Goal: Task Accomplishment & Management: Manage account settings

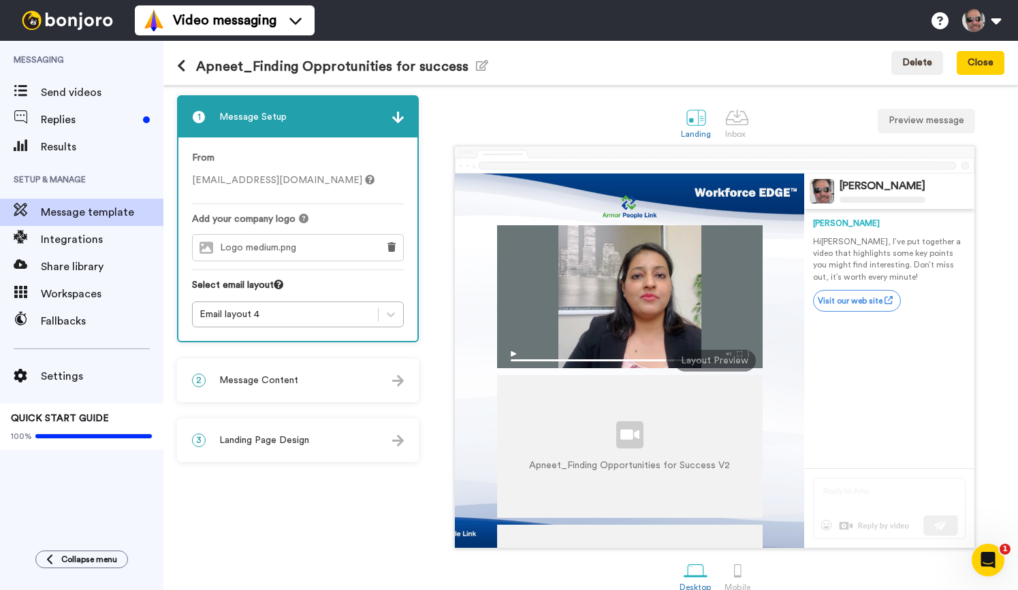
click at [62, 18] on img at bounding box center [67, 20] width 102 height 19
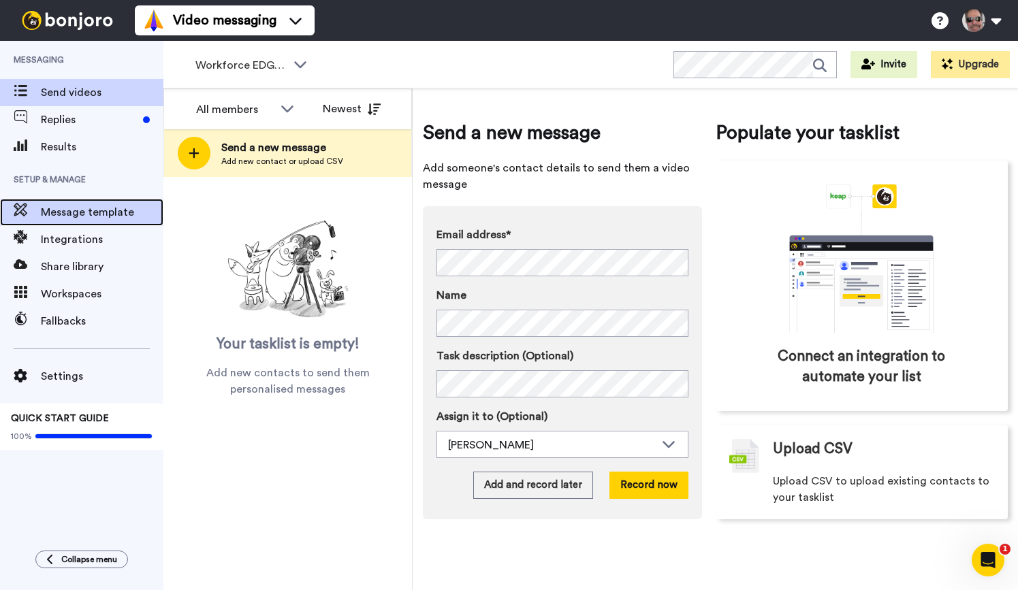
click at [88, 211] on span "Message template" at bounding box center [102, 212] width 123 height 16
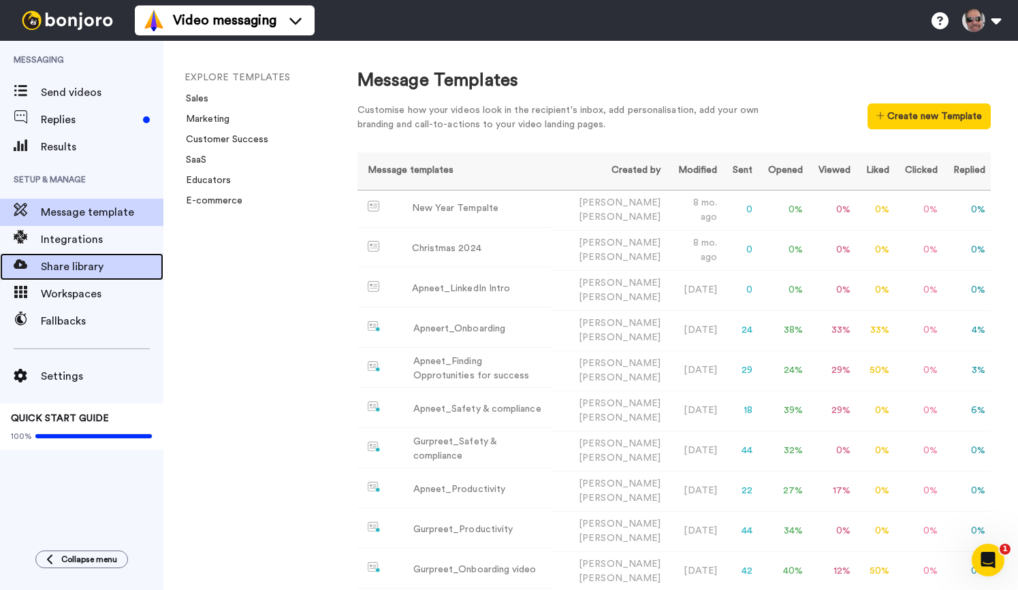
click at [109, 261] on span "Share library" at bounding box center [102, 267] width 123 height 16
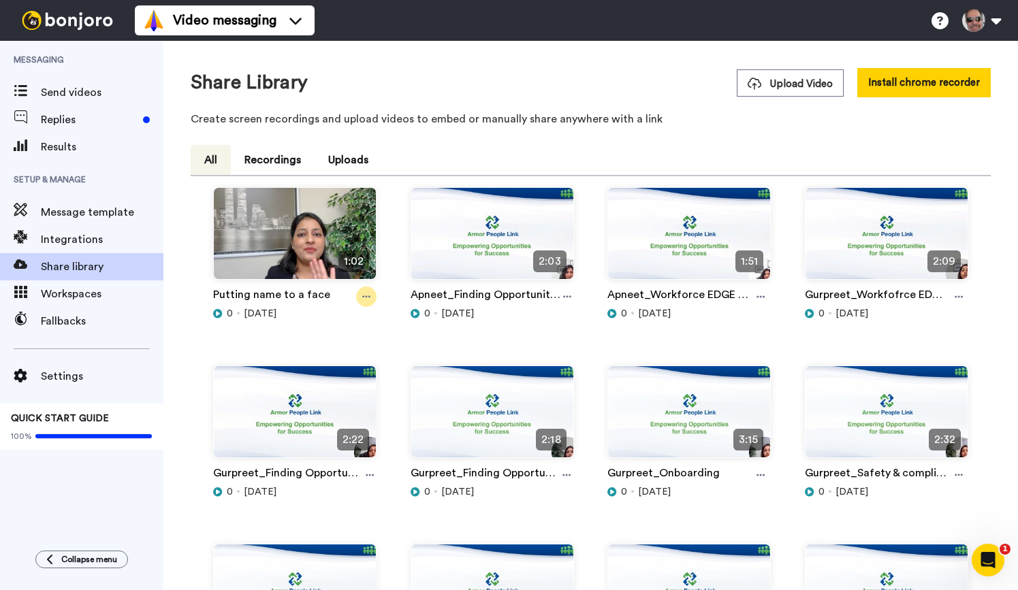
click at [370, 295] on icon at bounding box center [366, 297] width 8 height 10
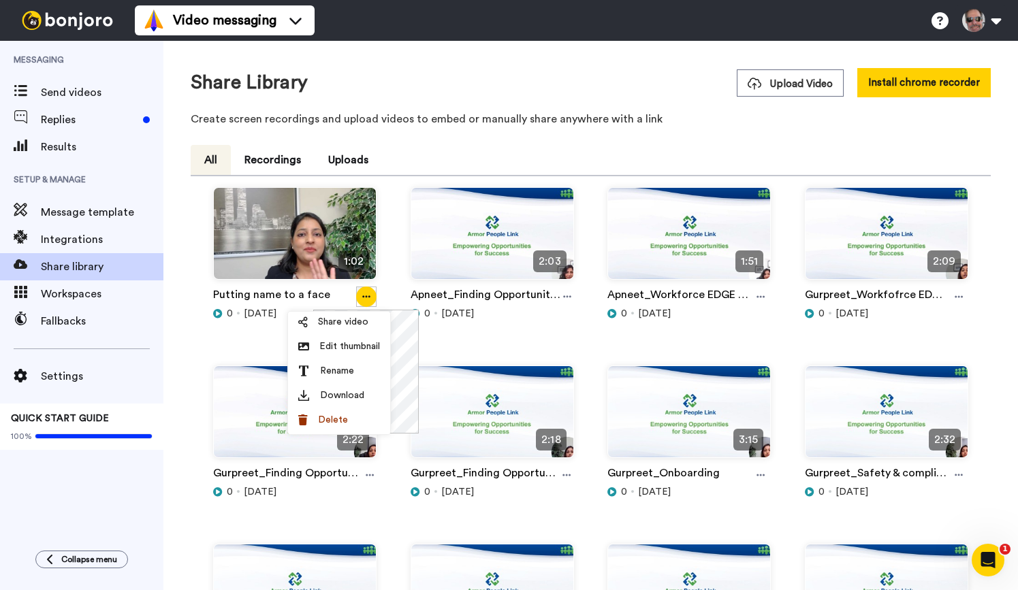
click at [369, 295] on icon at bounding box center [366, 297] width 8 height 10
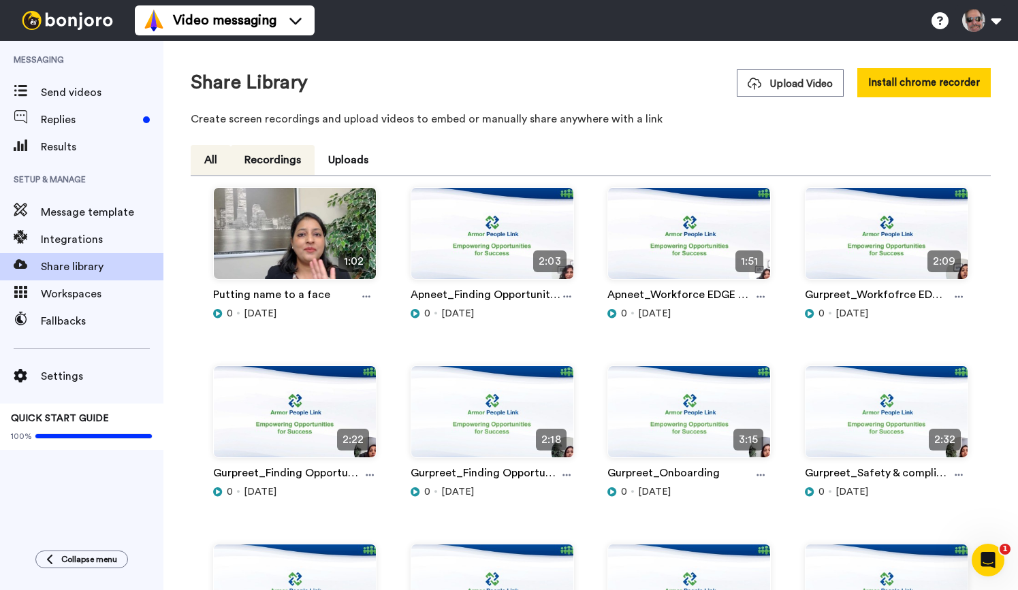
click at [280, 158] on button "Recordings" at bounding box center [273, 160] width 84 height 30
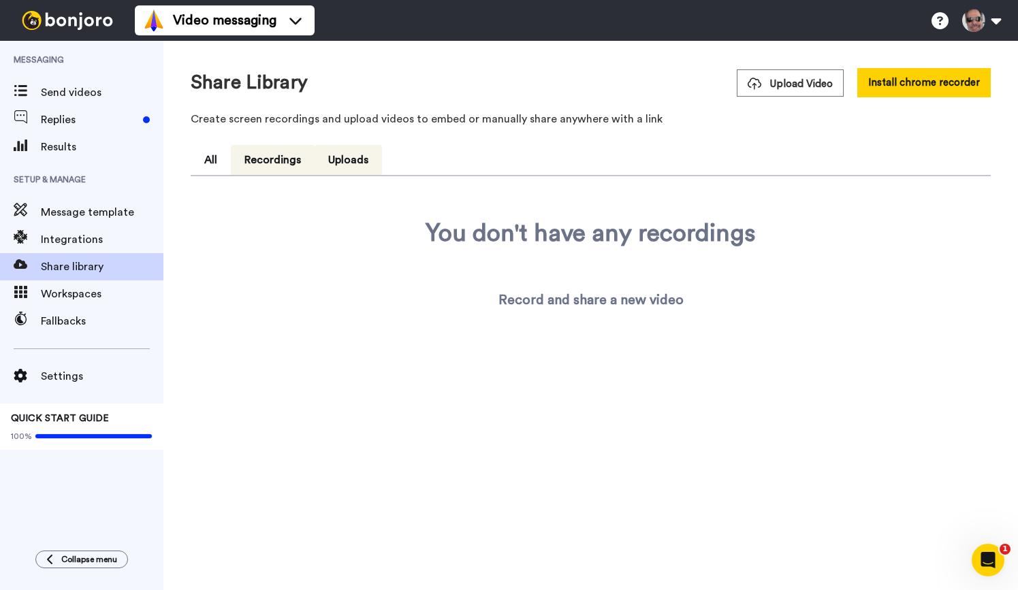
click at [343, 157] on button "Uploads" at bounding box center [348, 160] width 67 height 30
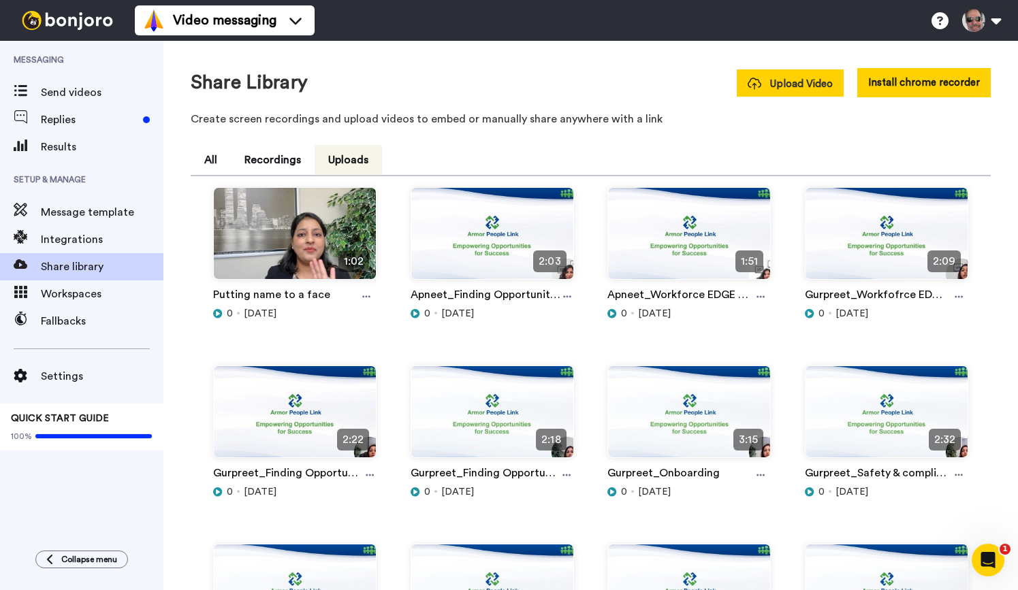
click at [768, 81] on span "Upload Video" at bounding box center [789, 84] width 85 height 14
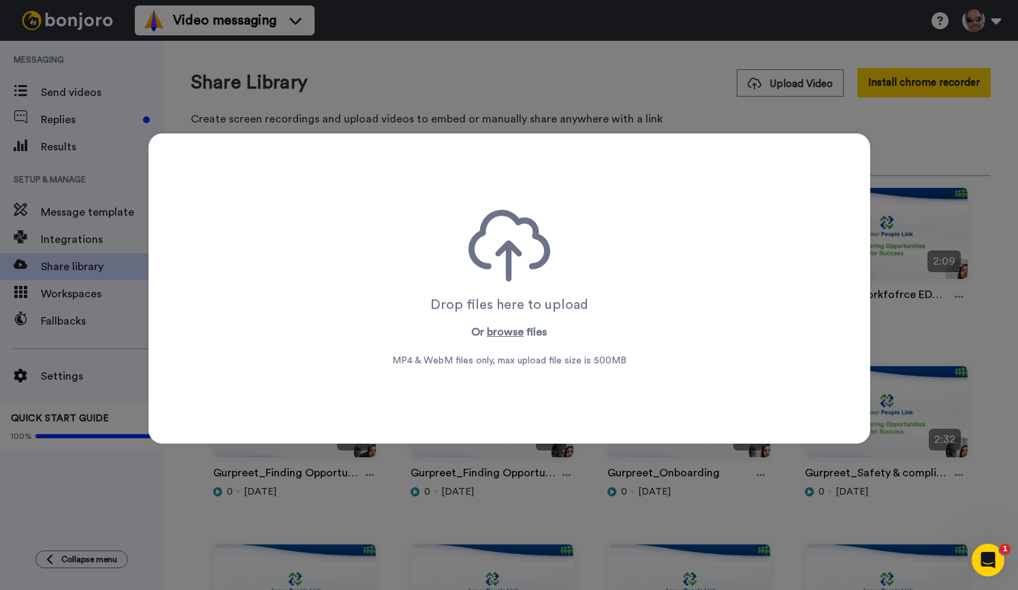
click at [629, 78] on div "Drop files here to upload Or browse files MP4 & WebM files only, max upload fil…" at bounding box center [509, 295] width 1018 height 590
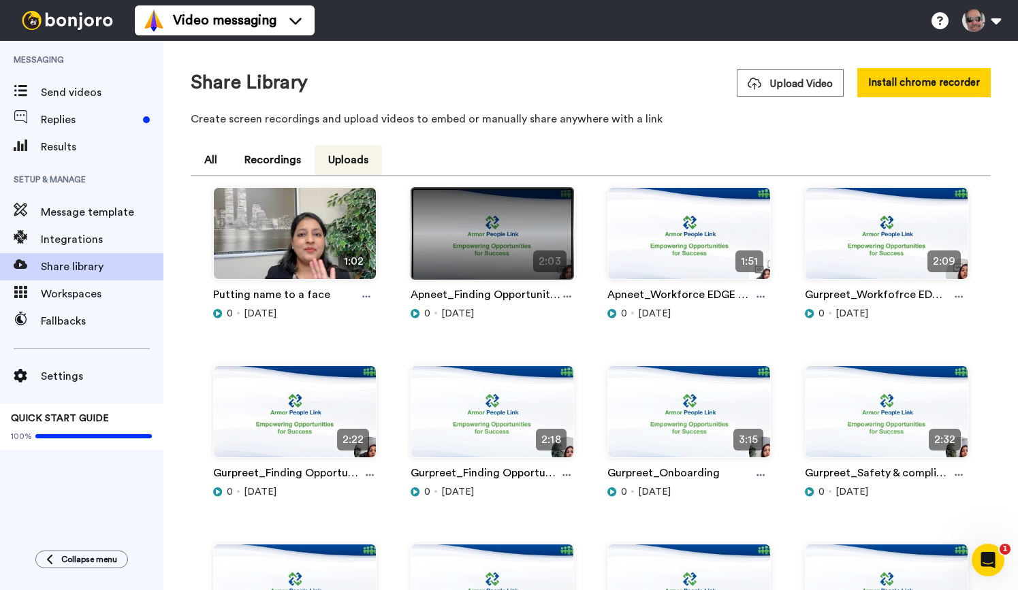
click at [512, 261] on img at bounding box center [492, 239] width 162 height 103
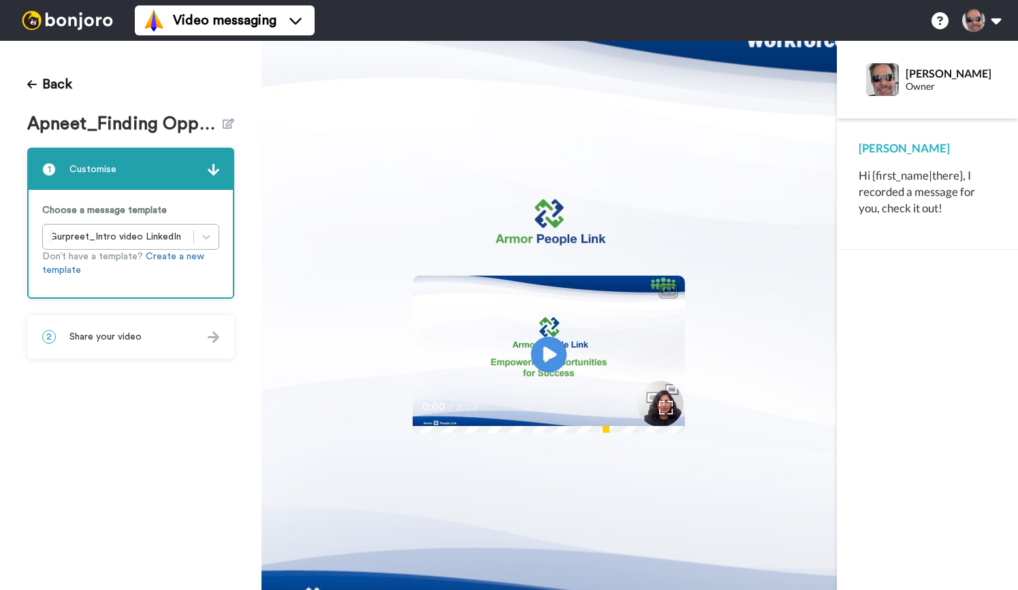
click at [549, 346] on icon at bounding box center [549, 355] width 36 height 36
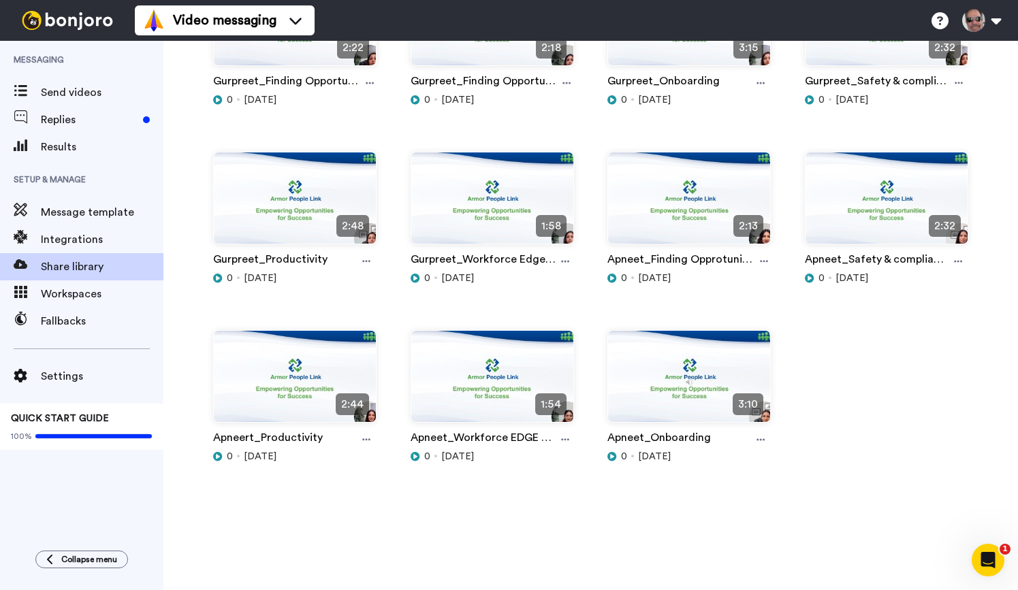
scroll to position [387, 0]
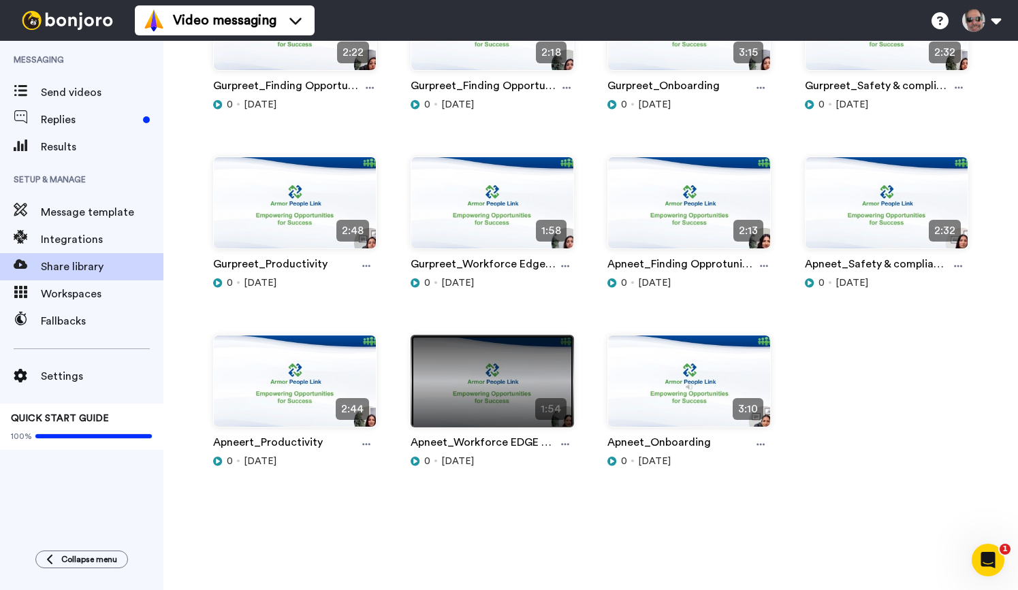
click at [538, 391] on img at bounding box center [492, 387] width 162 height 103
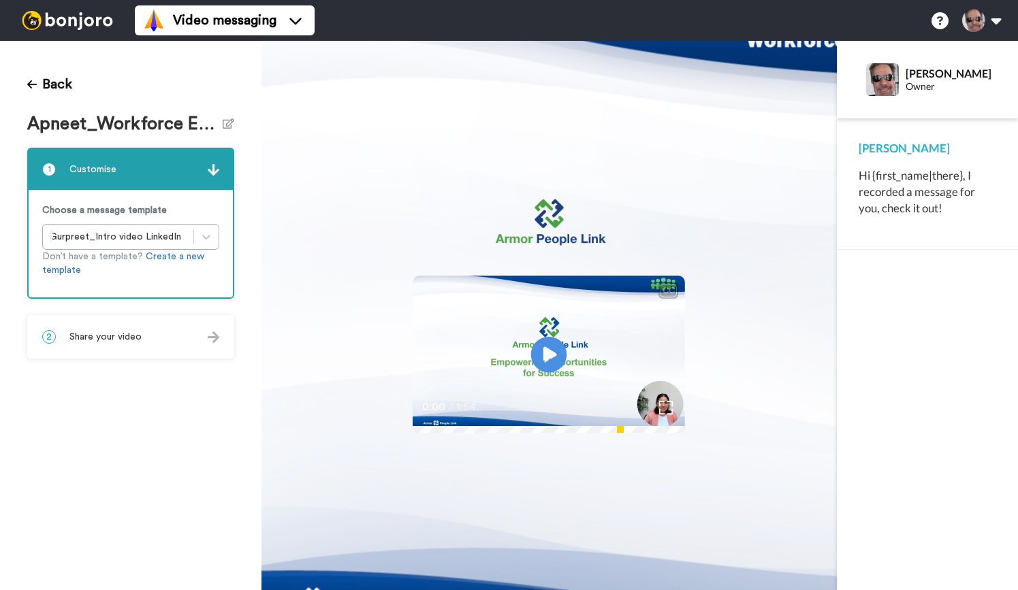
click at [553, 353] on icon "Play/Pause" at bounding box center [549, 355] width 36 height 65
click at [59, 85] on button "Back" at bounding box center [49, 84] width 45 height 33
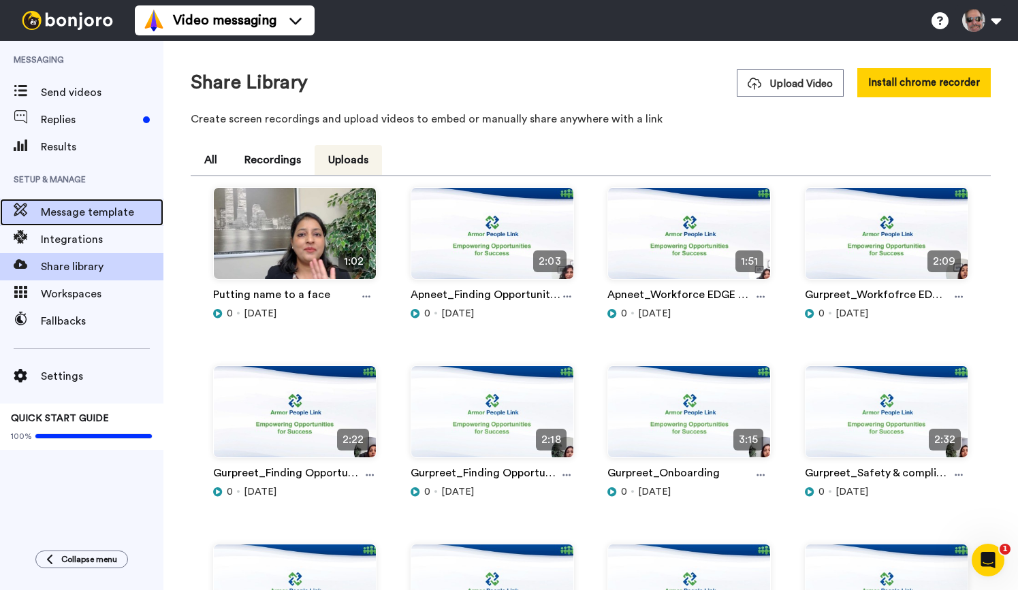
click at [90, 212] on span "Message template" at bounding box center [102, 212] width 123 height 16
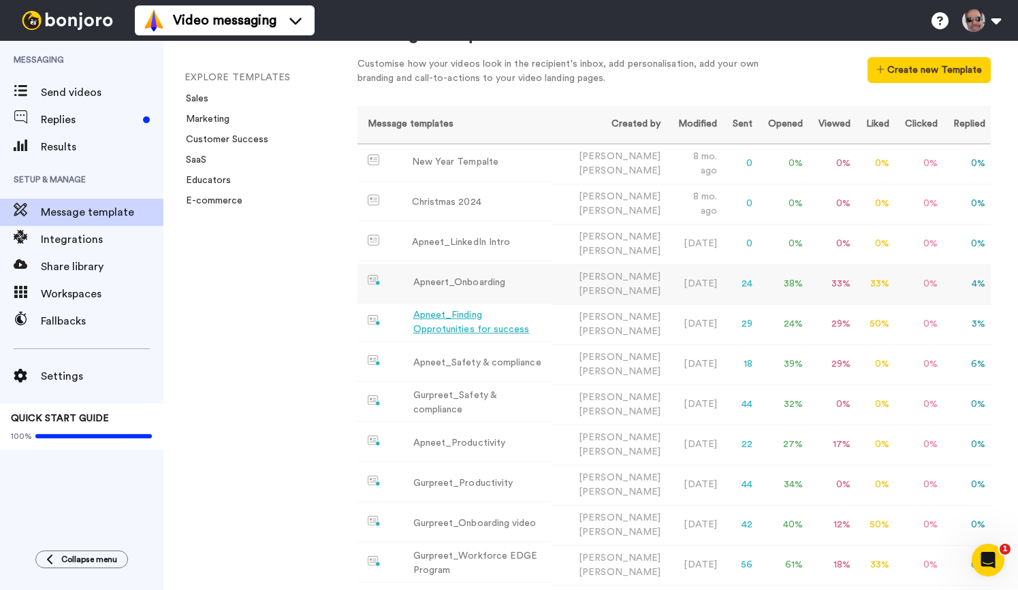
scroll to position [48, 0]
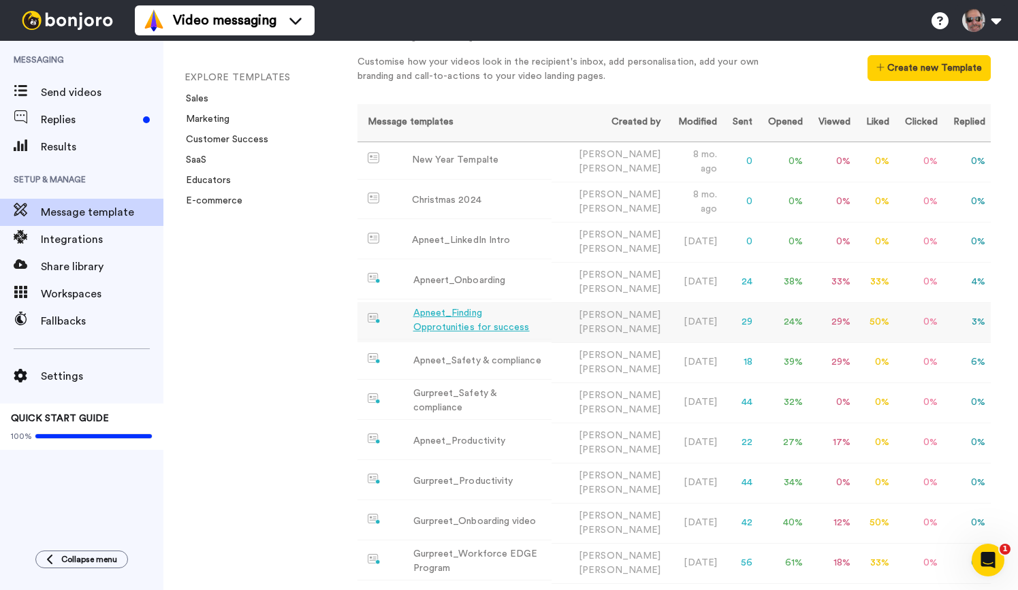
click at [535, 318] on div "Apneet_Finding Opprotunities for success" at bounding box center [479, 320] width 133 height 29
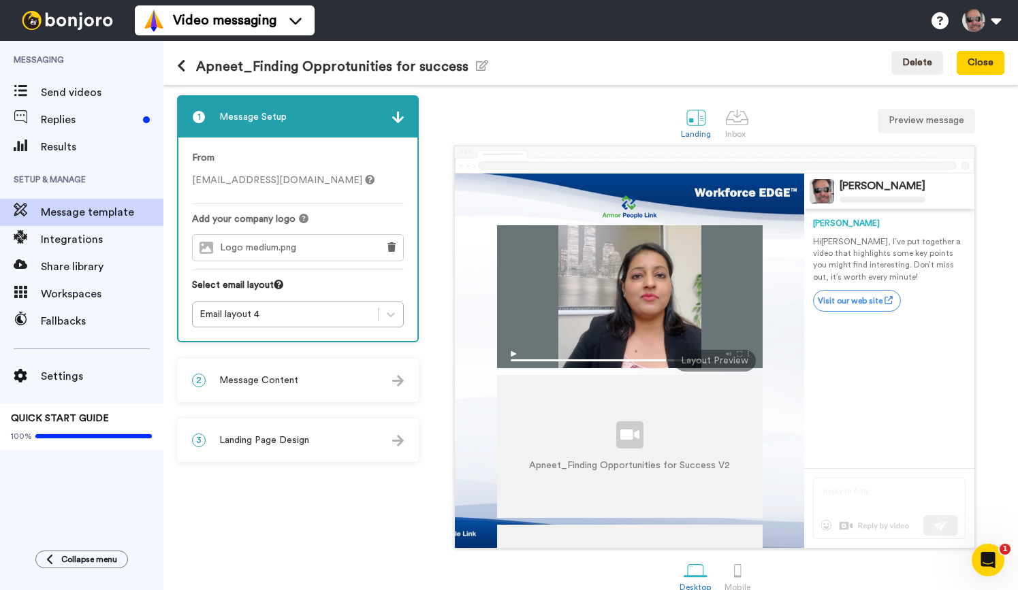
scroll to position [20, 0]
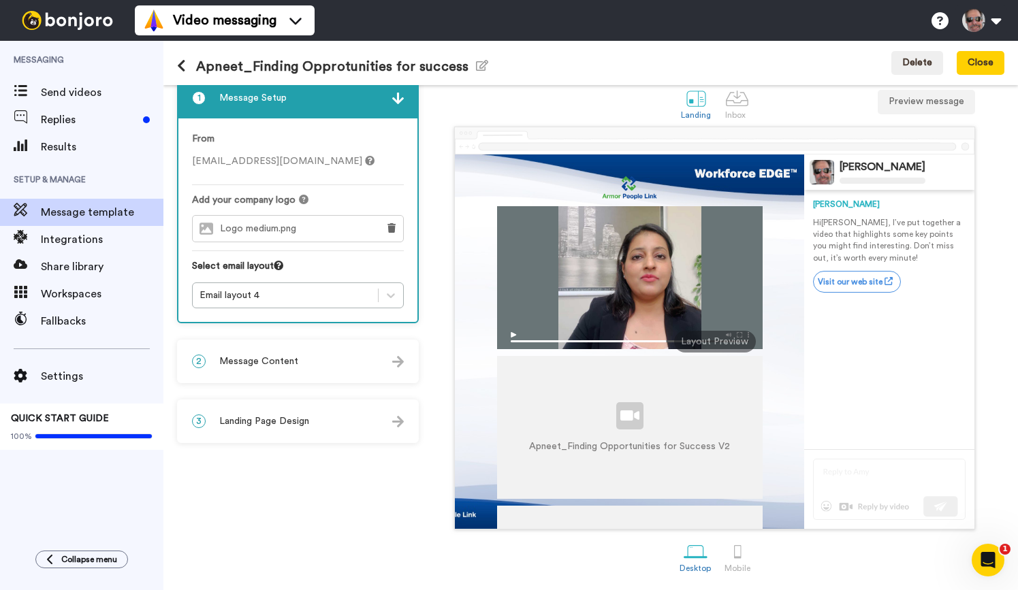
click at [512, 335] on img at bounding box center [629, 337] width 265 height 24
click at [652, 255] on div at bounding box center [629, 277] width 265 height 143
click at [927, 102] on button "Preview message" at bounding box center [925, 102] width 97 height 25
click at [578, 256] on div at bounding box center [629, 277] width 265 height 143
click at [298, 356] on div "2 Message Content" at bounding box center [297, 361] width 239 height 41
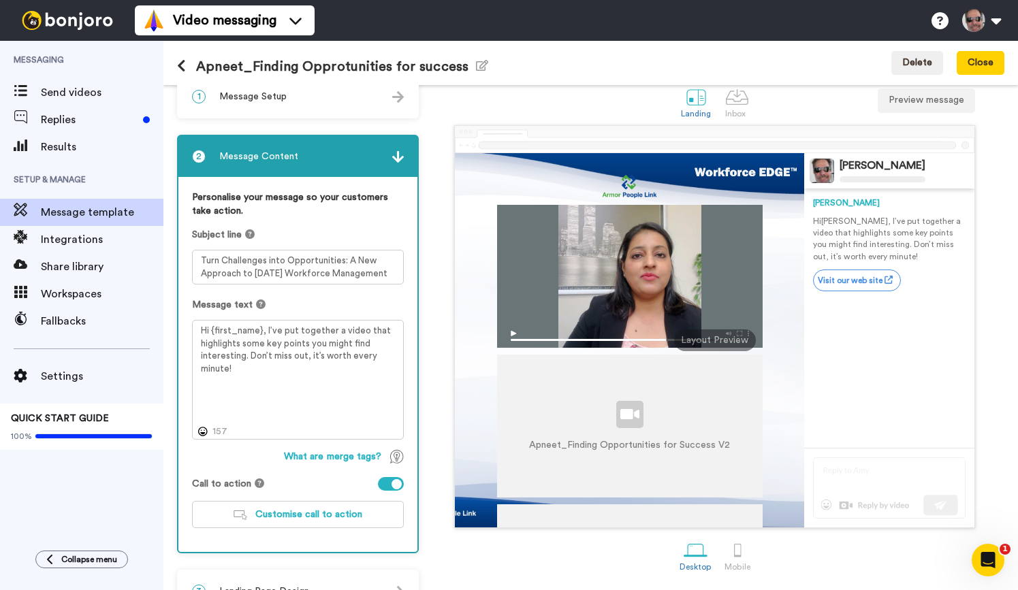
scroll to position [54, 0]
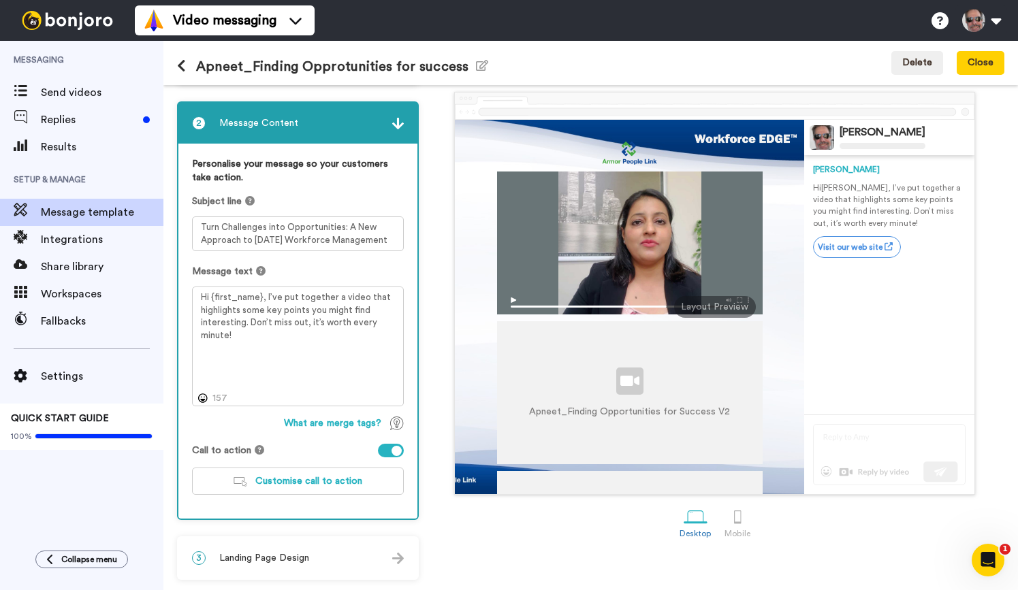
click at [294, 561] on span "Landing Page Design" at bounding box center [264, 558] width 90 height 14
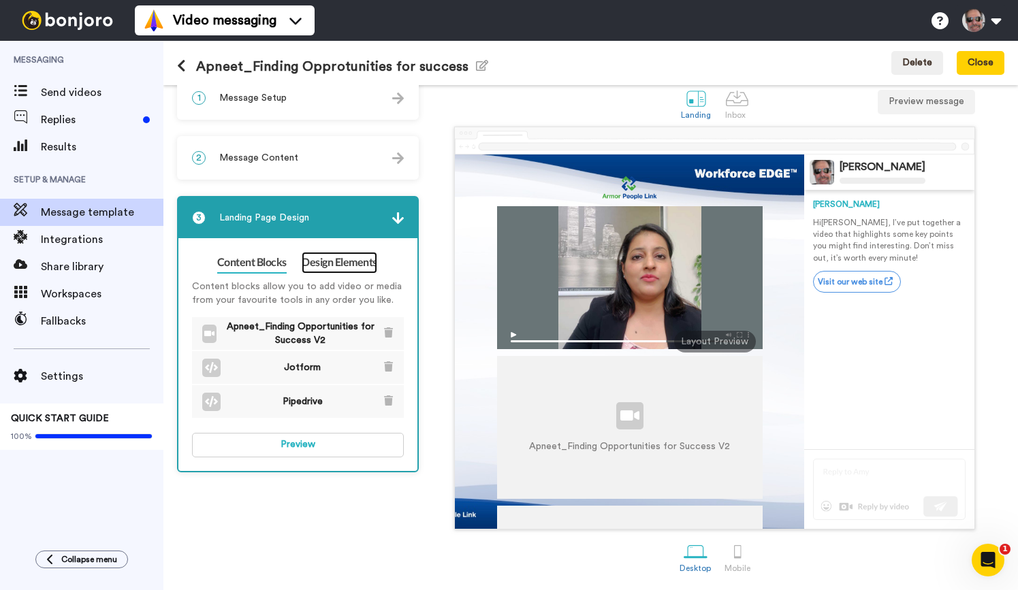
click at [355, 265] on link "Design Elements" at bounding box center [340, 263] width 76 height 22
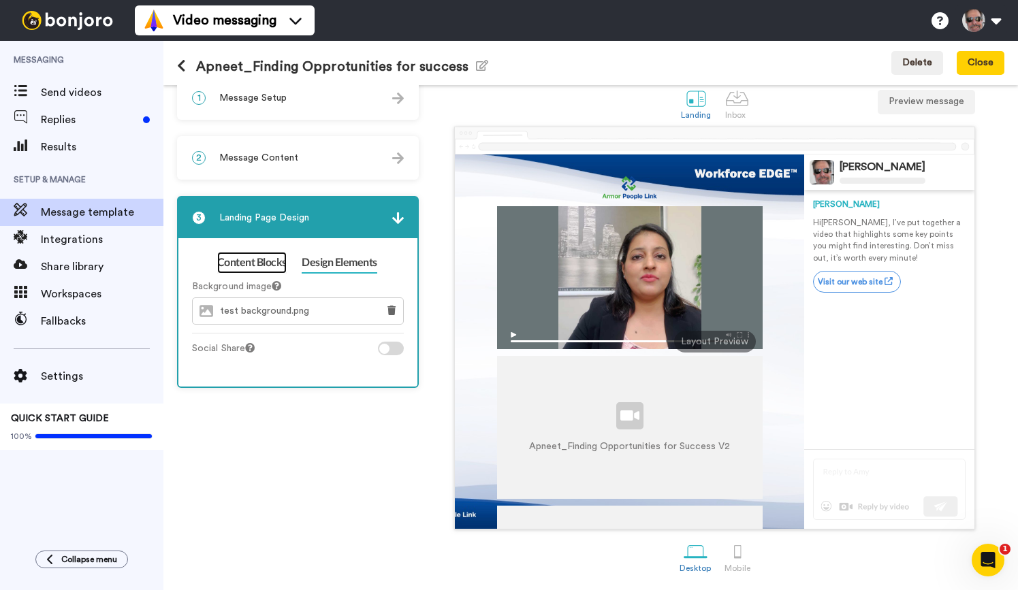
click at [261, 263] on link "Content Blocks" at bounding box center [251, 263] width 69 height 22
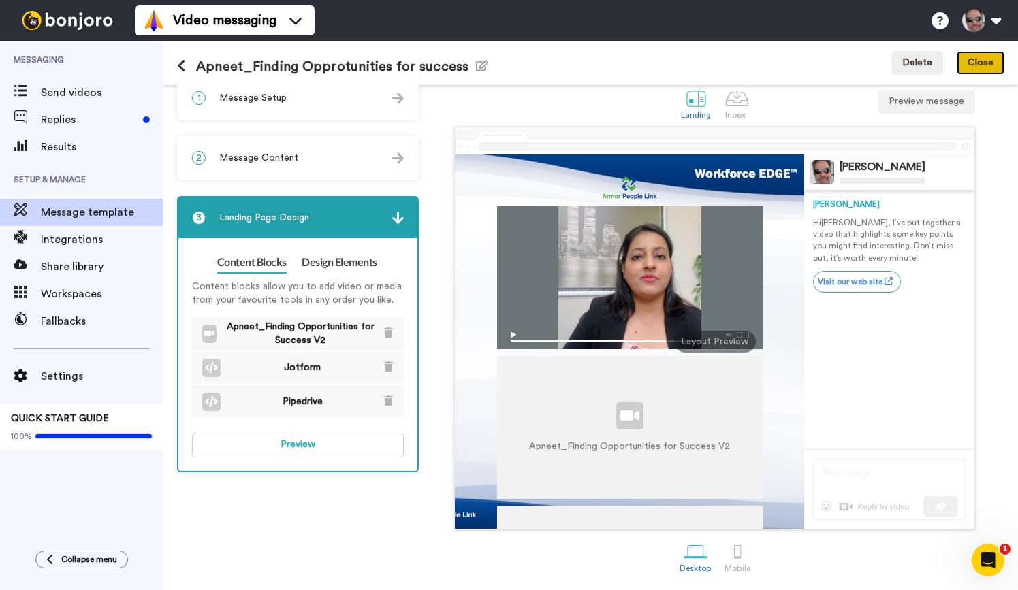
click at [986, 61] on button "Close" at bounding box center [980, 63] width 48 height 25
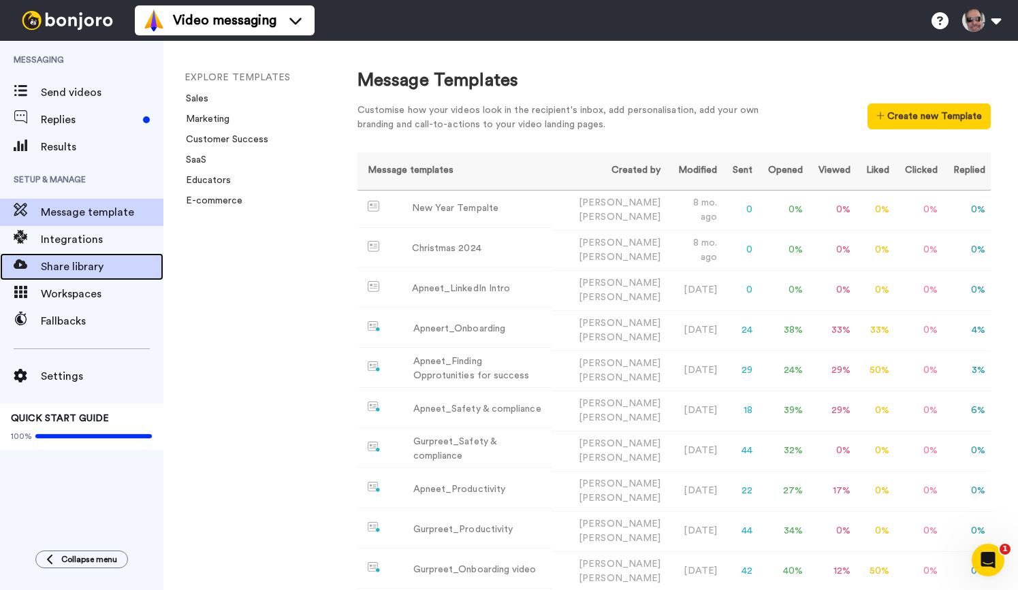
click at [76, 266] on span "Share library" at bounding box center [102, 267] width 123 height 16
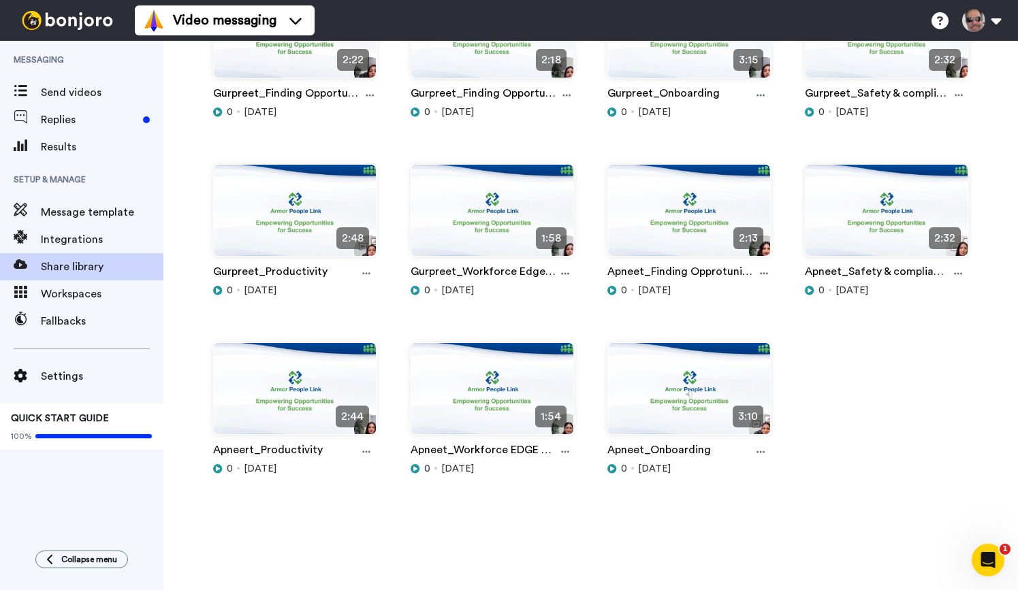
scroll to position [392, 0]
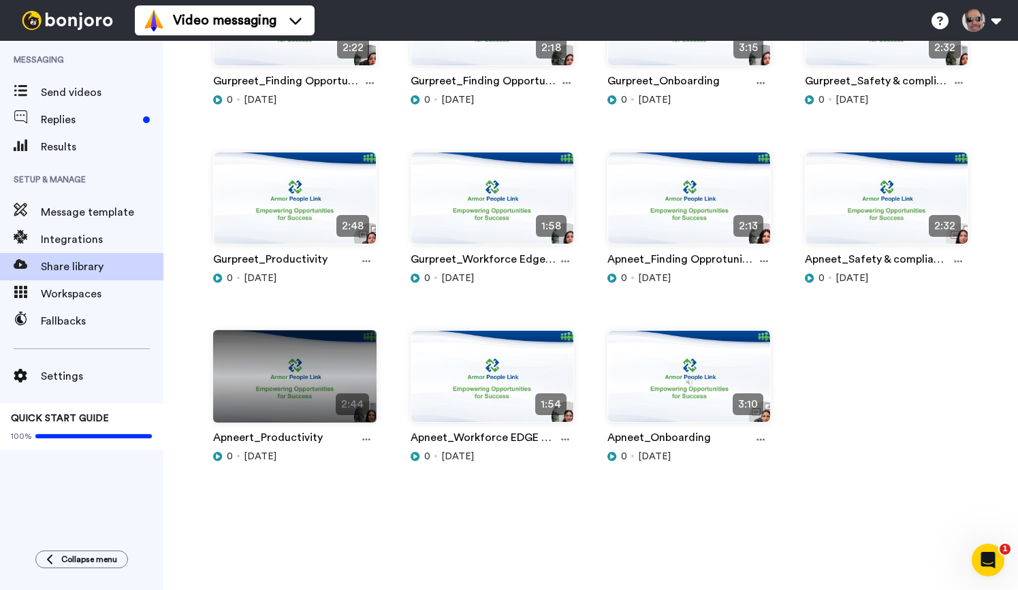
click at [339, 406] on span "2:44" at bounding box center [352, 404] width 33 height 22
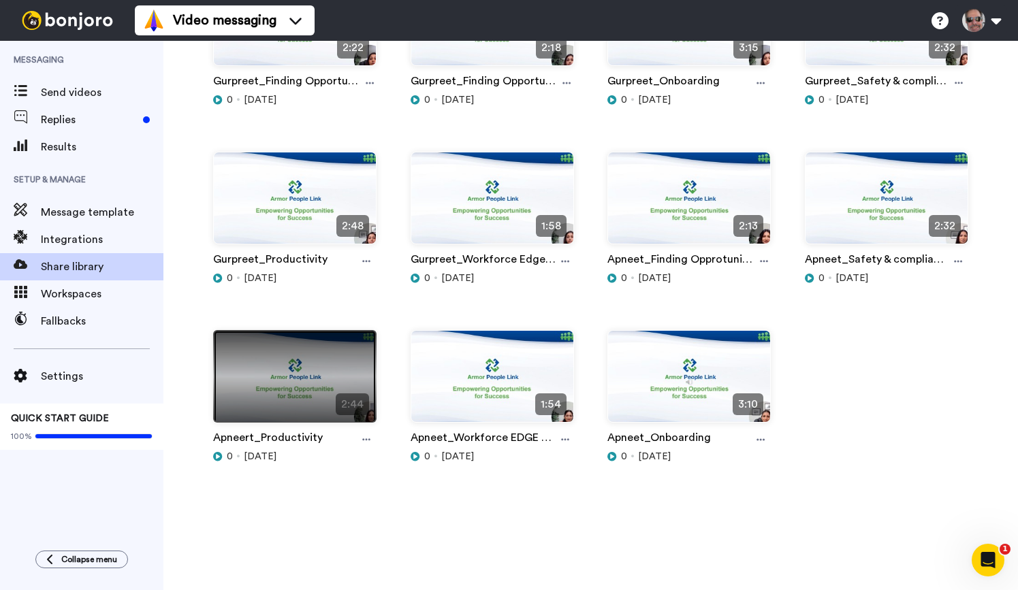
click at [333, 370] on img at bounding box center [295, 382] width 162 height 103
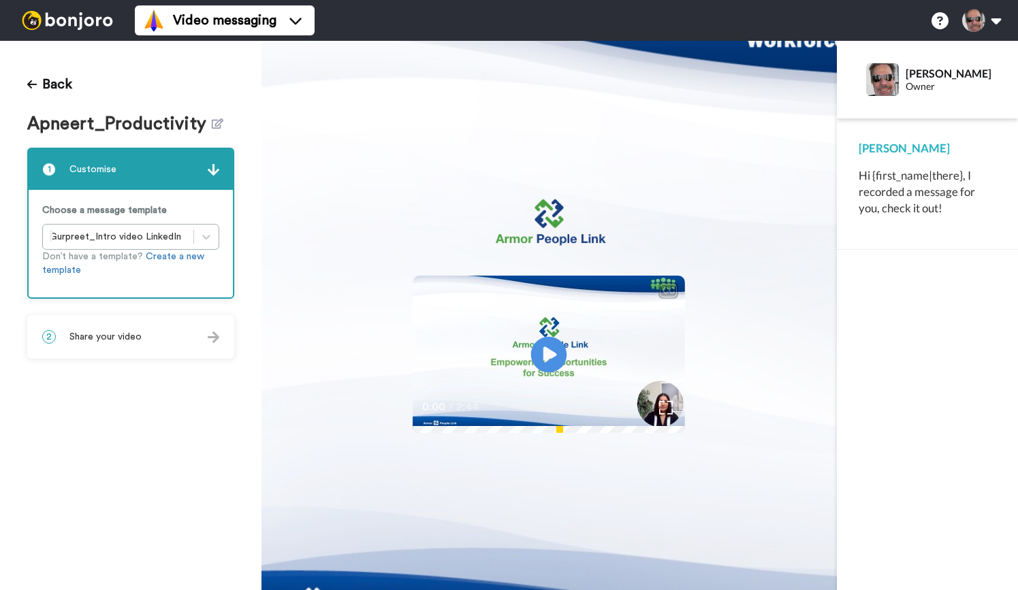
click at [548, 357] on icon "Play/Pause" at bounding box center [549, 355] width 36 height 65
click at [32, 87] on icon at bounding box center [32, 84] width 10 height 11
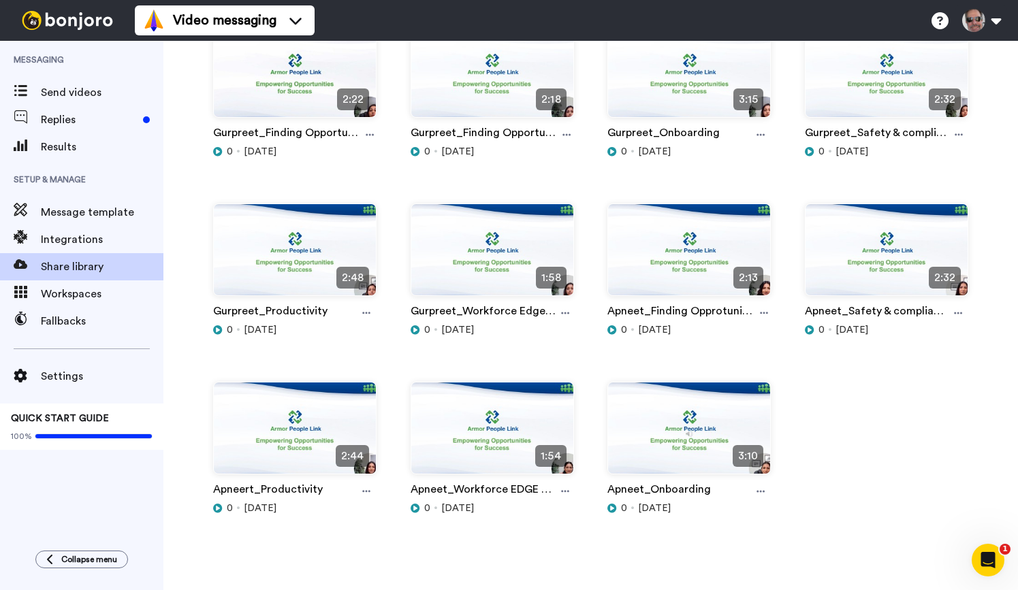
scroll to position [392, 0]
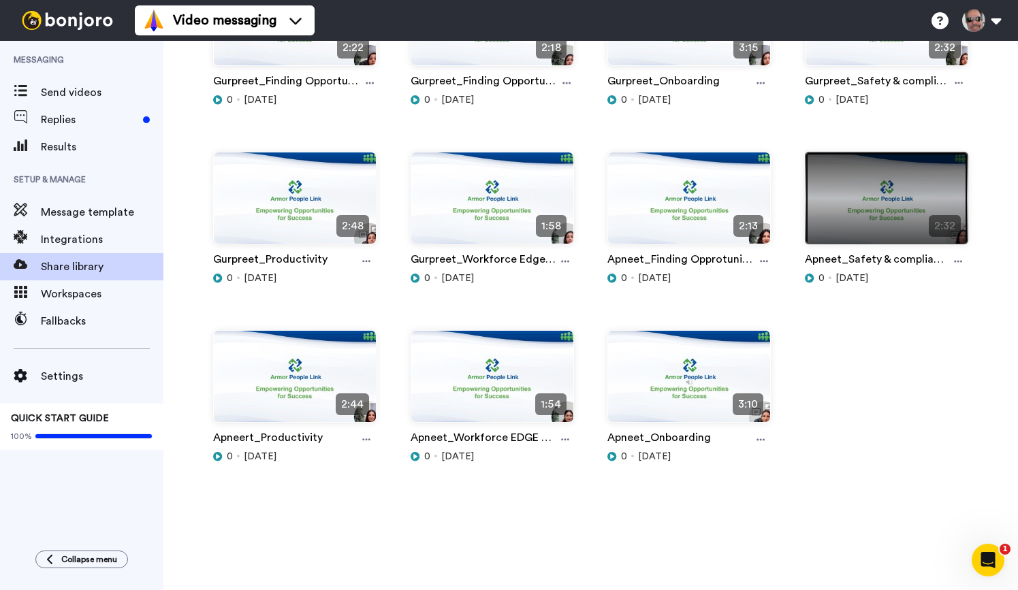
click at [890, 214] on img at bounding box center [886, 203] width 162 height 103
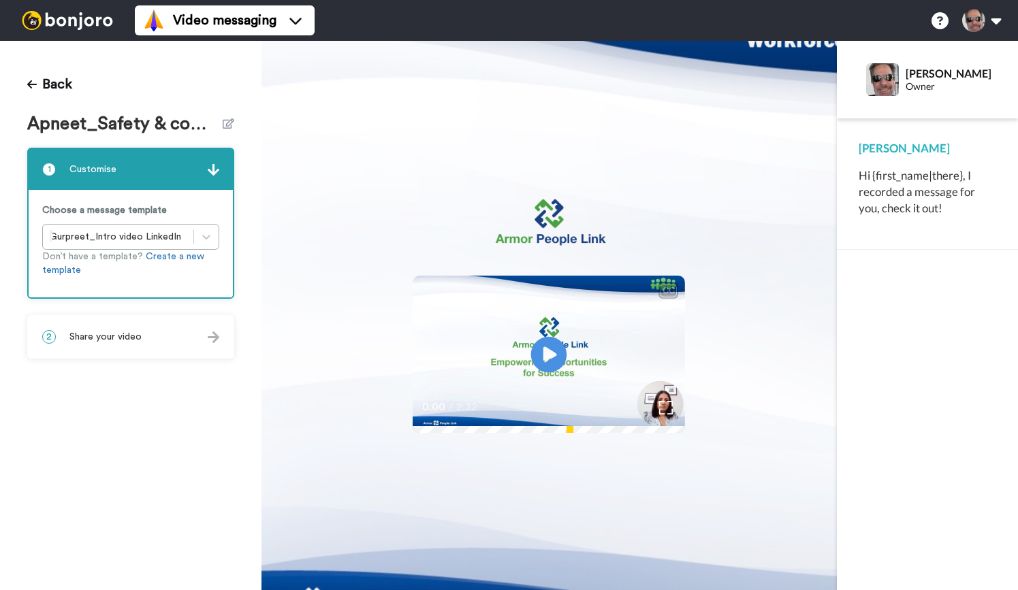
click at [558, 351] on icon at bounding box center [549, 355] width 36 height 36
click at [58, 81] on button "Back" at bounding box center [49, 84] width 45 height 33
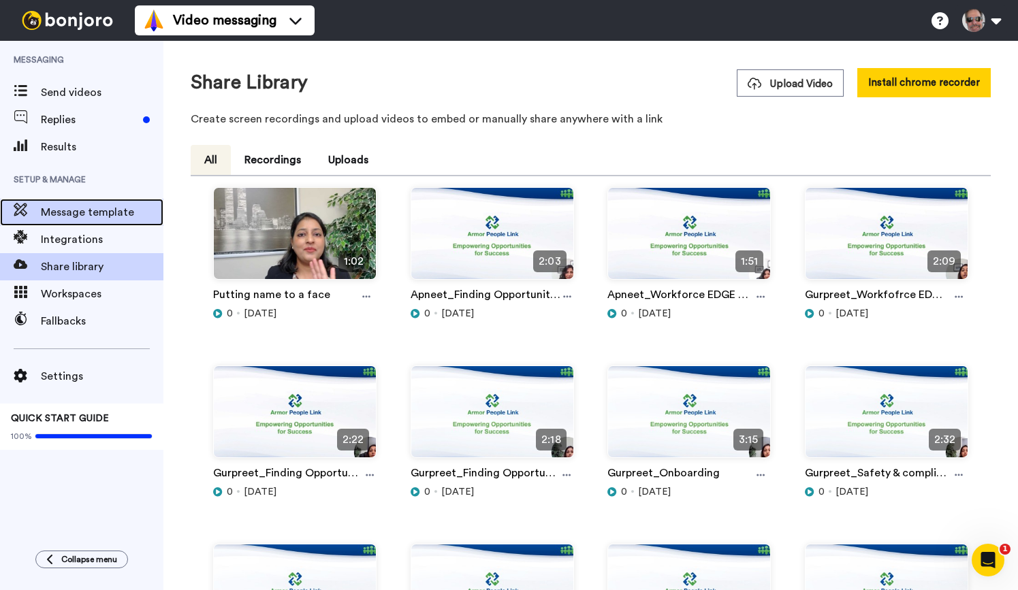
click at [135, 217] on span "Message template" at bounding box center [102, 212] width 123 height 16
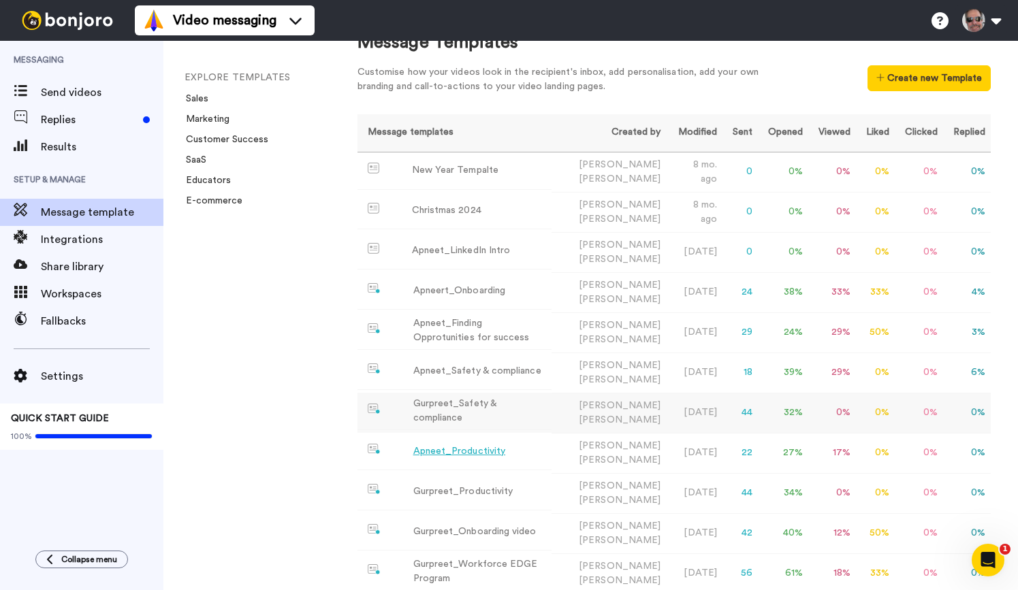
scroll to position [42, 0]
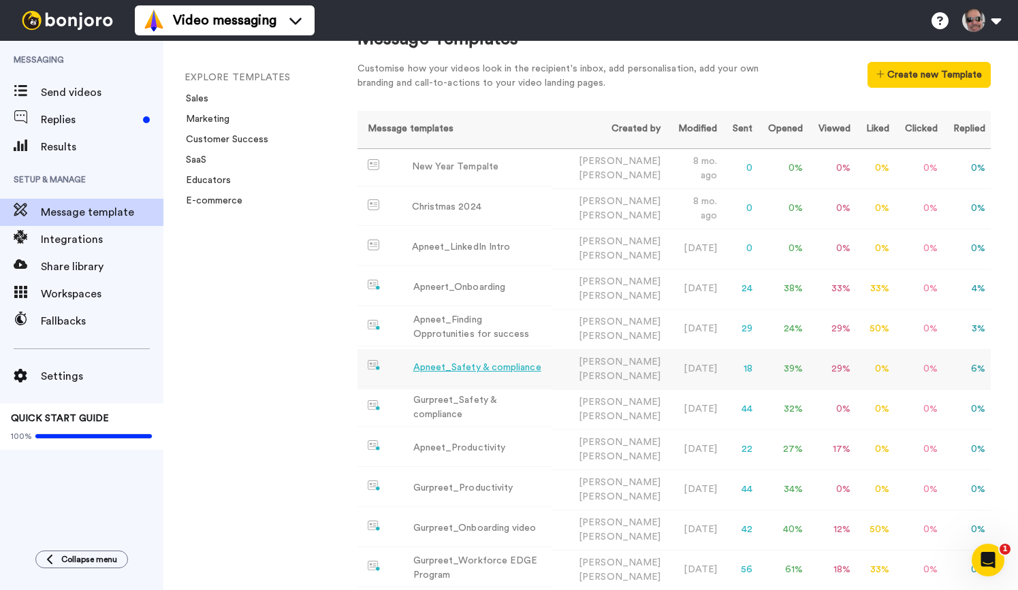
click at [455, 378] on td "Apneet_Safety & compliance" at bounding box center [454, 367] width 194 height 37
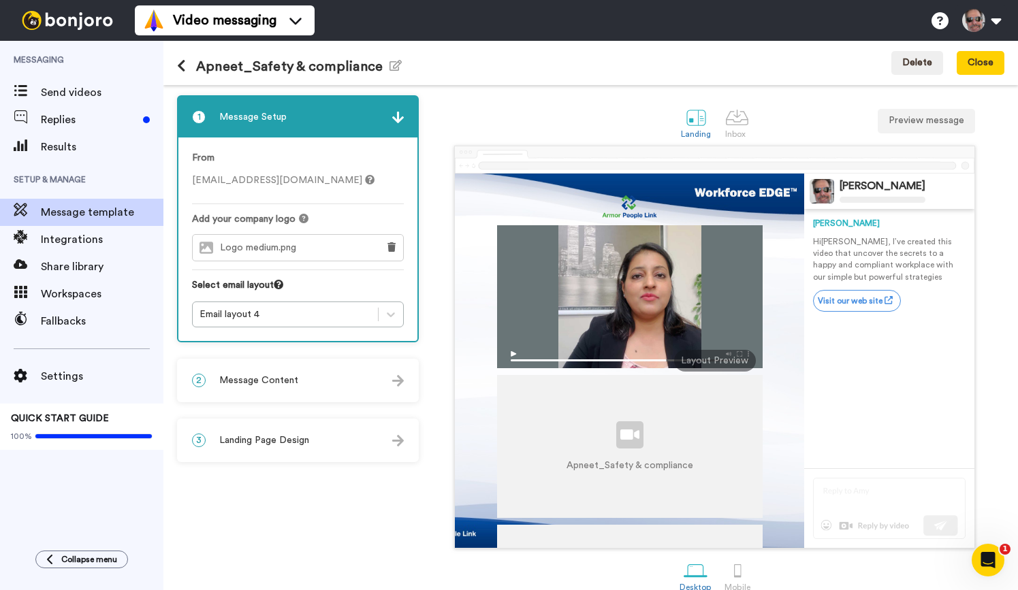
click at [669, 310] on div at bounding box center [629, 296] width 265 height 143
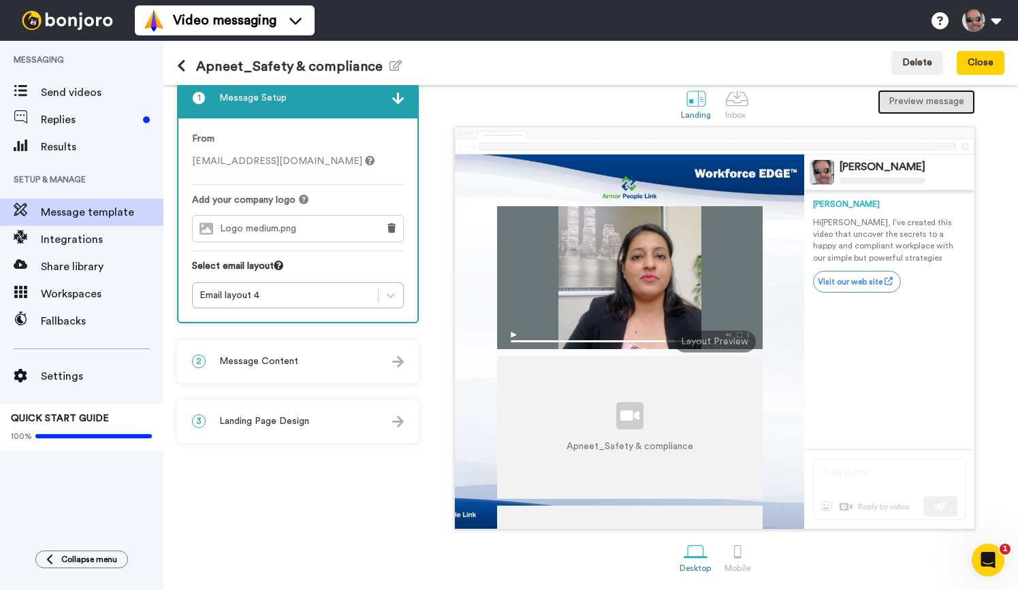
click at [925, 99] on button "Preview message" at bounding box center [925, 102] width 97 height 25
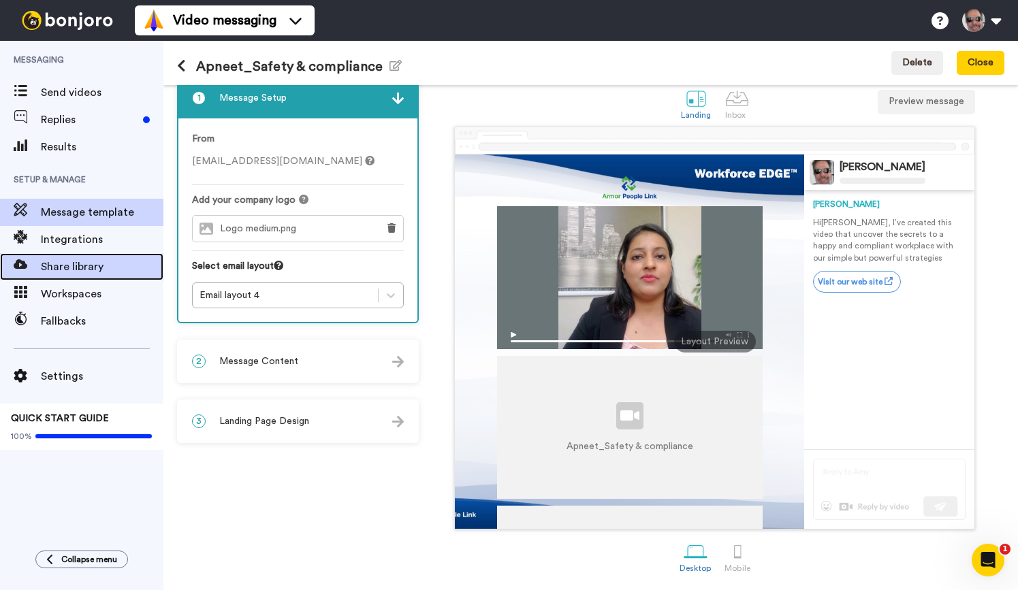
click at [86, 263] on span "Share library" at bounding box center [102, 267] width 123 height 16
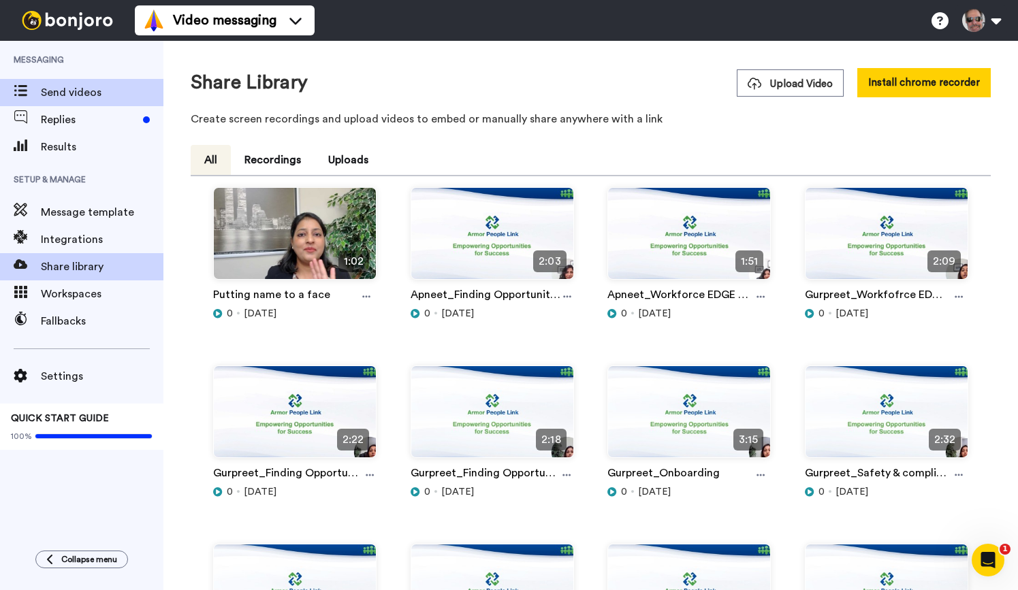
click at [78, 76] on span "Messaging" at bounding box center [81, 60] width 163 height 38
click at [77, 95] on span "Send videos" at bounding box center [102, 92] width 123 height 16
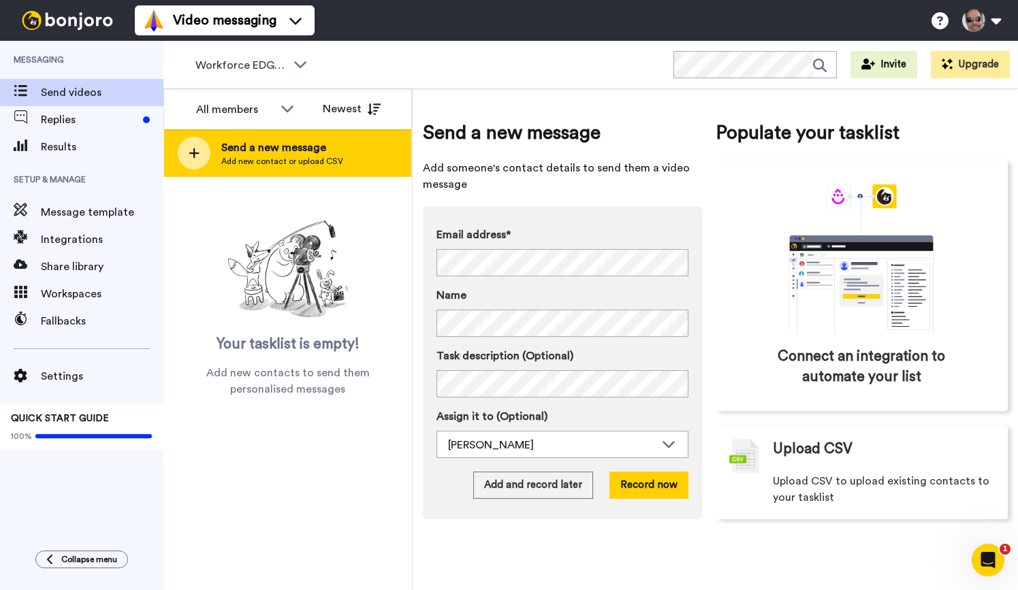
click at [195, 153] on icon at bounding box center [194, 153] width 10 height 10
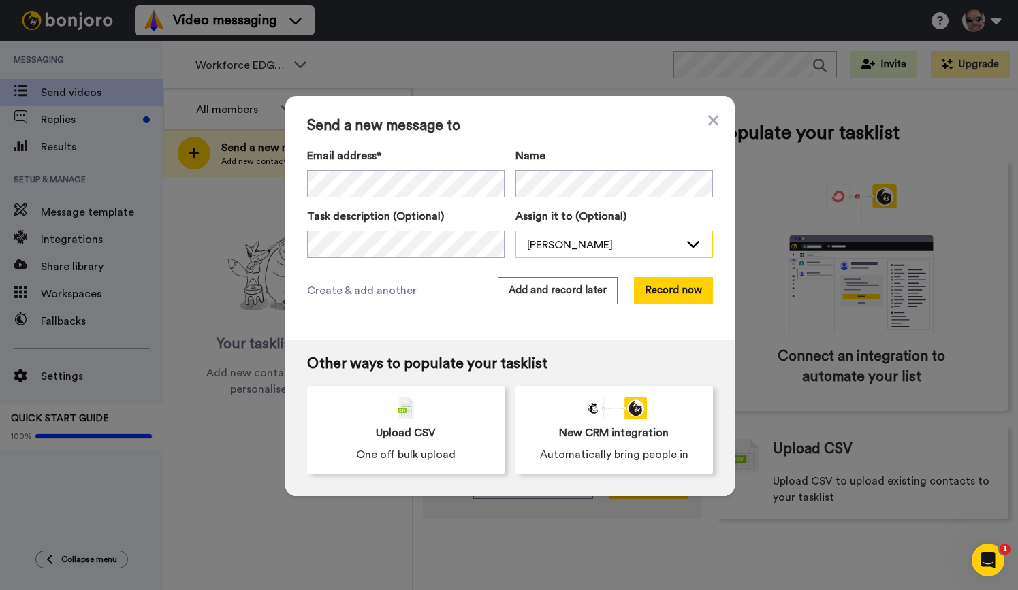
click at [568, 240] on div "Geoff Clendenning" at bounding box center [603, 245] width 152 height 16
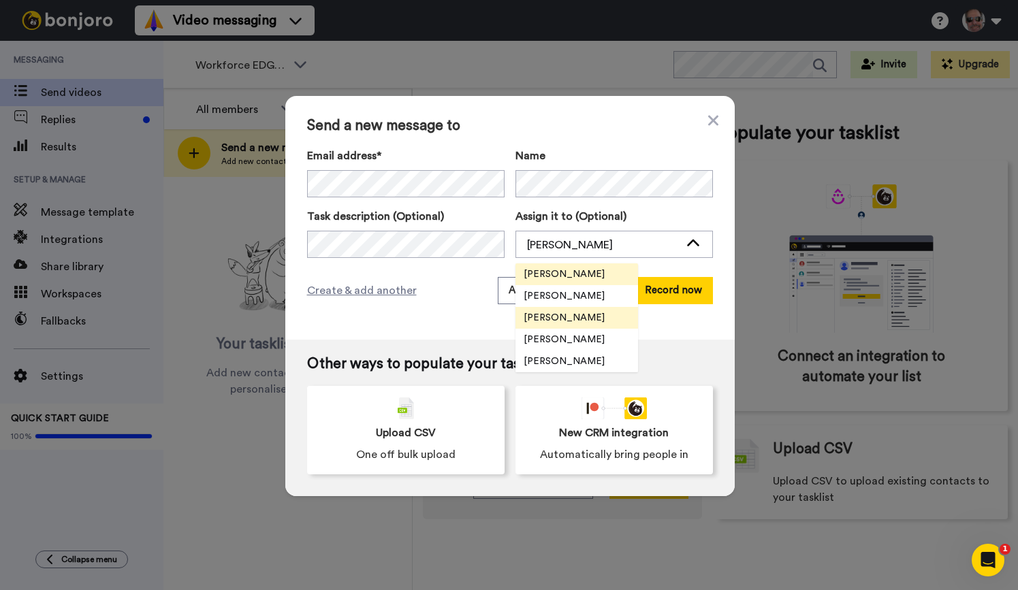
click at [560, 317] on span "Apneet Purewal" at bounding box center [563, 318] width 97 height 14
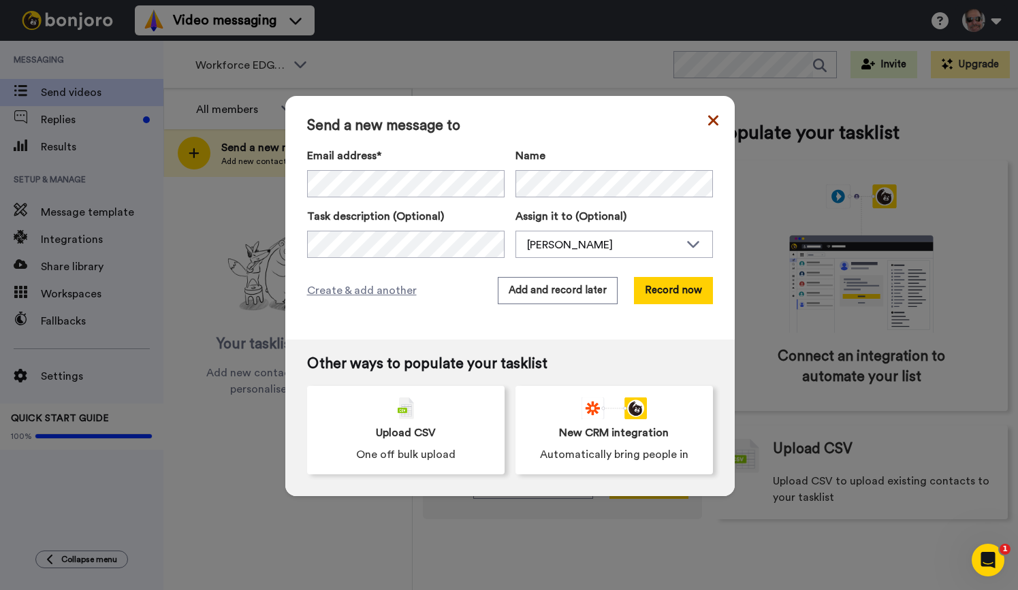
click at [713, 118] on icon at bounding box center [713, 120] width 10 height 16
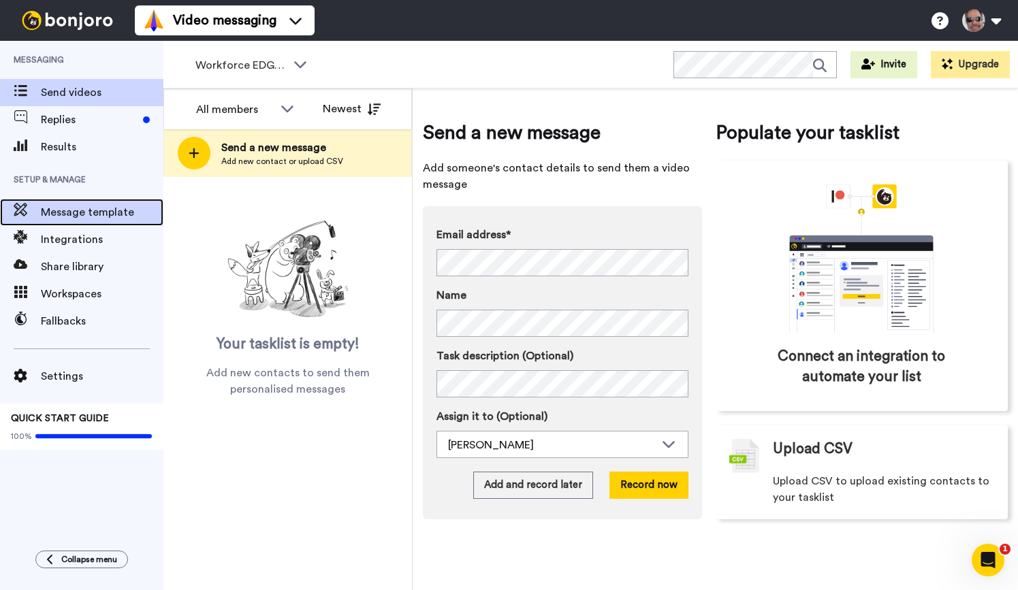
click at [85, 219] on span "Message template" at bounding box center [102, 212] width 123 height 16
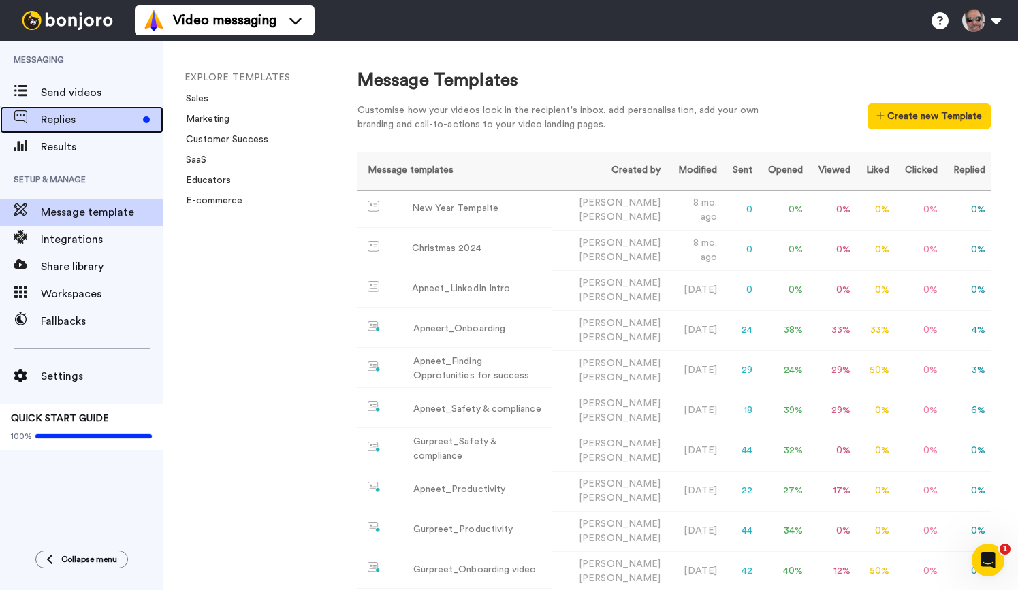
click at [61, 123] on span "Replies" at bounding box center [89, 120] width 97 height 16
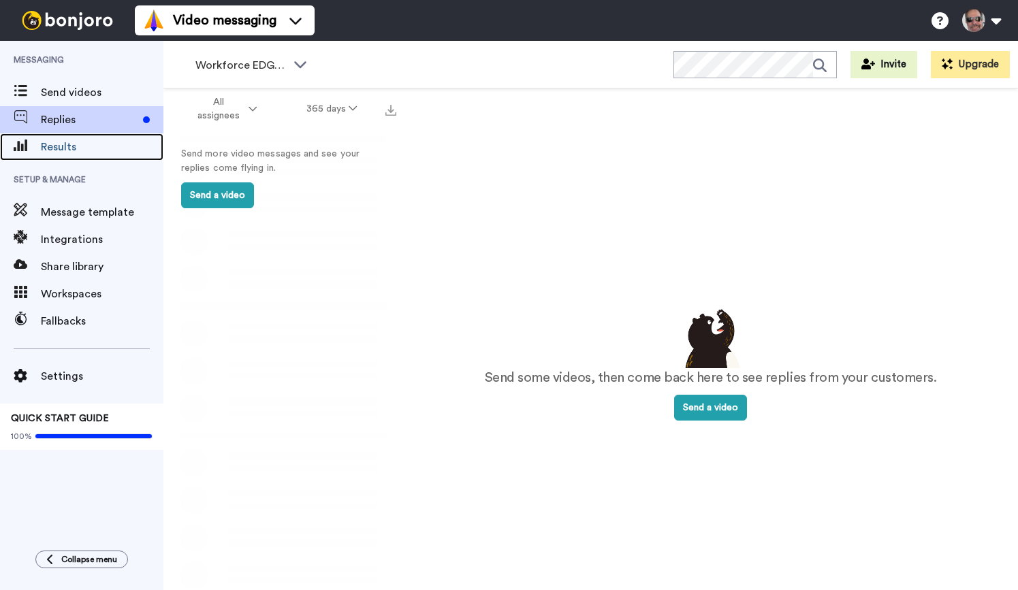
click at [59, 148] on span "Results" at bounding box center [102, 147] width 123 height 16
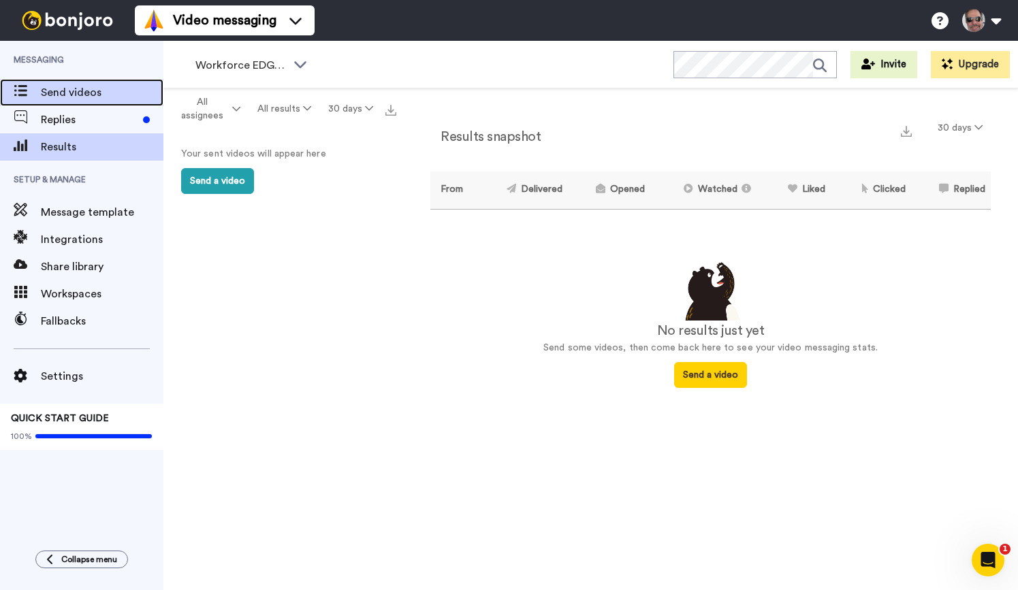
click at [69, 99] on span "Send videos" at bounding box center [102, 92] width 123 height 16
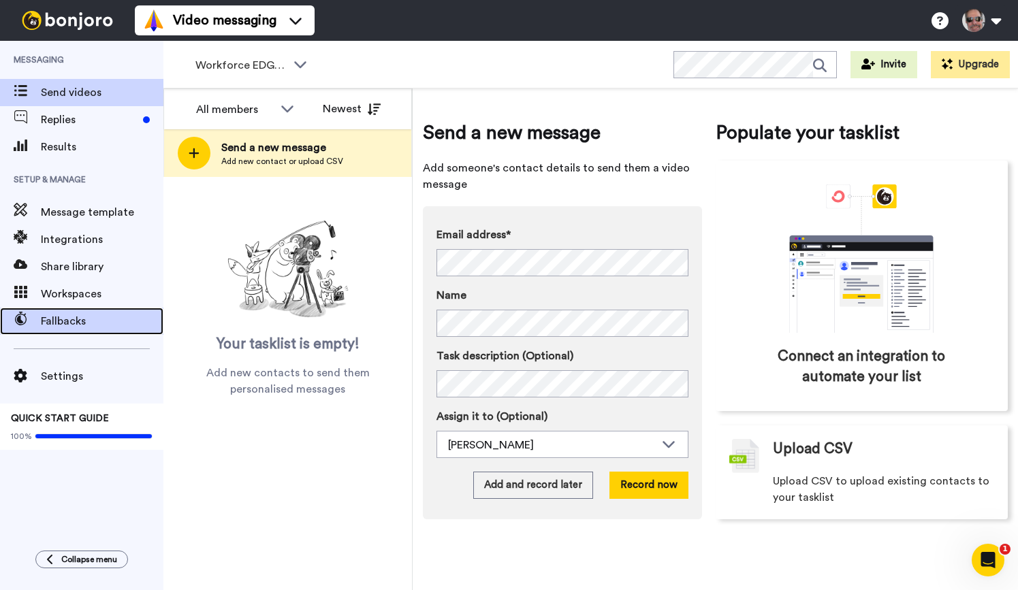
click at [77, 325] on span "Fallbacks" at bounding box center [102, 321] width 123 height 16
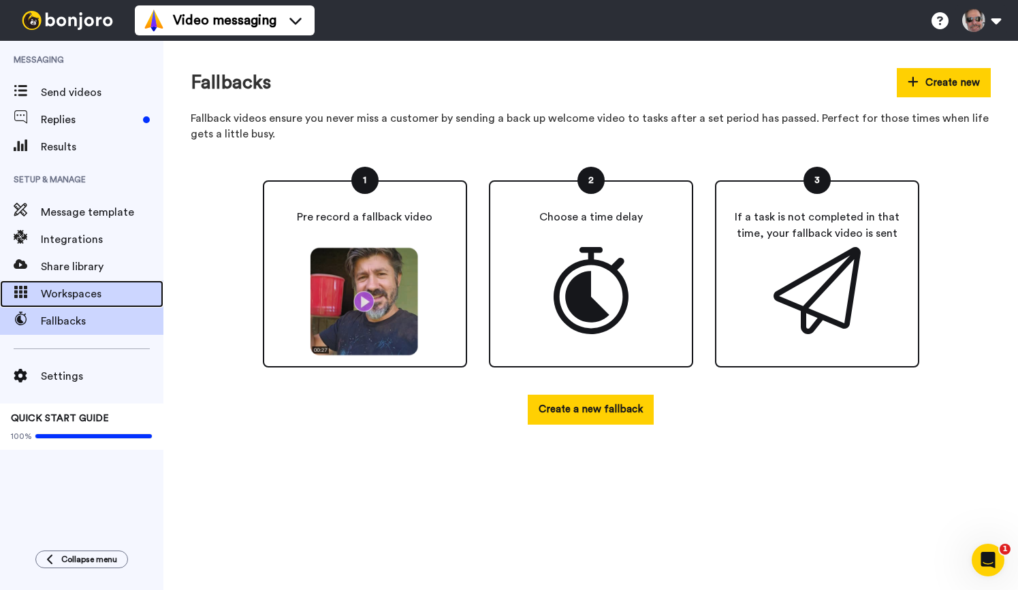
click at [75, 298] on span "Workspaces" at bounding box center [102, 294] width 123 height 16
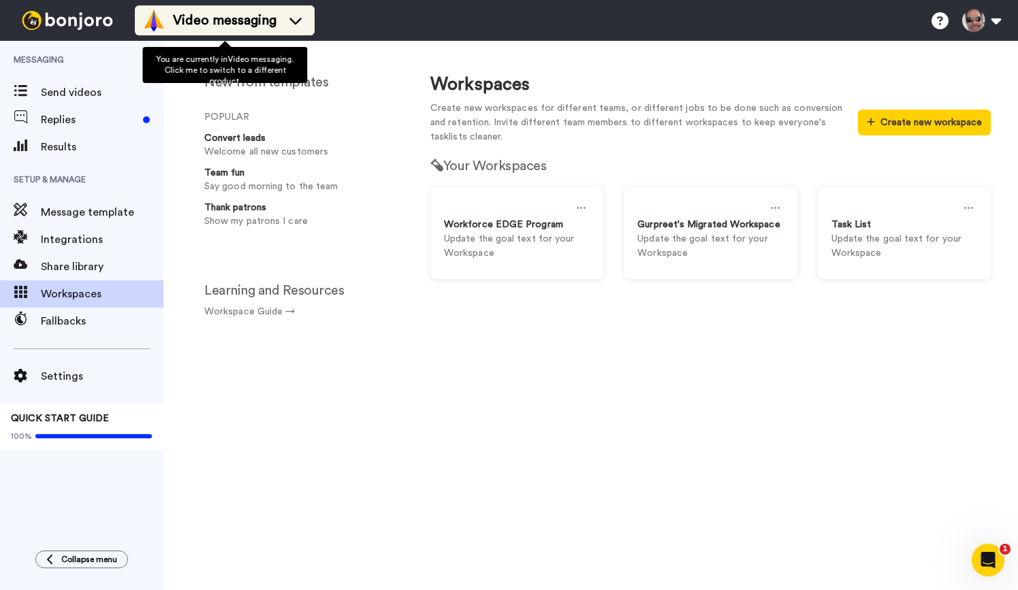
click at [304, 23] on icon at bounding box center [296, 21] width 22 height 14
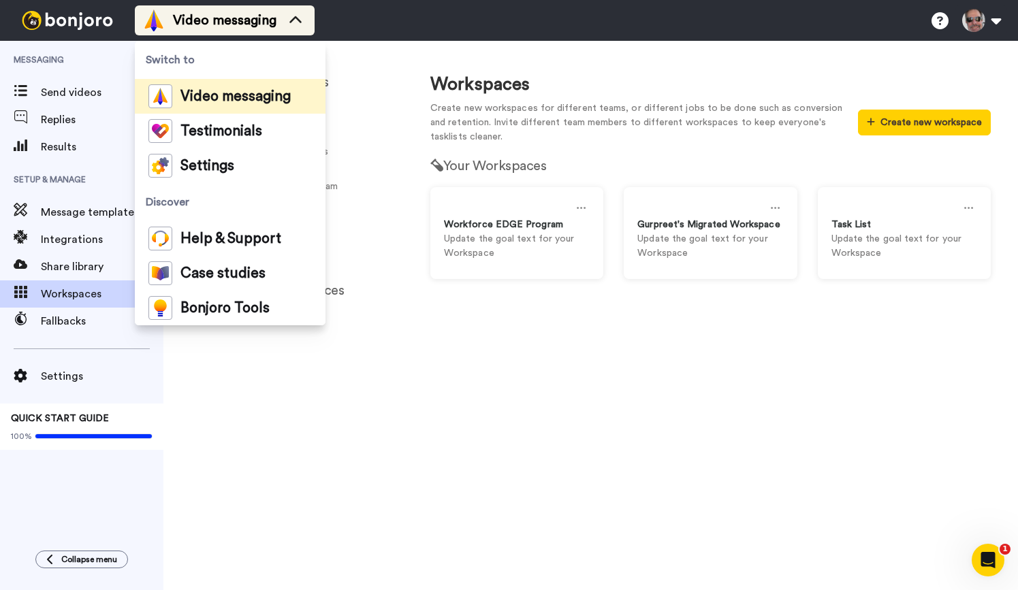
click at [304, 19] on icon at bounding box center [296, 21] width 22 height 14
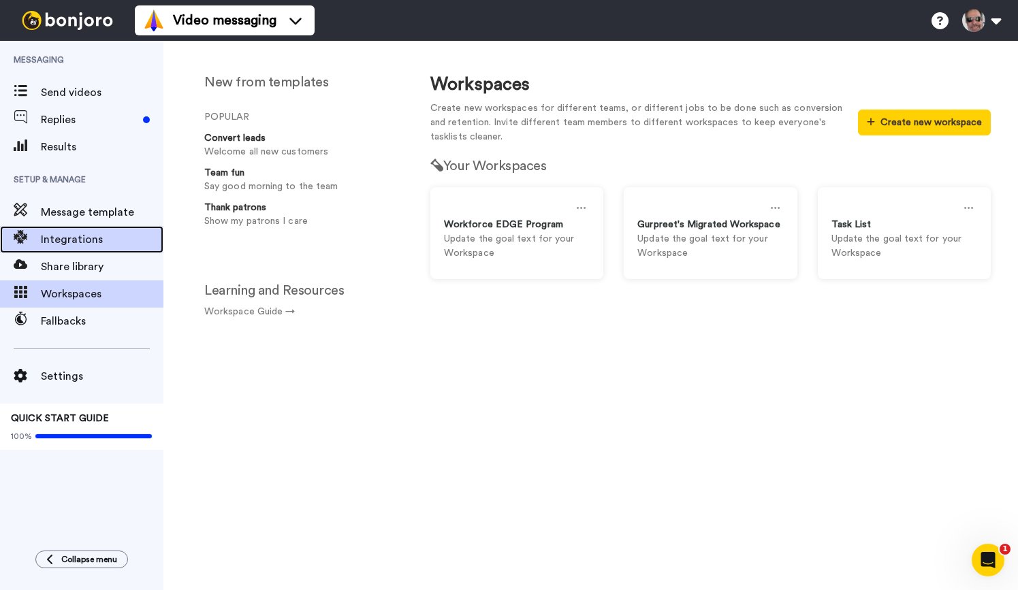
click at [94, 240] on span "Integrations" at bounding box center [102, 239] width 123 height 16
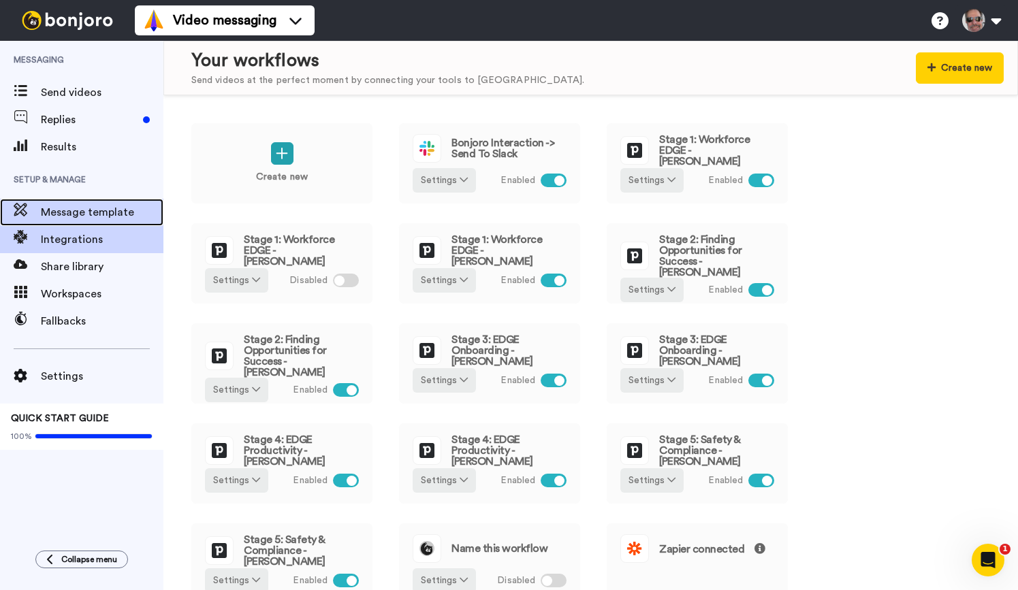
click at [95, 213] on span "Message template" at bounding box center [102, 212] width 123 height 16
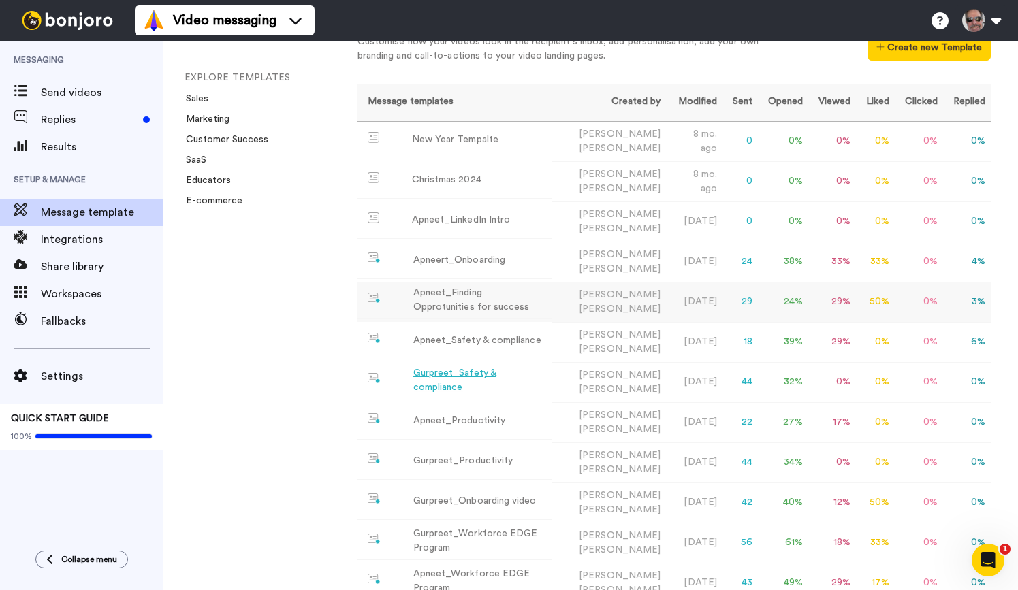
scroll to position [86, 0]
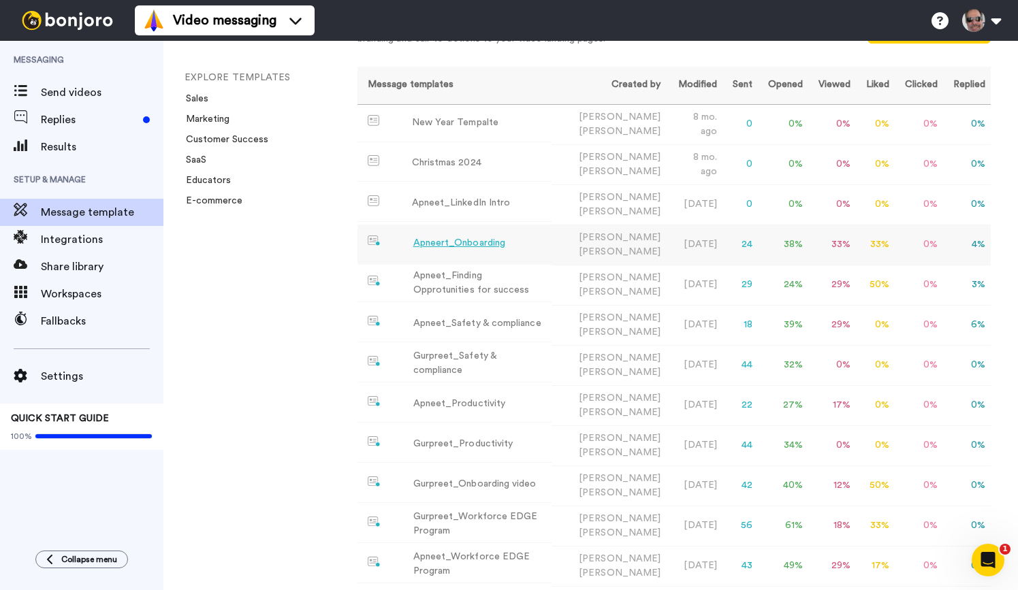
click at [453, 246] on div "Apneert_Onboarding" at bounding box center [459, 243] width 92 height 14
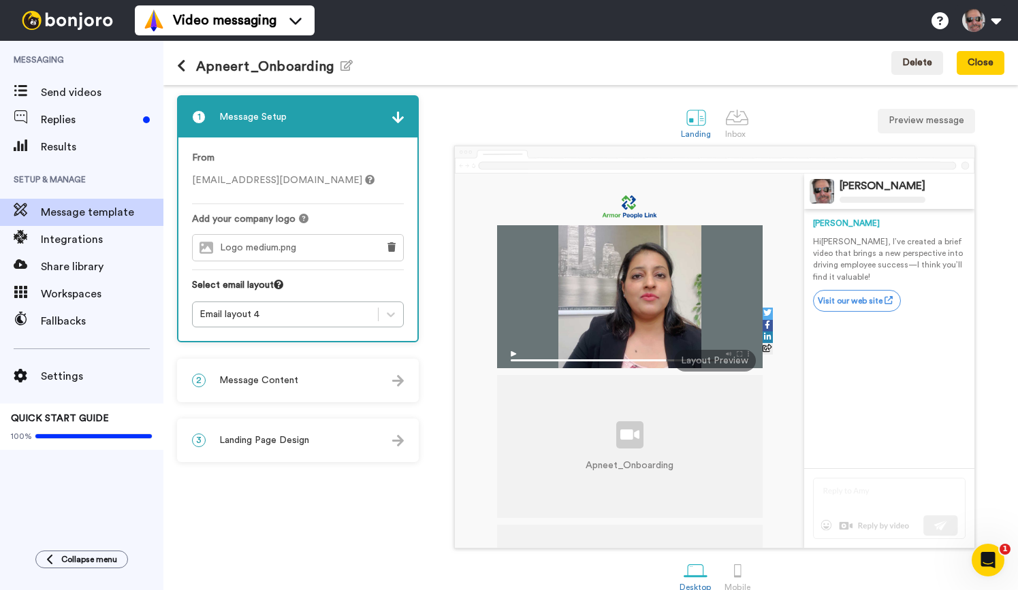
click at [395, 437] on img at bounding box center [398, 441] width 12 height 12
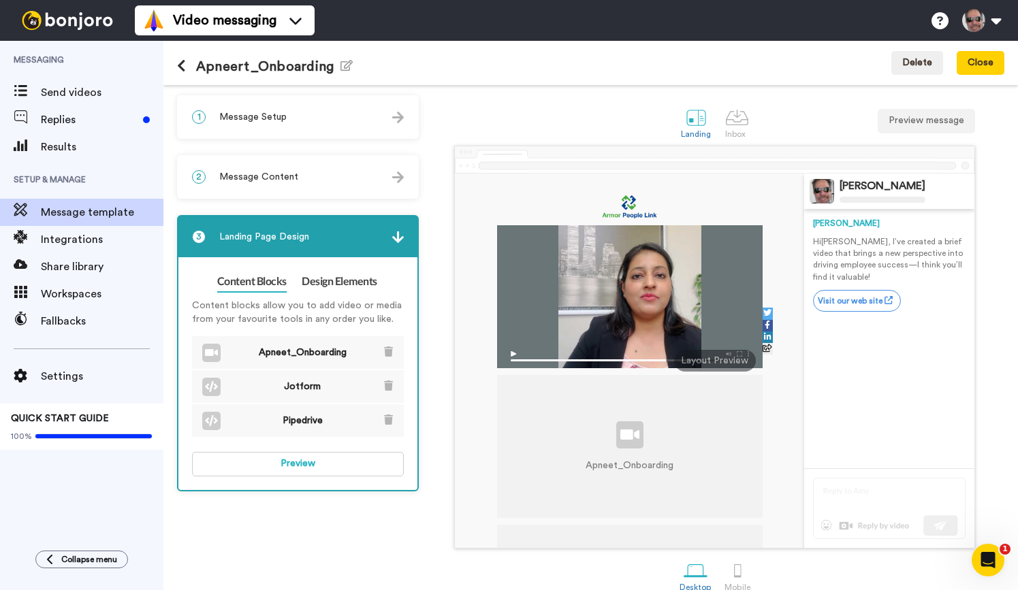
click at [400, 182] on img at bounding box center [398, 178] width 12 height 12
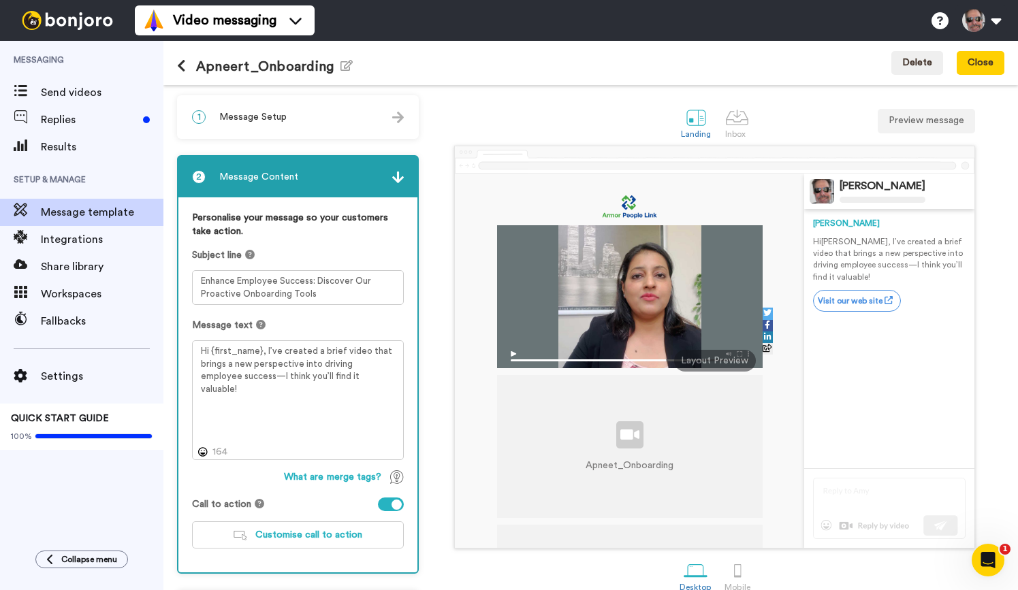
click at [396, 109] on div "1 Message Setup" at bounding box center [297, 117] width 239 height 41
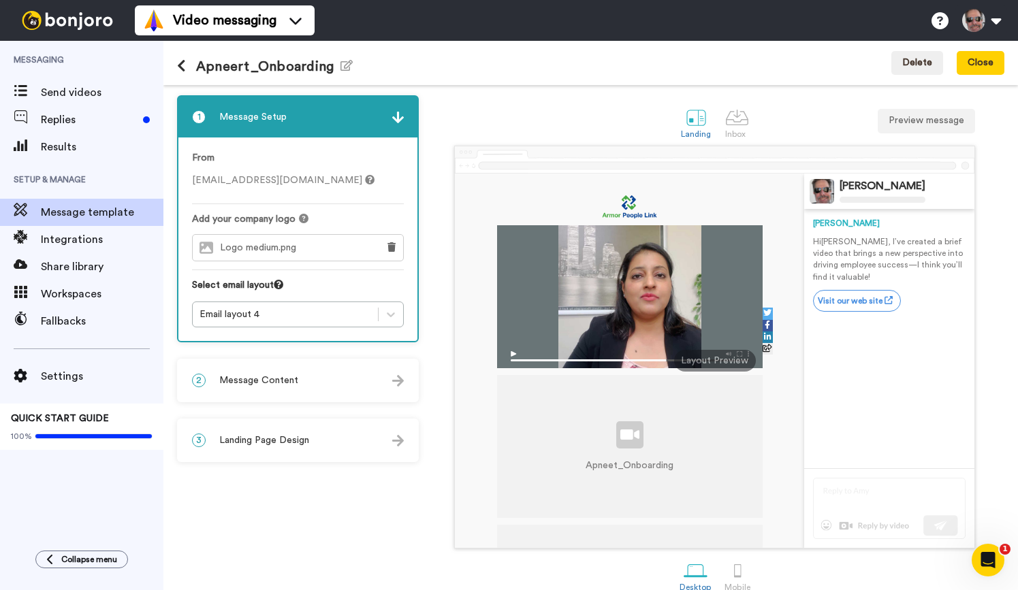
click at [675, 330] on div at bounding box center [629, 296] width 265 height 143
click at [725, 364] on div "Layout Preview" at bounding box center [715, 361] width 82 height 22
click at [734, 123] on div at bounding box center [737, 118] width 24 height 24
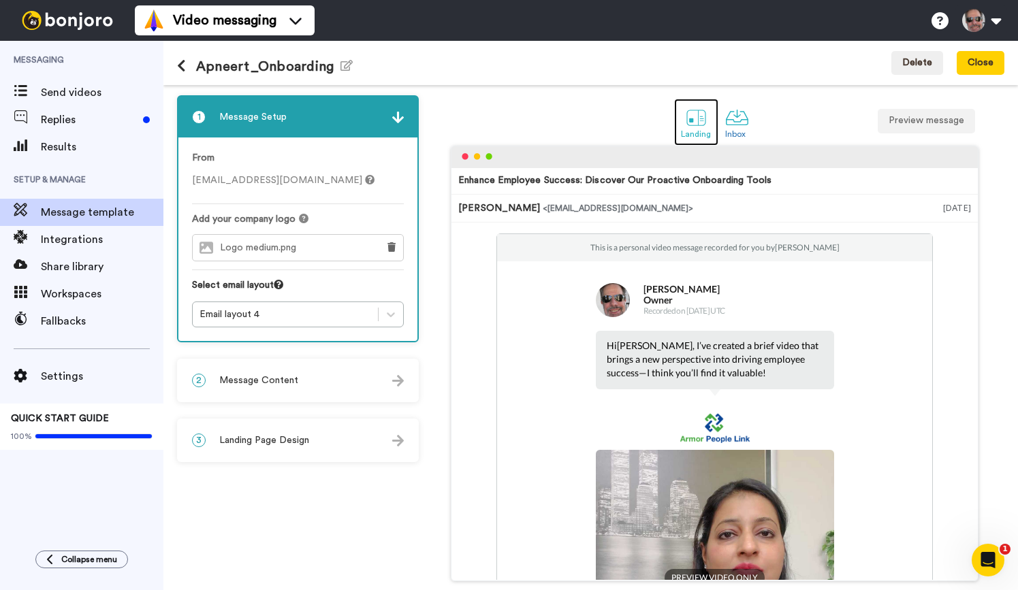
click at [699, 124] on div at bounding box center [696, 118] width 24 height 24
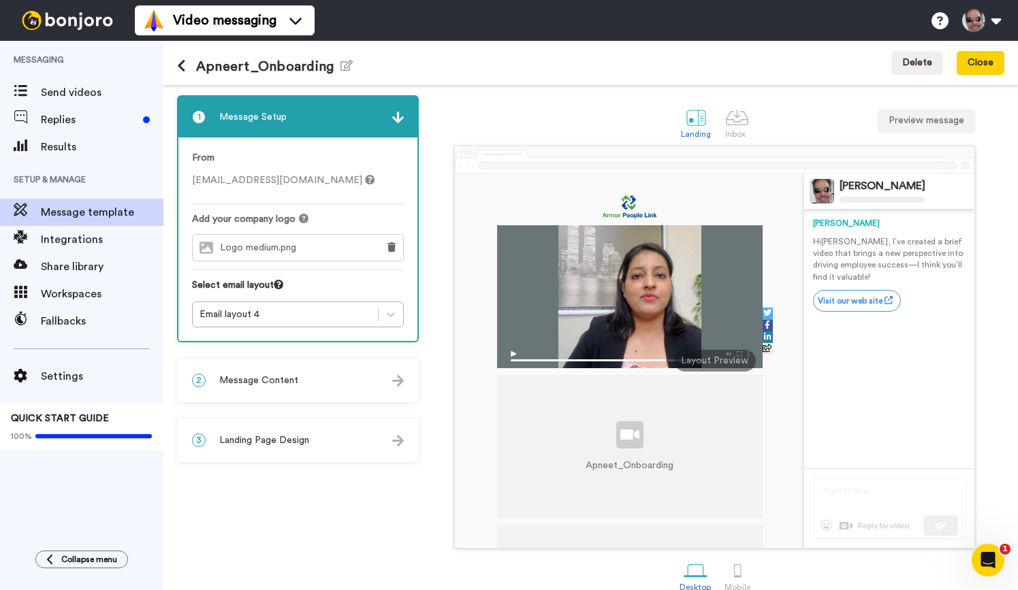
click at [402, 372] on div "2 Message Content" at bounding box center [297, 380] width 239 height 41
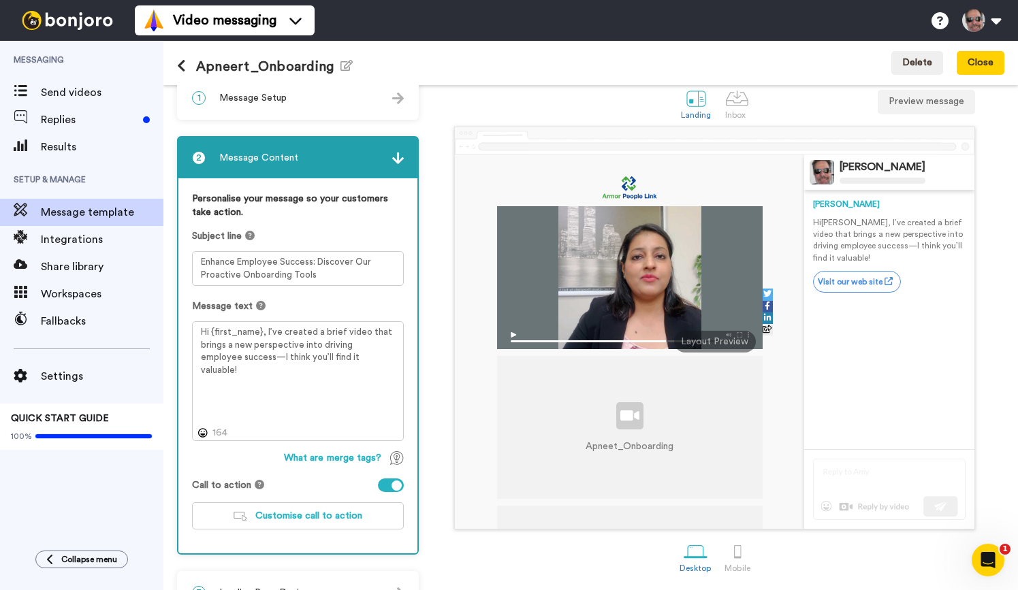
scroll to position [54, 0]
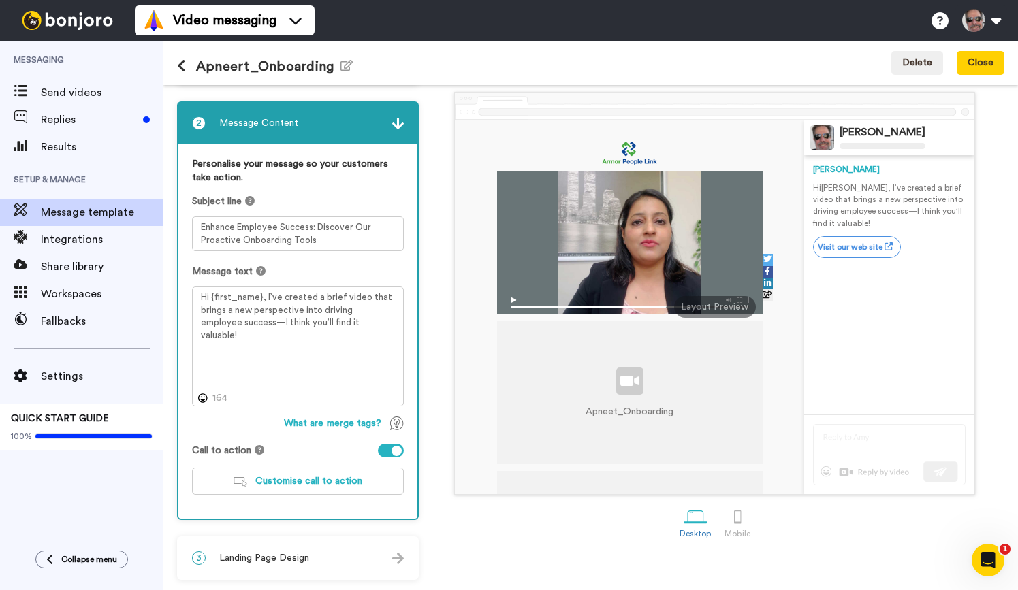
click at [396, 553] on img at bounding box center [398, 559] width 12 height 12
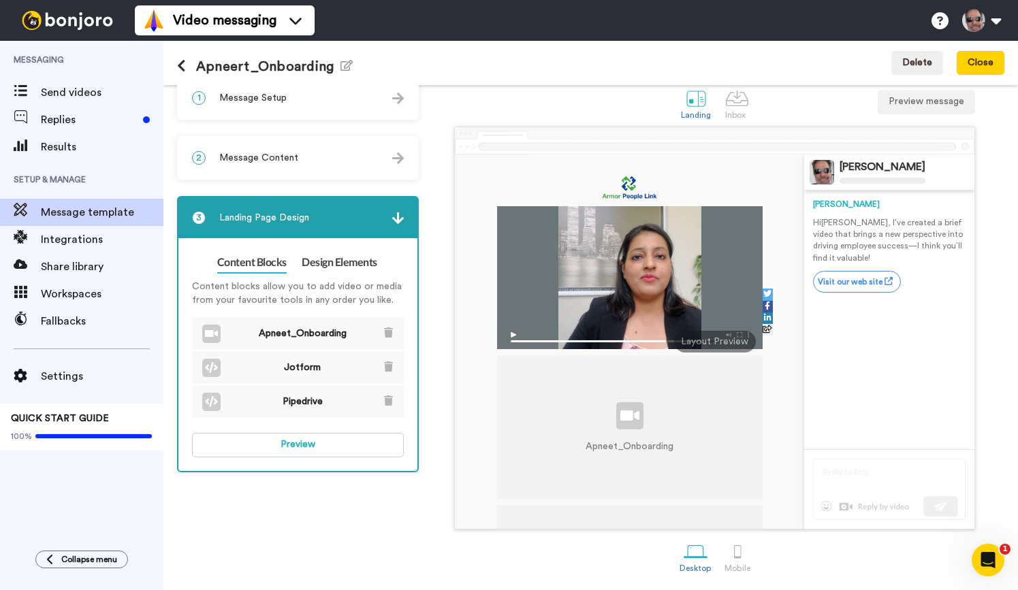
scroll to position [20, 0]
click at [607, 307] on div at bounding box center [629, 277] width 265 height 143
click at [654, 300] on div at bounding box center [629, 277] width 265 height 143
click at [547, 340] on img at bounding box center [629, 337] width 265 height 24
click at [555, 310] on div at bounding box center [629, 277] width 265 height 143
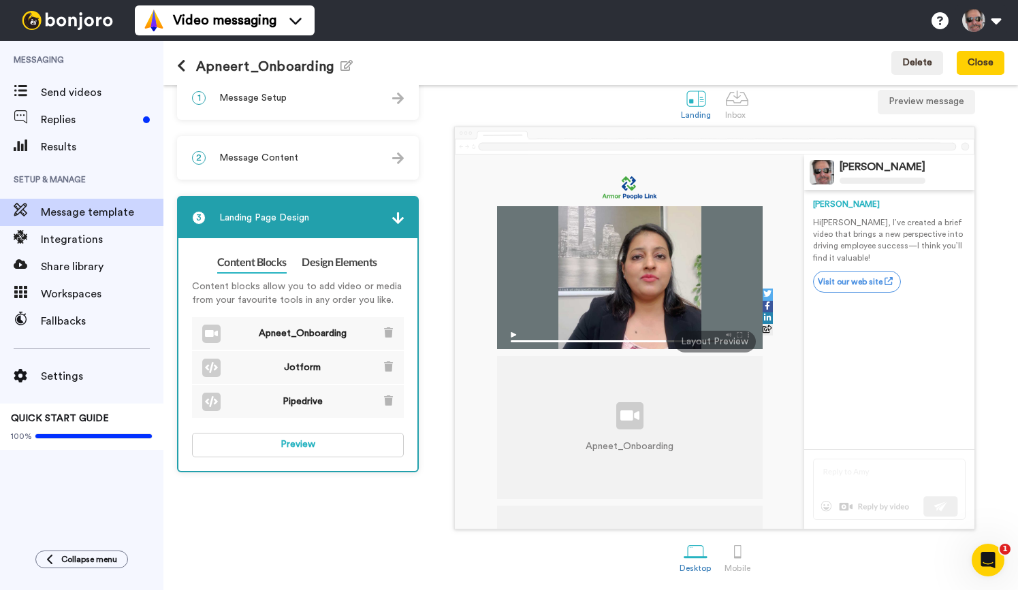
click at [499, 321] on div at bounding box center [629, 277] width 265 height 143
click at [404, 96] on div "1 Message Setup" at bounding box center [297, 98] width 239 height 41
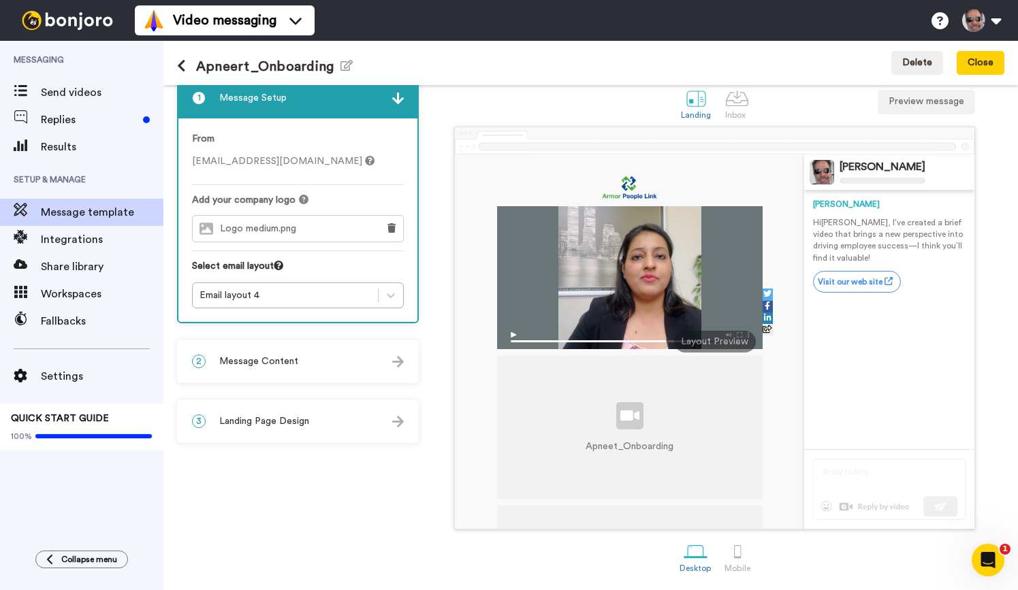
click at [588, 100] on div "Landing Inbox Preview message" at bounding box center [714, 103] width 579 height 47
click at [737, 552] on div at bounding box center [738, 552] width 24 height 24
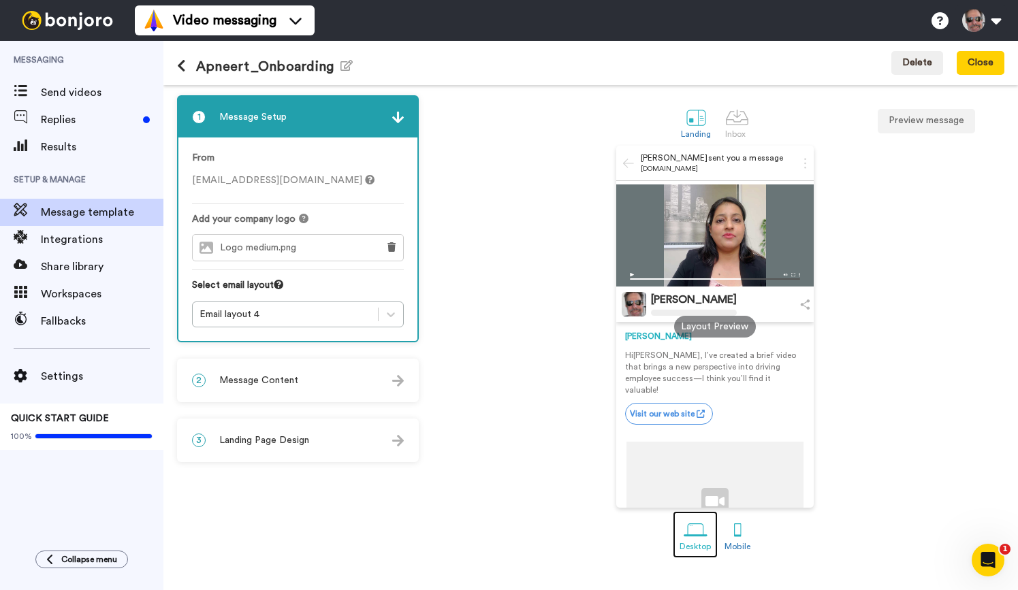
click at [698, 531] on div at bounding box center [695, 530] width 24 height 24
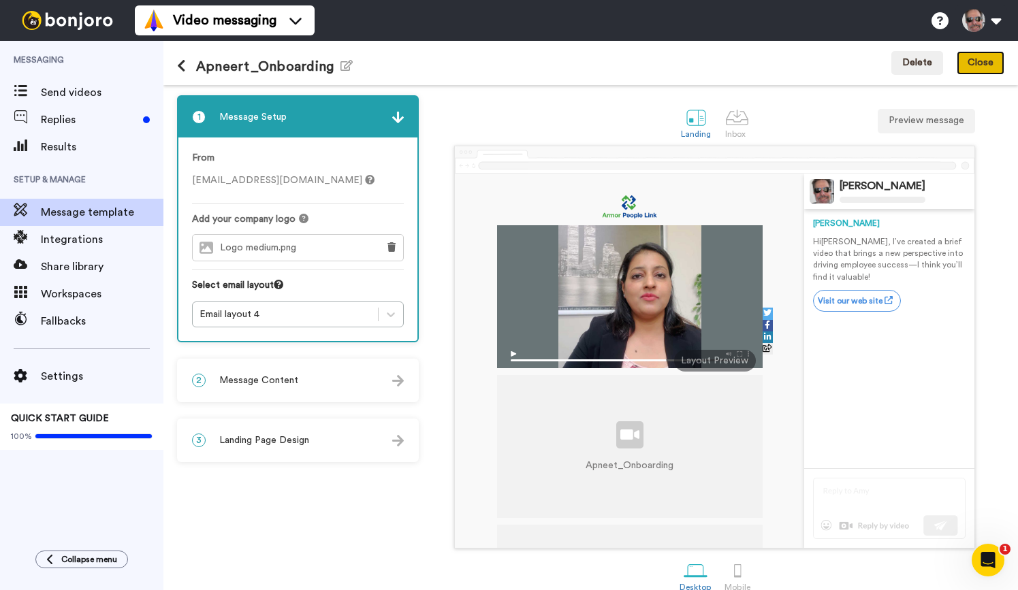
click at [995, 63] on button "Close" at bounding box center [980, 63] width 48 height 25
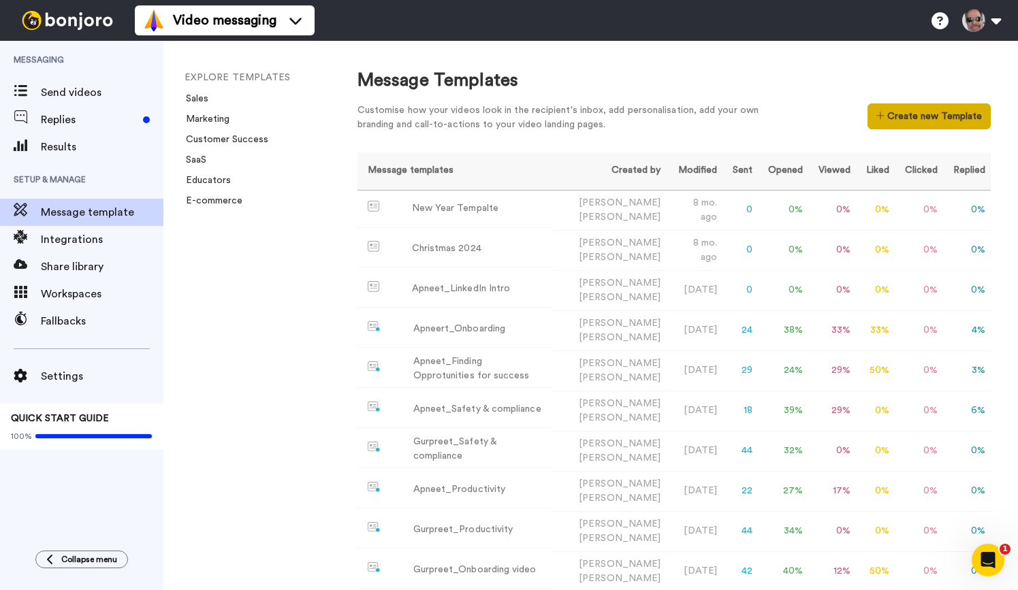
click at [936, 121] on button "Create new Template" at bounding box center [928, 116] width 123 height 26
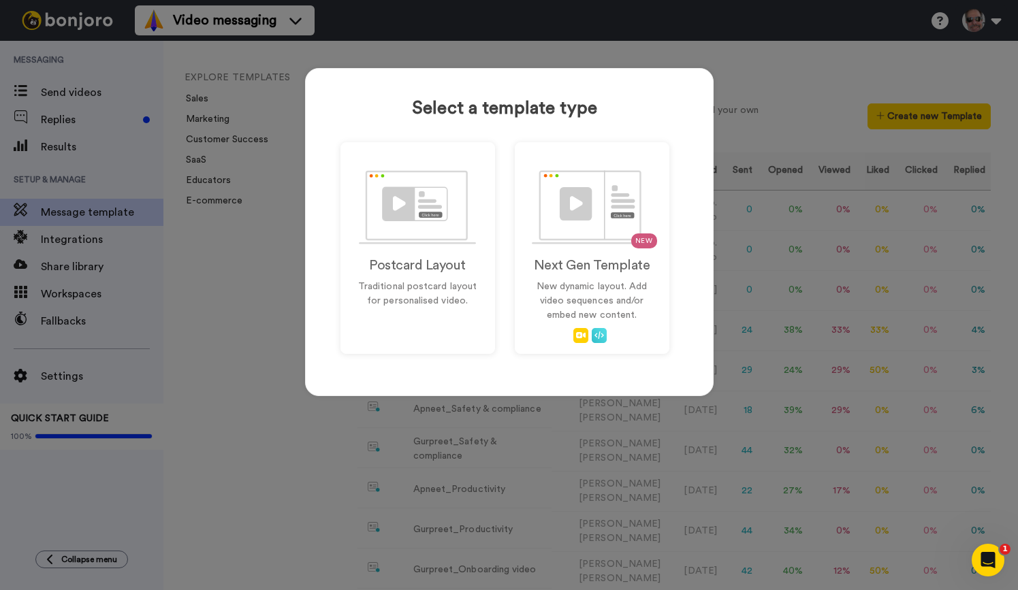
click at [756, 76] on div "Select a template type Postcard Layout Traditional postcard layout for personal…" at bounding box center [509, 295] width 1018 height 590
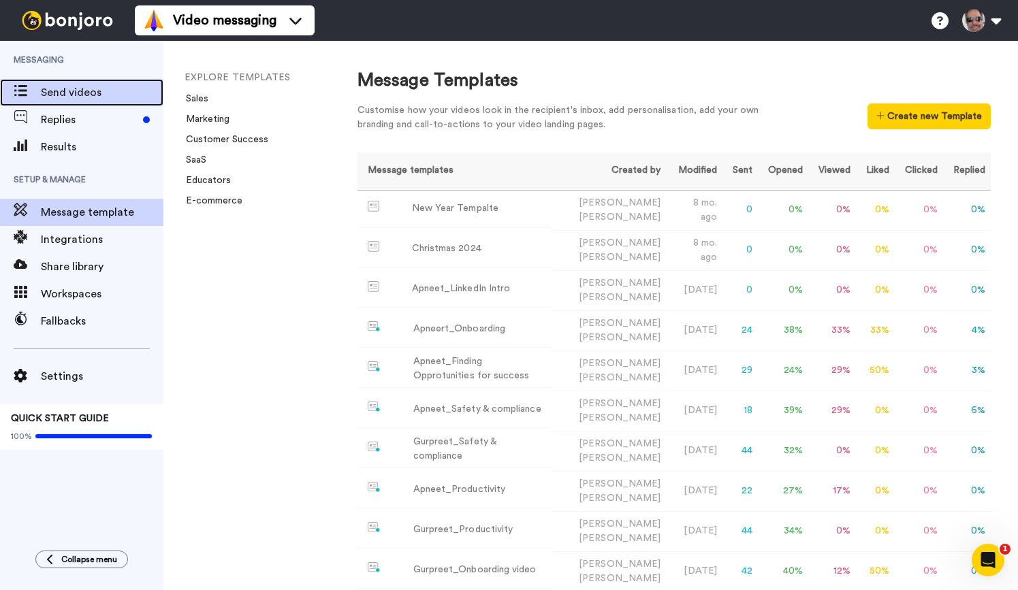
click at [97, 99] on span "Send videos" at bounding box center [102, 92] width 123 height 16
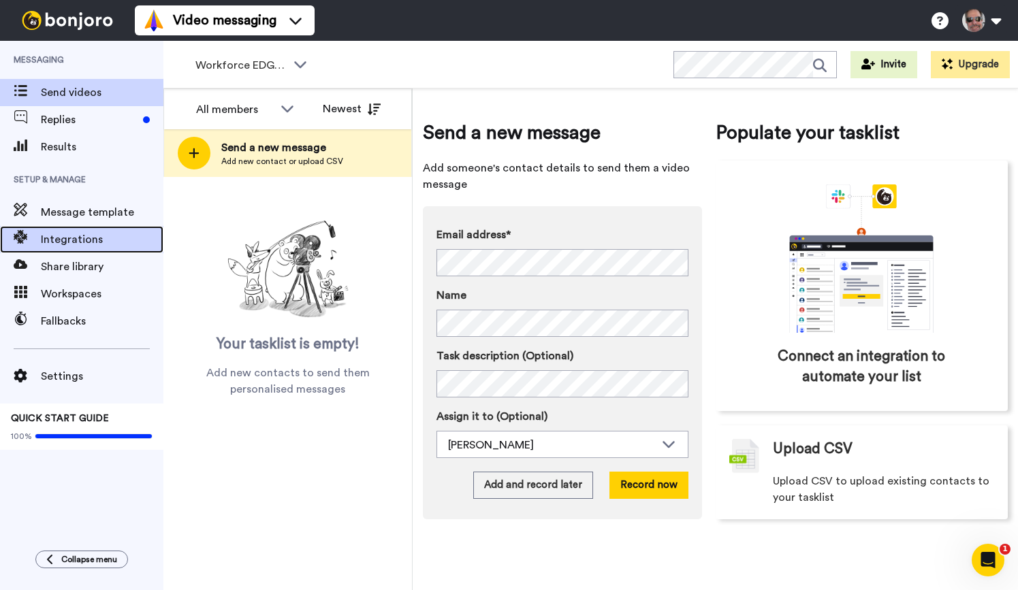
click at [91, 245] on span "Integrations" at bounding box center [102, 239] width 123 height 16
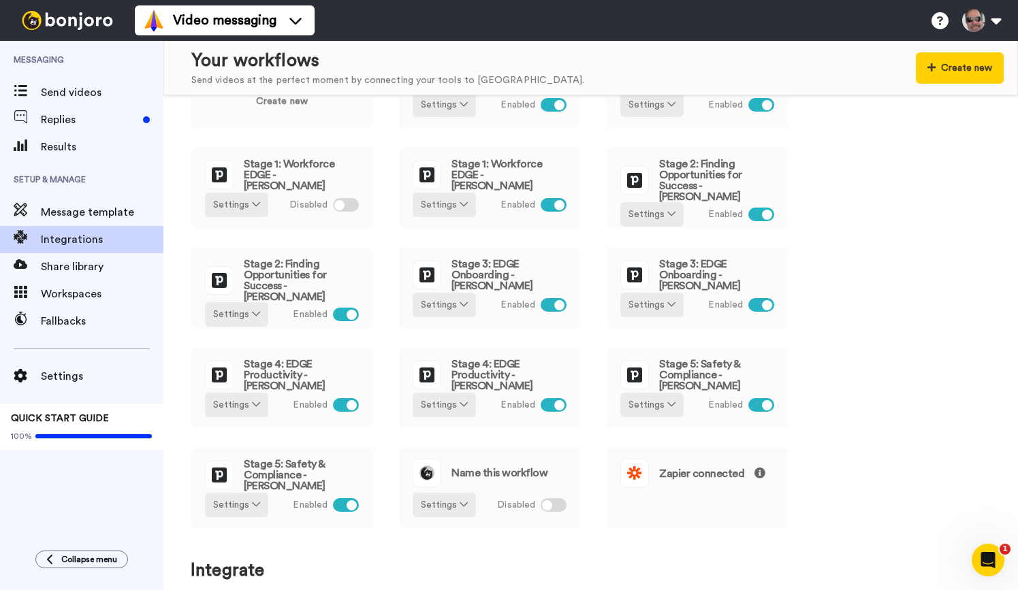
scroll to position [87, 0]
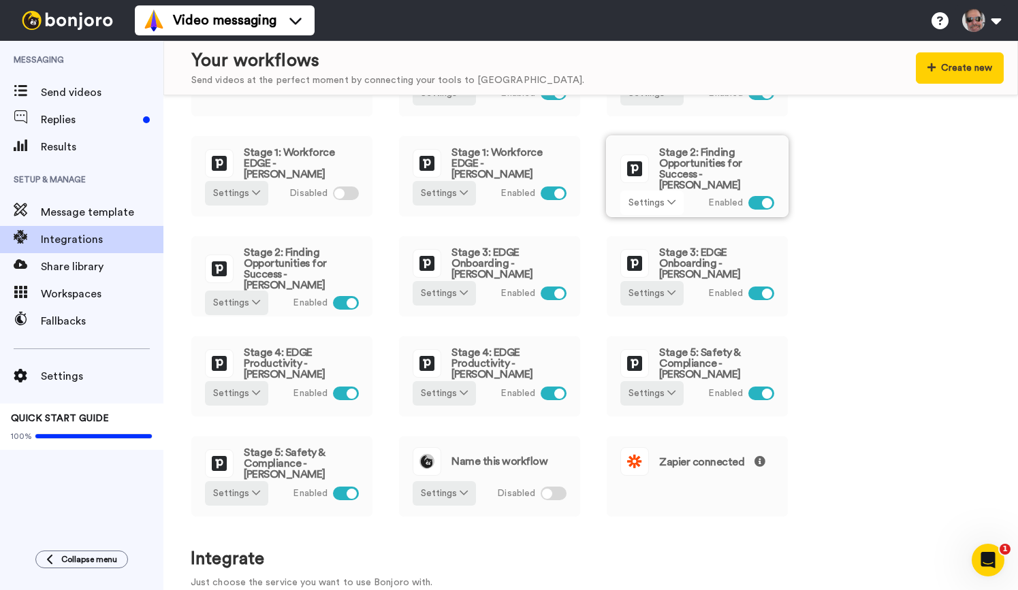
click at [669, 197] on icon at bounding box center [671, 202] width 8 height 10
click at [645, 223] on span "Edit" at bounding box center [641, 221] width 18 height 10
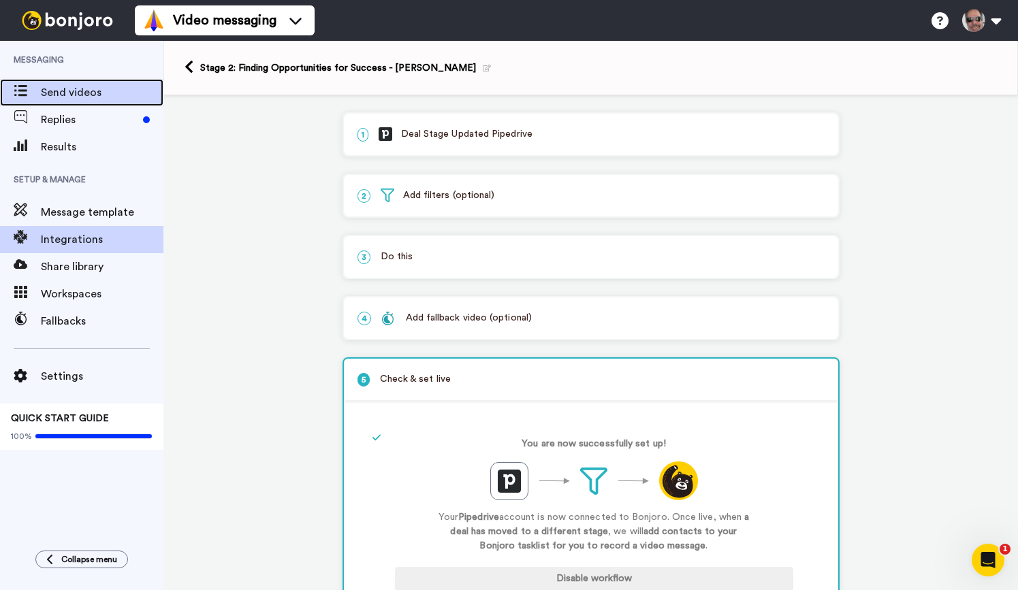
click at [71, 91] on span "Send videos" at bounding box center [102, 92] width 123 height 16
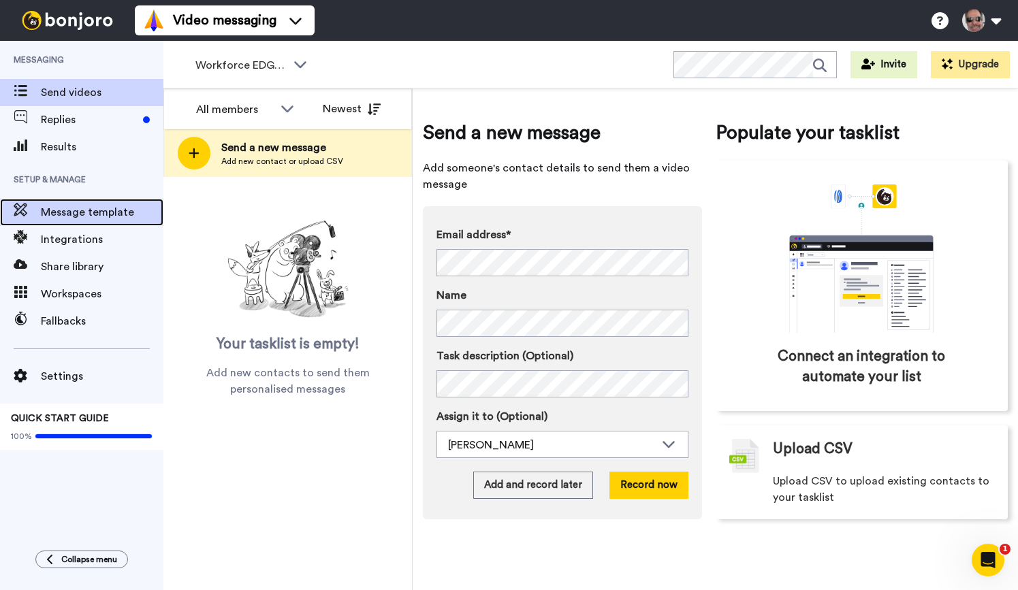
click at [103, 208] on span "Message template" at bounding box center [102, 212] width 123 height 16
click at [106, 209] on span "Message template" at bounding box center [102, 212] width 123 height 16
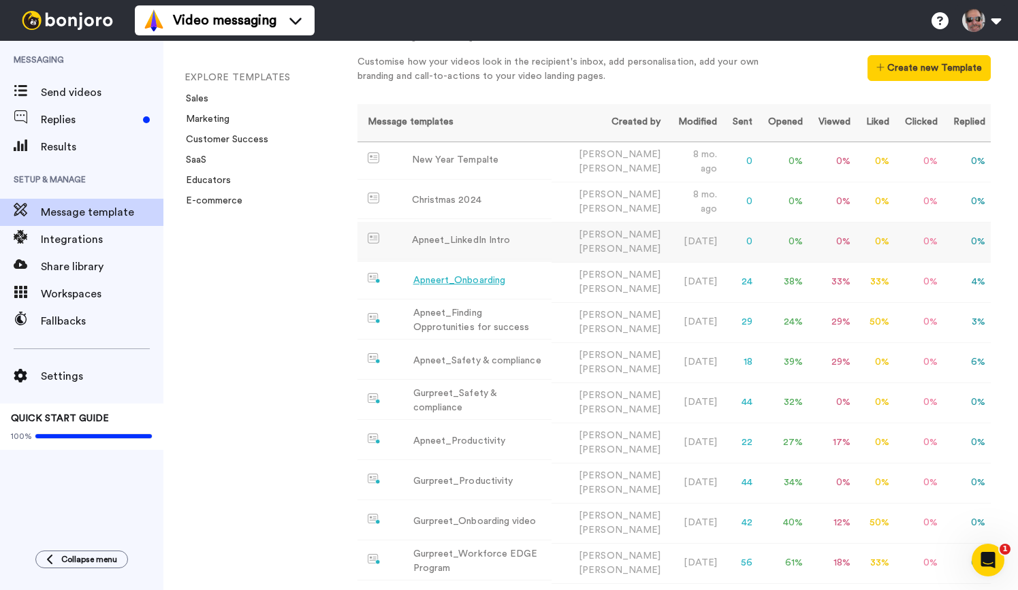
scroll to position [52, 0]
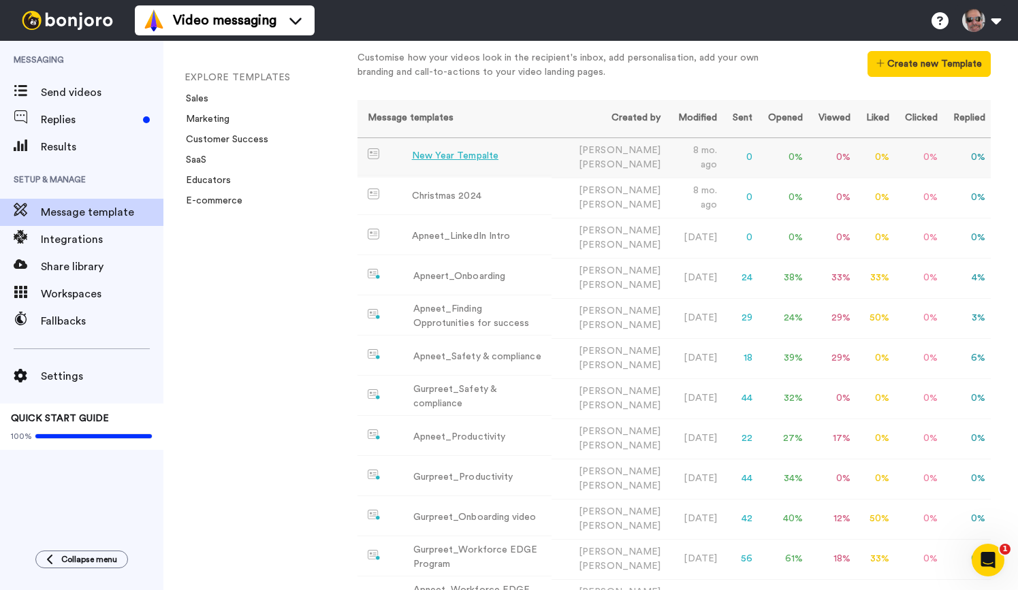
click at [466, 156] on div "New Year Tempalte" at bounding box center [455, 156] width 86 height 14
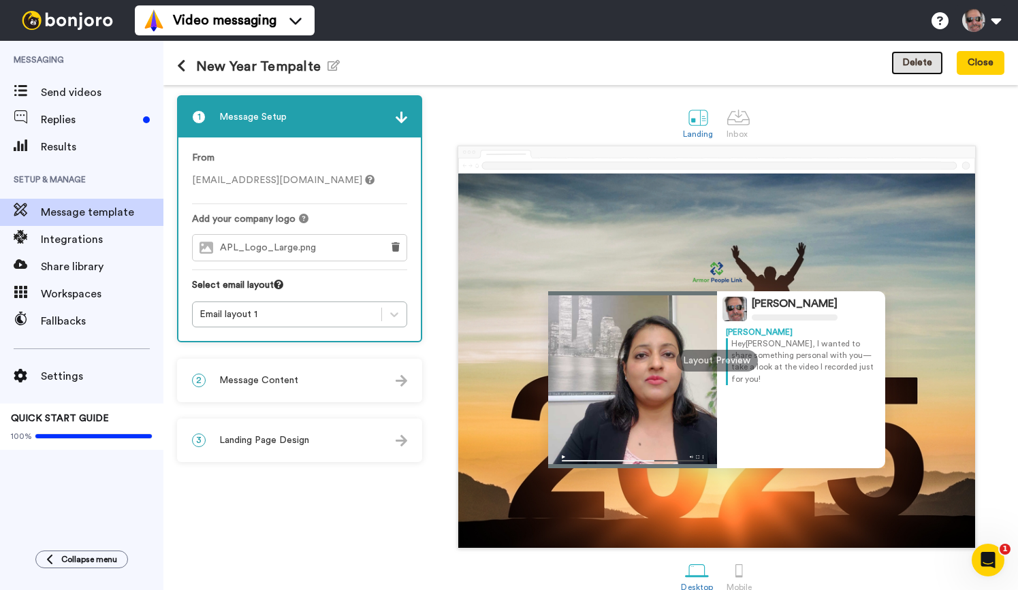
click at [921, 57] on button "Delete" at bounding box center [917, 63] width 52 height 25
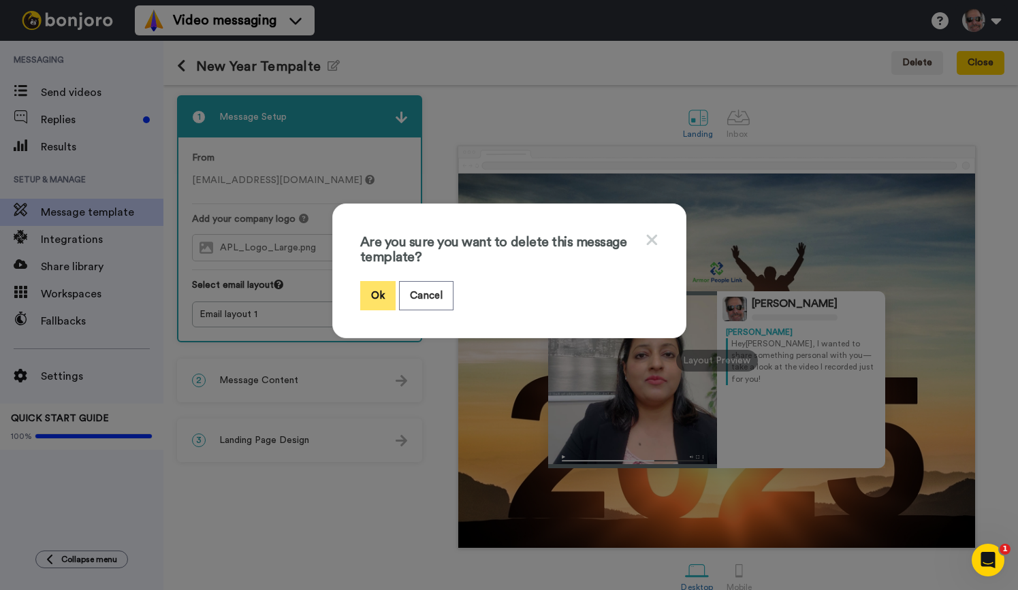
click at [378, 297] on button "Ok" at bounding box center [377, 295] width 35 height 29
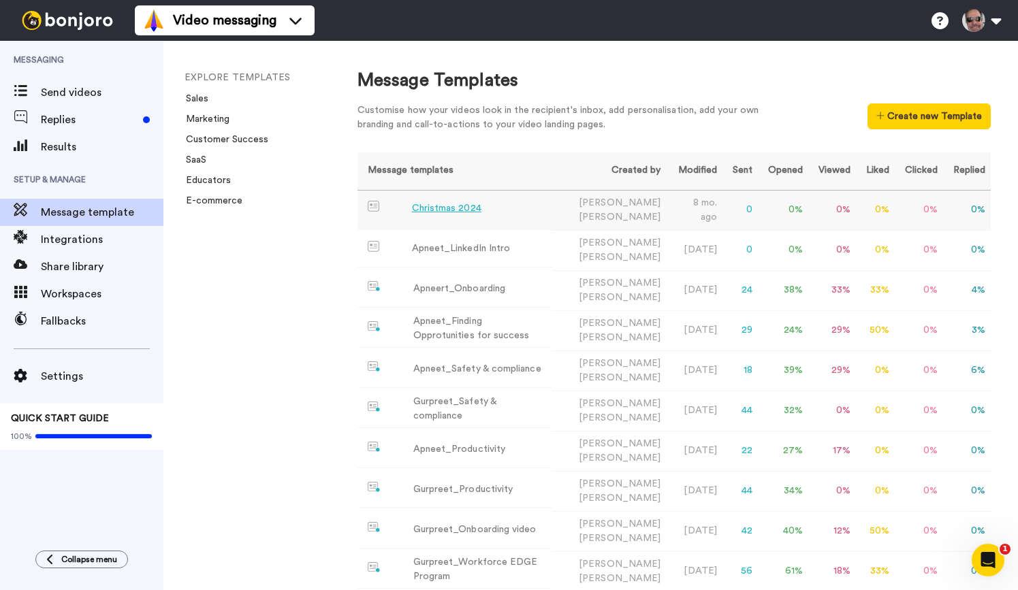
click at [437, 210] on div "Christmas 2024" at bounding box center [446, 209] width 69 height 14
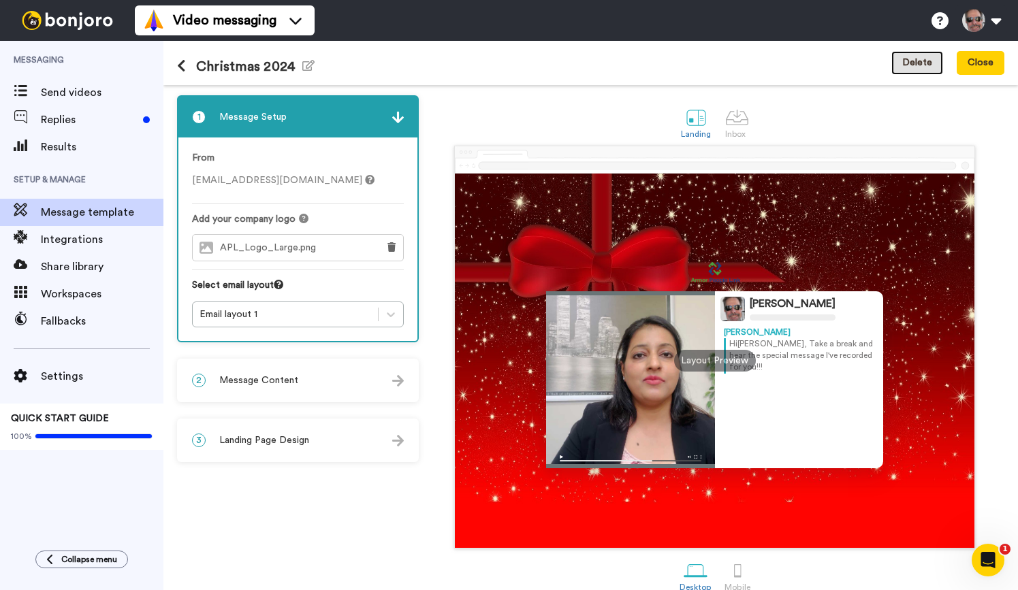
click at [916, 66] on button "Delete" at bounding box center [917, 63] width 52 height 25
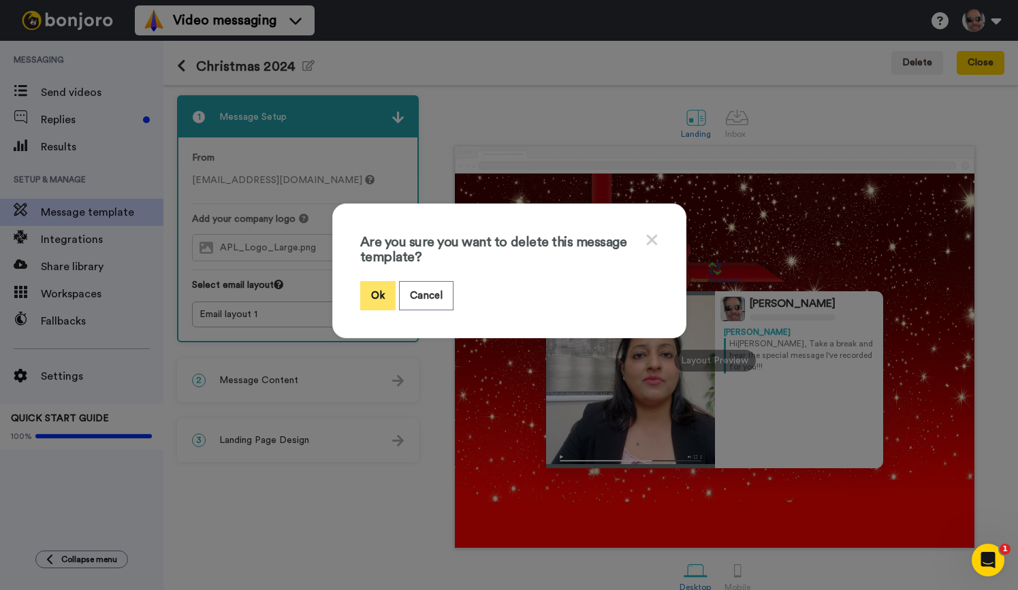
click at [377, 297] on button "Ok" at bounding box center [377, 295] width 35 height 29
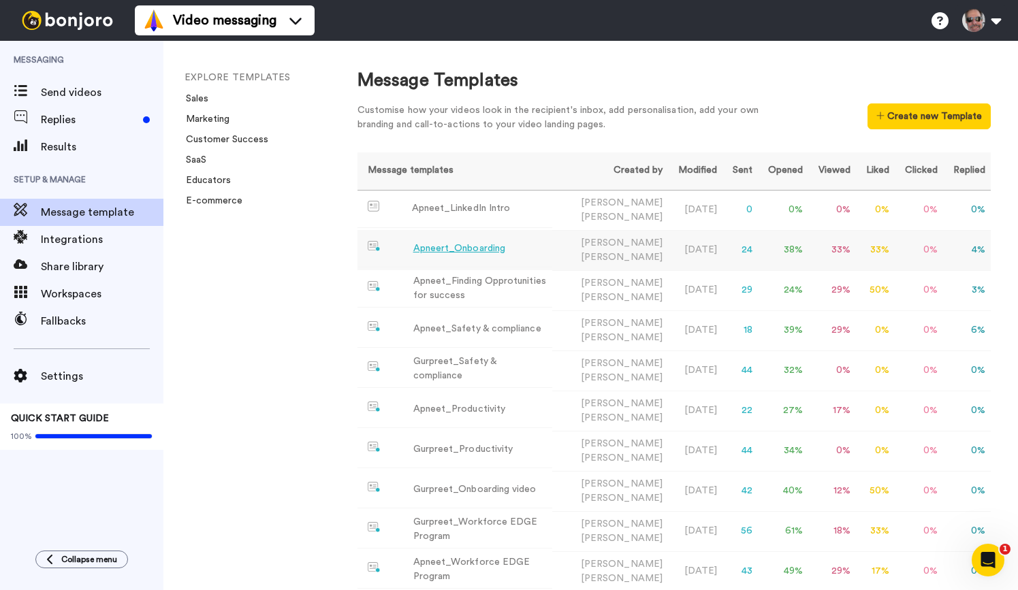
click at [485, 252] on div "Apneert_Onboarding" at bounding box center [459, 249] width 92 height 14
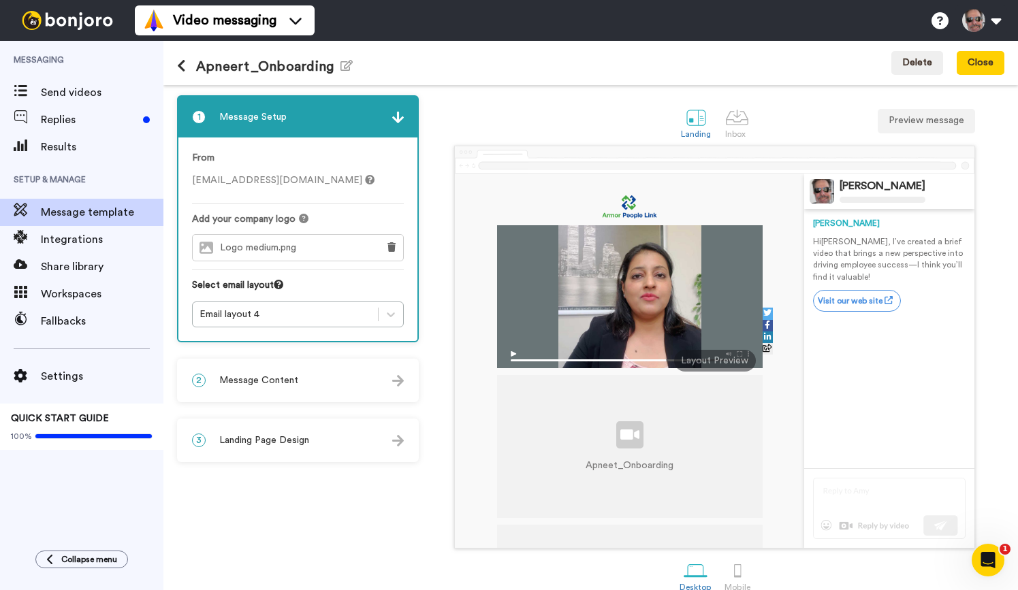
click at [325, 434] on div "3 Landing Page Design" at bounding box center [297, 440] width 239 height 41
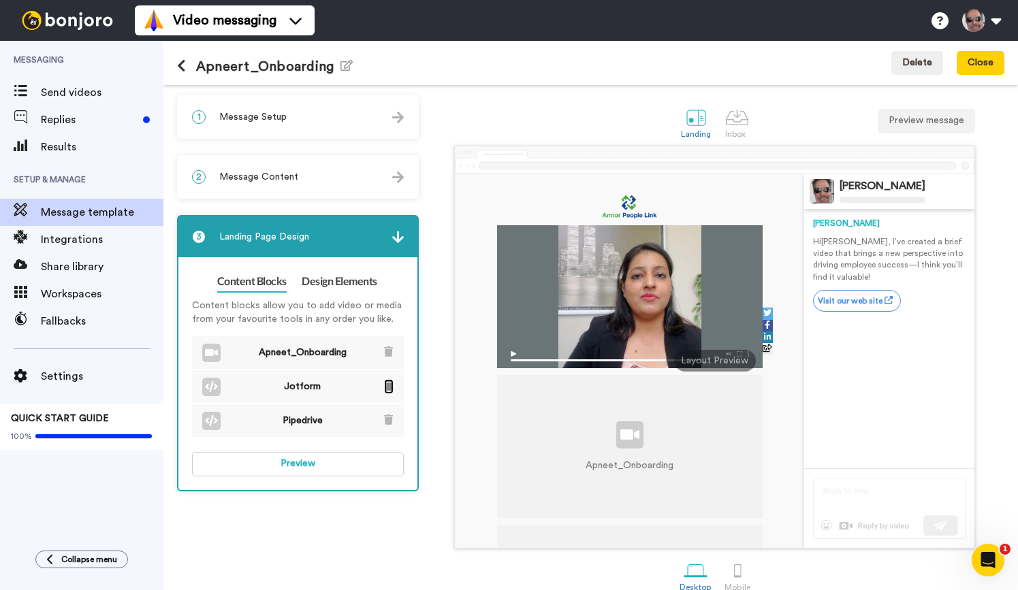
click at [388, 386] on icon at bounding box center [388, 386] width 9 height 10
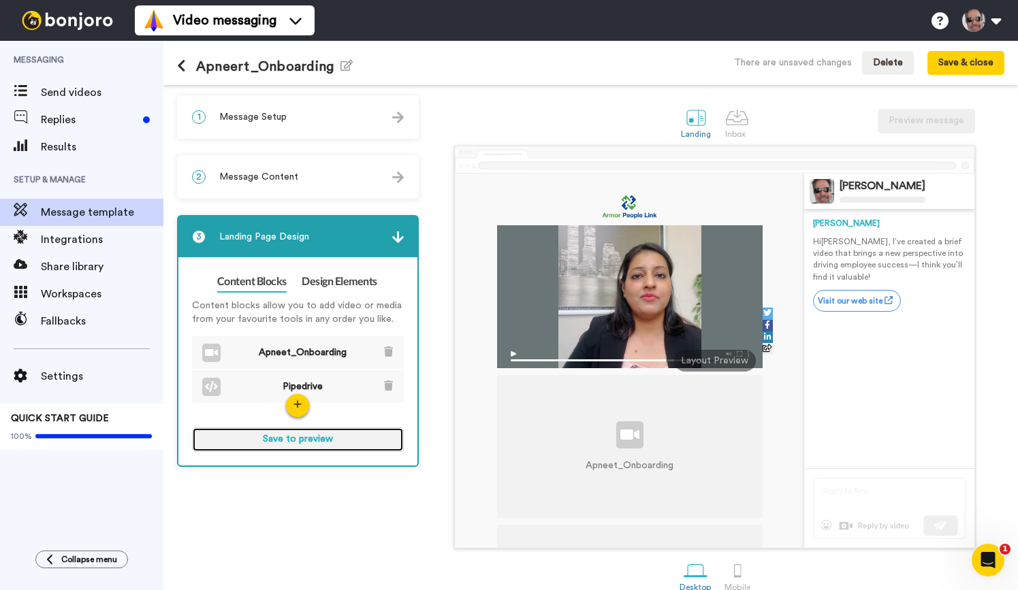
click at [357, 438] on button "Save to preview" at bounding box center [298, 440] width 212 height 25
click at [346, 439] on button "Preview" at bounding box center [298, 440] width 212 height 25
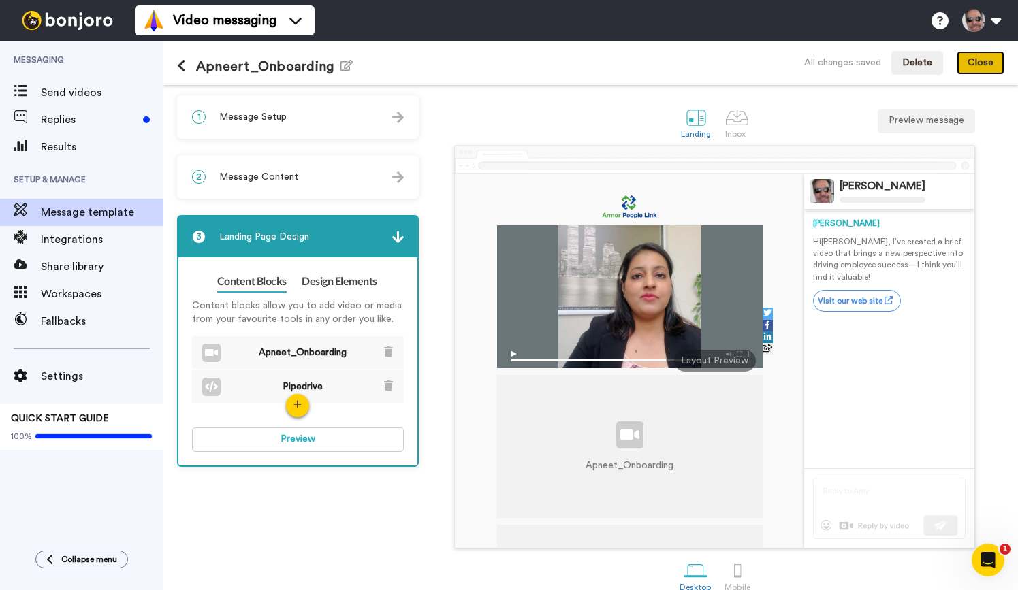
click at [982, 62] on button "Close" at bounding box center [980, 63] width 48 height 25
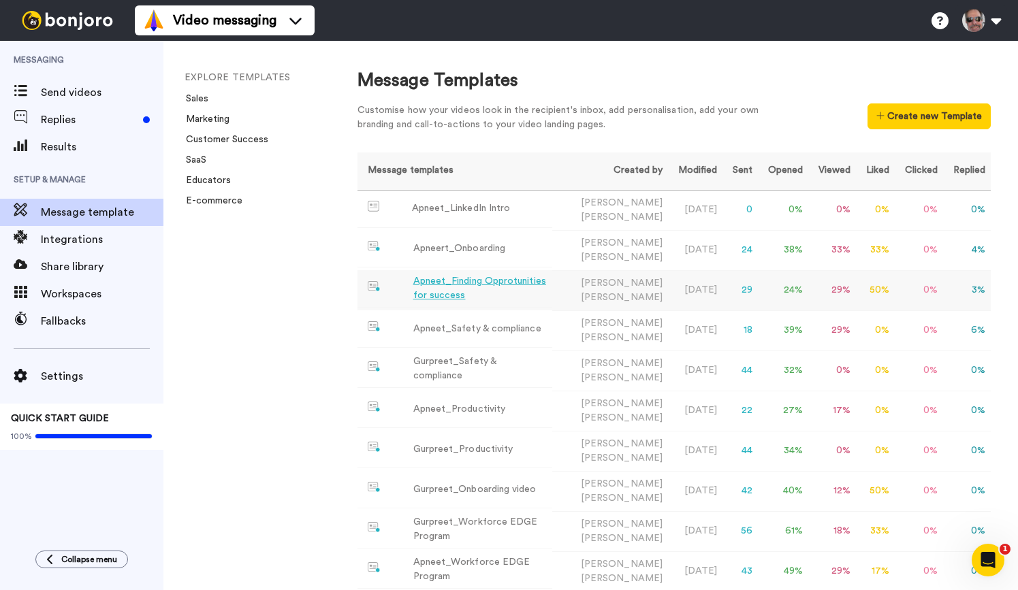
click at [496, 285] on div "Apneet_Finding Opprotunities for success" at bounding box center [479, 288] width 133 height 29
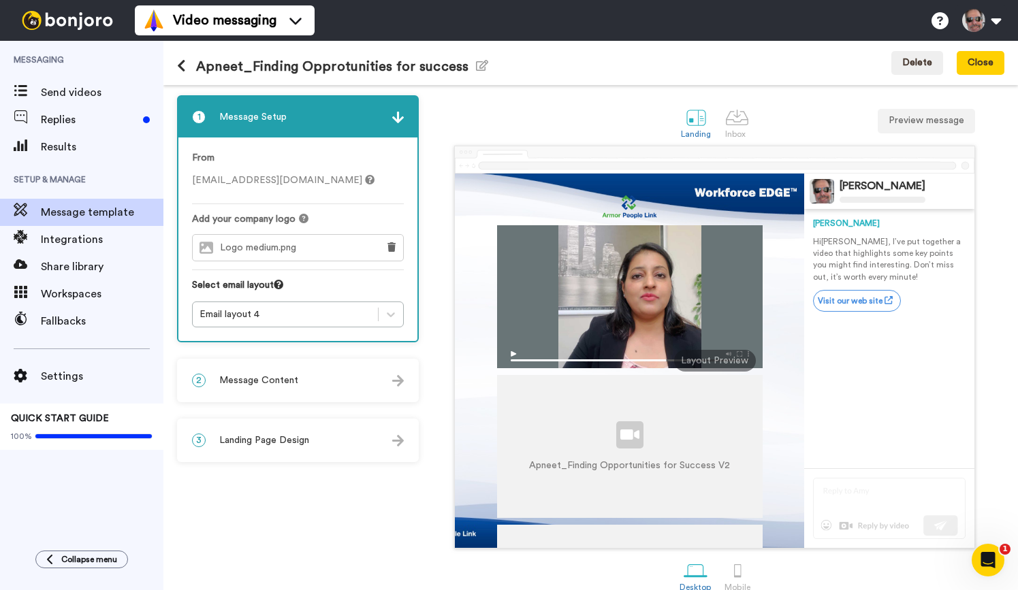
click at [382, 446] on div "3 Landing Page Design" at bounding box center [297, 440] width 239 height 41
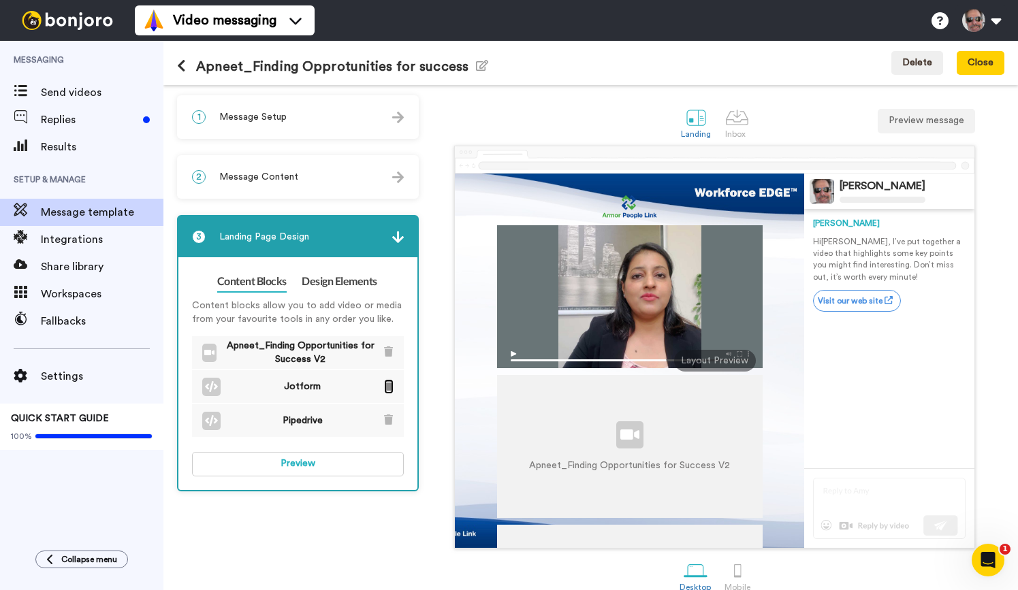
click at [391, 387] on icon at bounding box center [388, 386] width 9 height 10
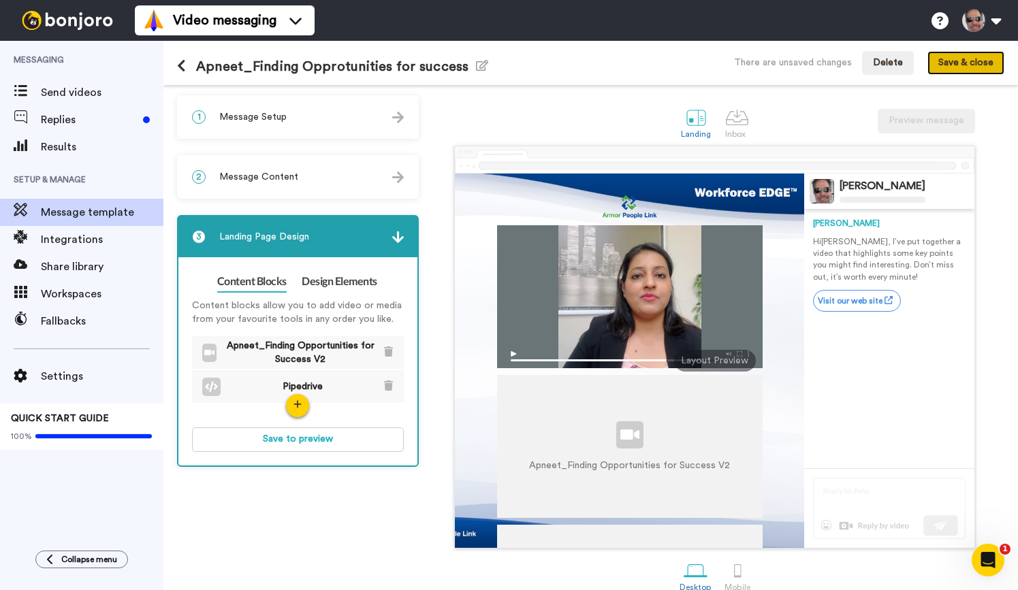
click at [981, 65] on button "Save & close" at bounding box center [965, 63] width 77 height 25
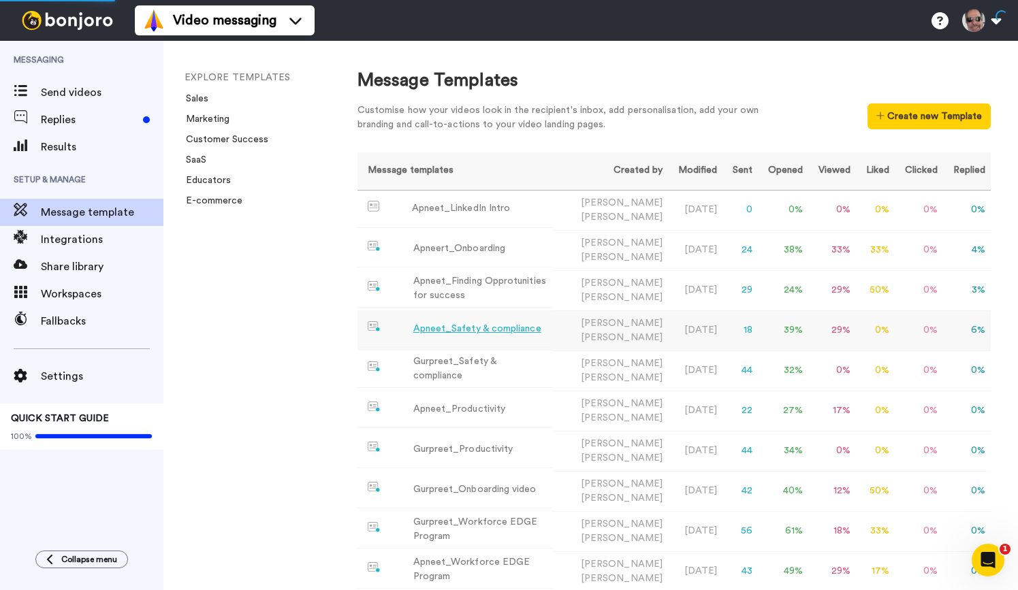
click at [509, 326] on div "Apneet_Safety & compliance" at bounding box center [477, 329] width 128 height 14
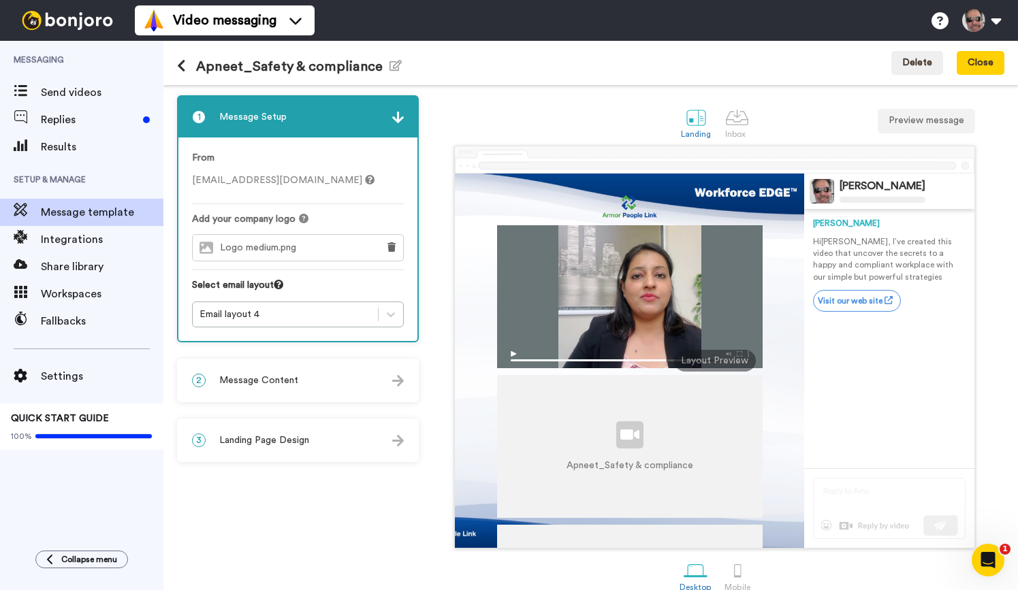
click at [408, 438] on div "3 Landing Page Design" at bounding box center [297, 440] width 239 height 41
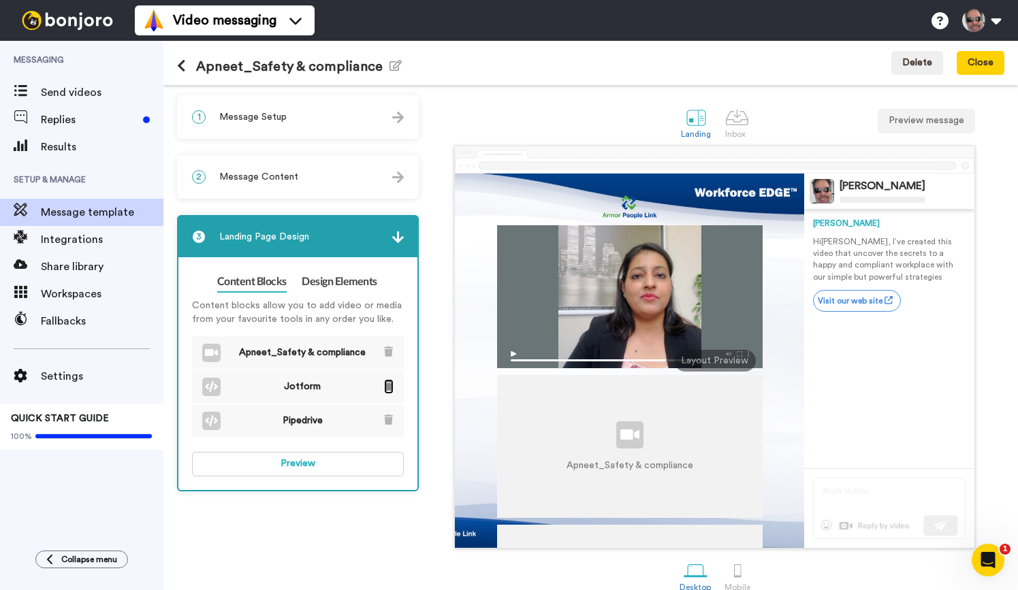
click at [391, 387] on icon at bounding box center [388, 386] width 9 height 10
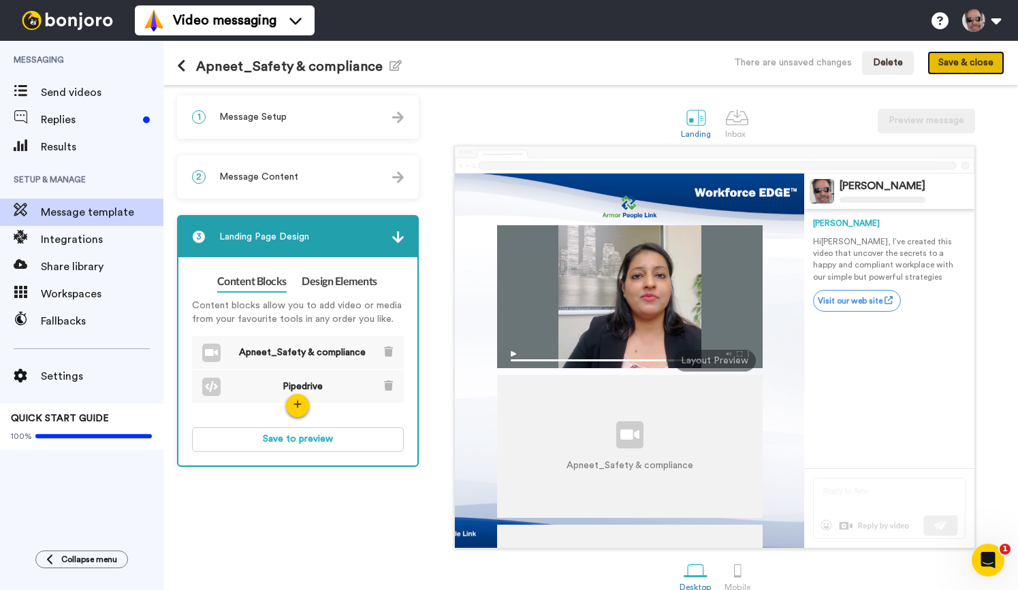
click at [967, 69] on button "Save & close" at bounding box center [965, 63] width 77 height 25
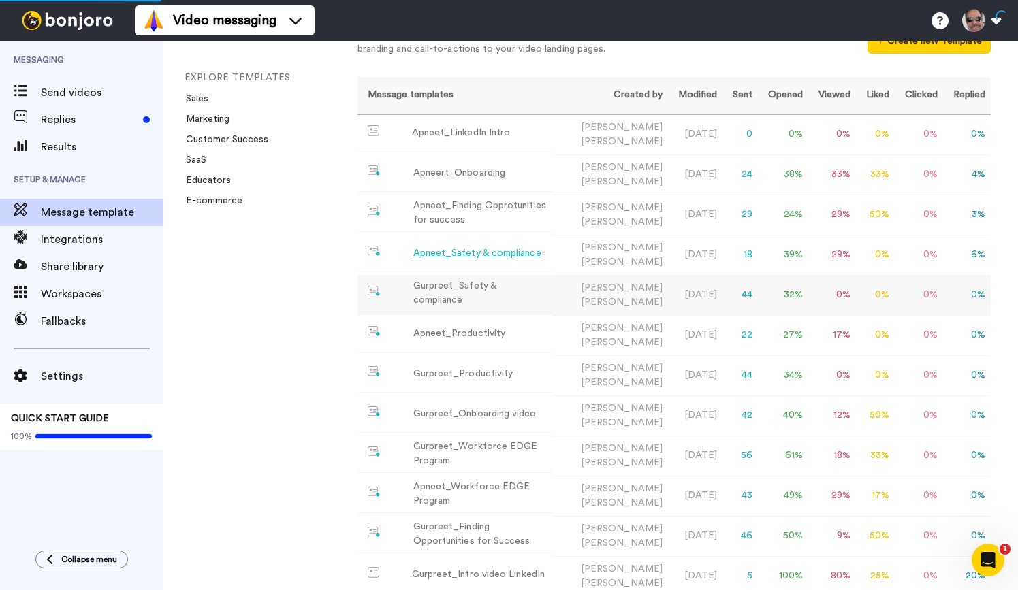
scroll to position [67, 0]
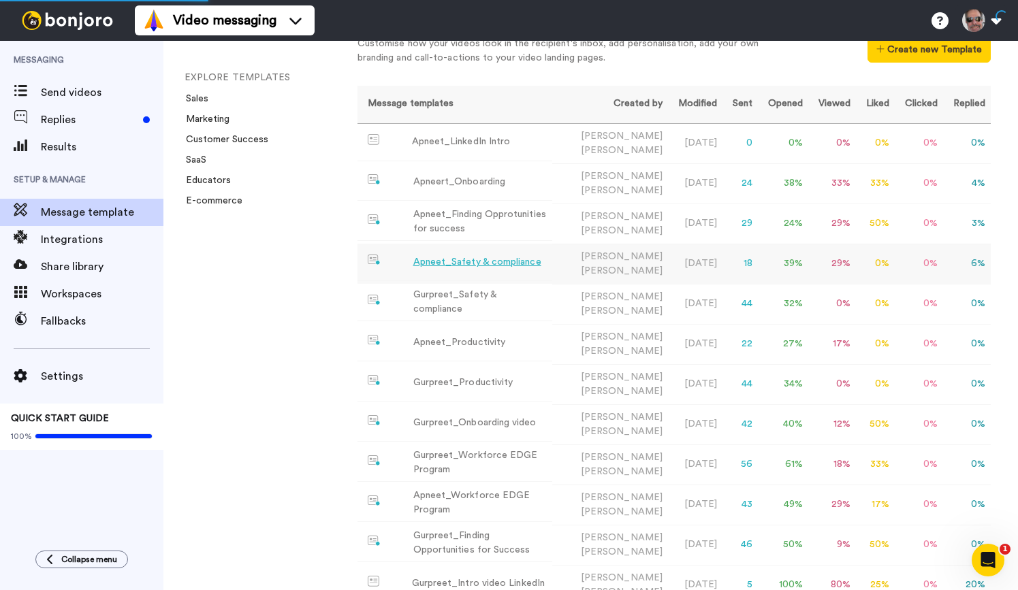
click at [478, 265] on div "Apneet_Safety & compliance" at bounding box center [477, 262] width 128 height 14
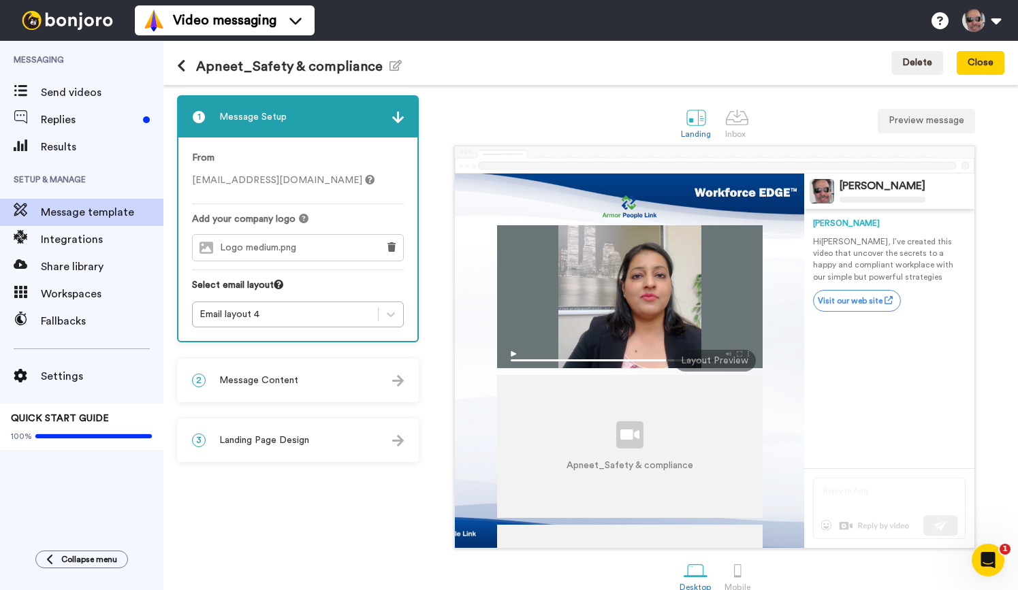
click at [399, 440] on img at bounding box center [398, 441] width 12 height 12
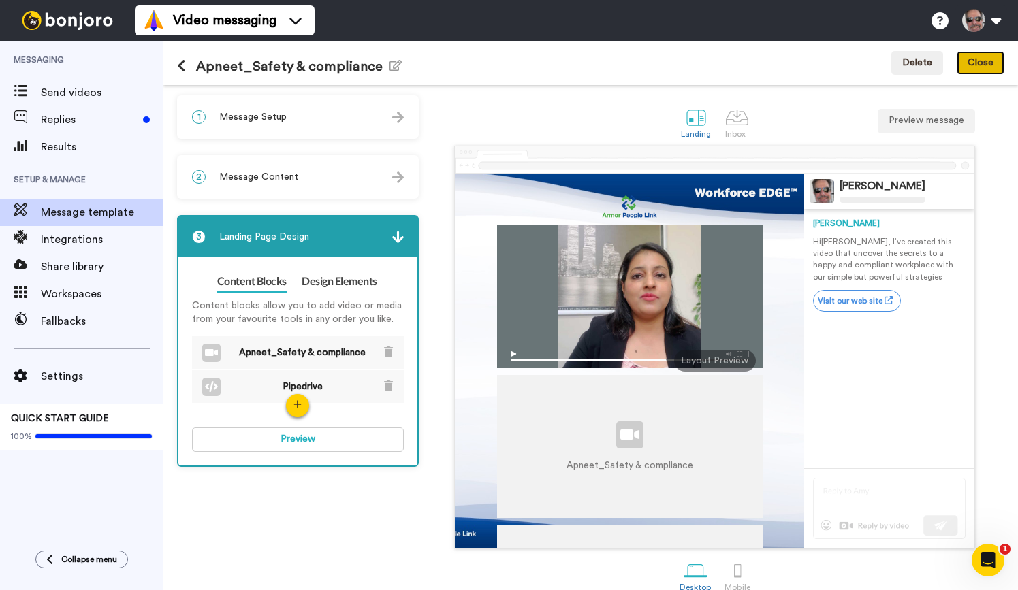
click at [980, 57] on button "Close" at bounding box center [980, 63] width 48 height 25
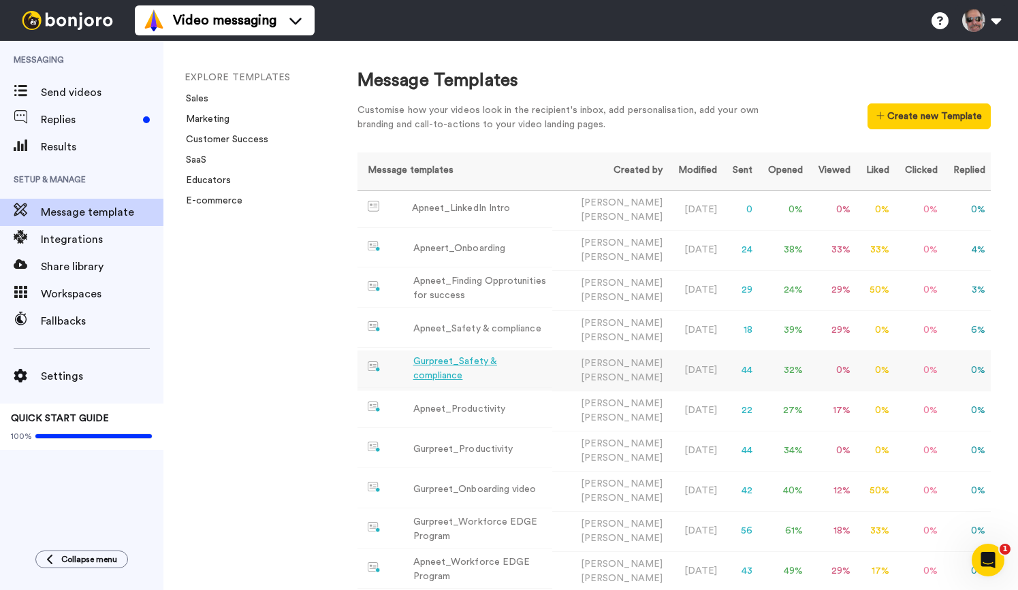
click at [520, 371] on div "Gurpreet_Safety & compliance" at bounding box center [479, 369] width 133 height 29
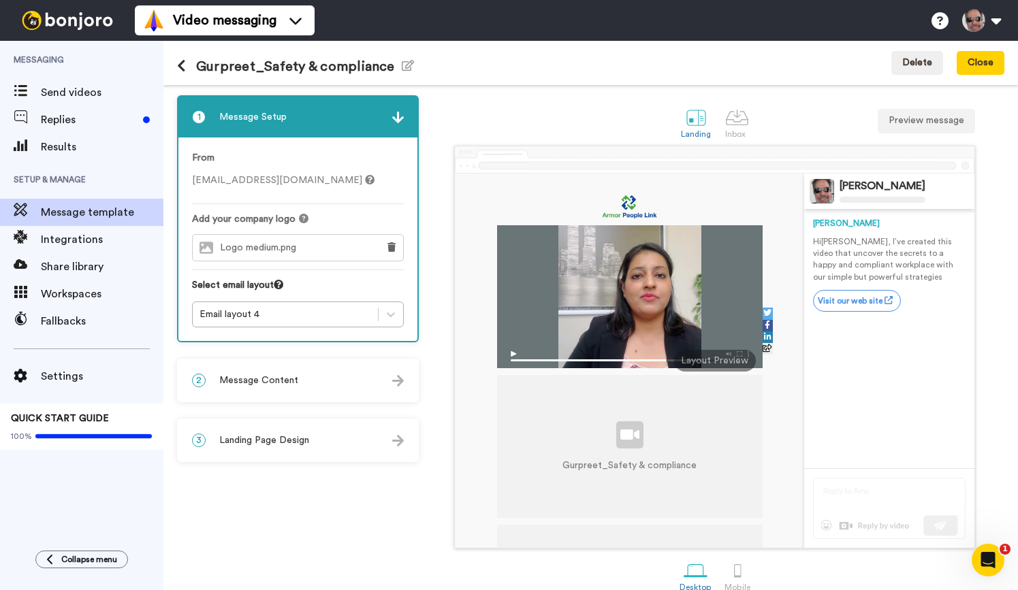
click at [399, 449] on div "3 Landing Page Design" at bounding box center [297, 440] width 239 height 41
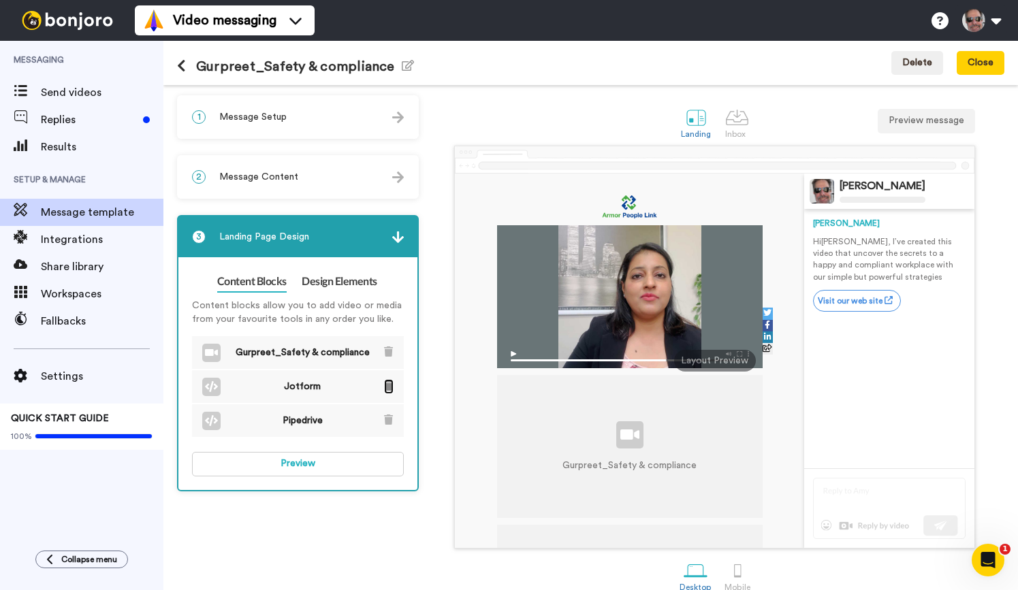
click at [391, 384] on icon at bounding box center [388, 386] width 9 height 10
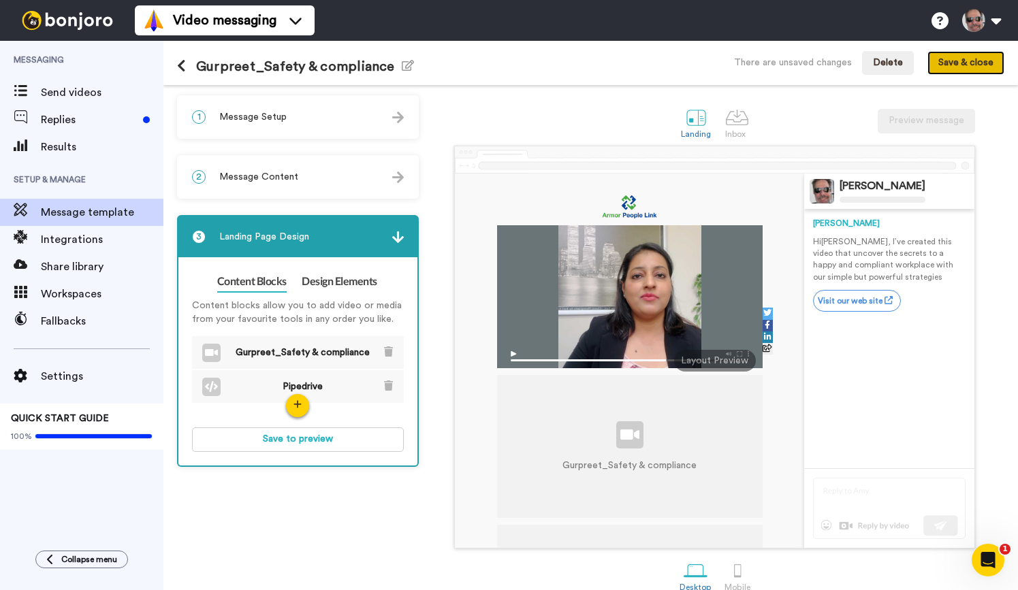
click at [965, 54] on button "Save & close" at bounding box center [965, 63] width 77 height 25
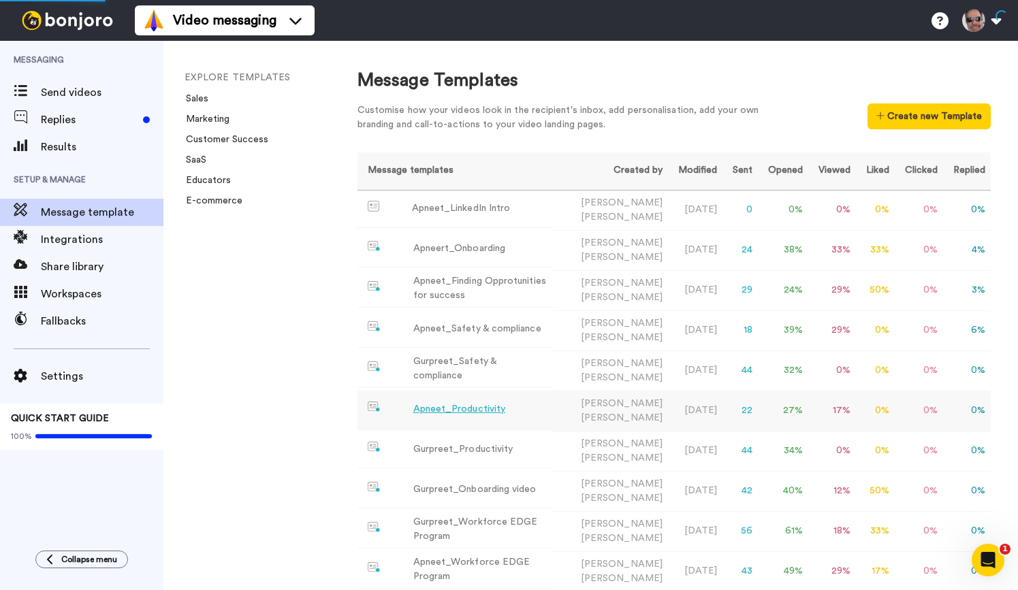
click at [495, 411] on div "Apneet_Productivity" at bounding box center [459, 409] width 93 height 14
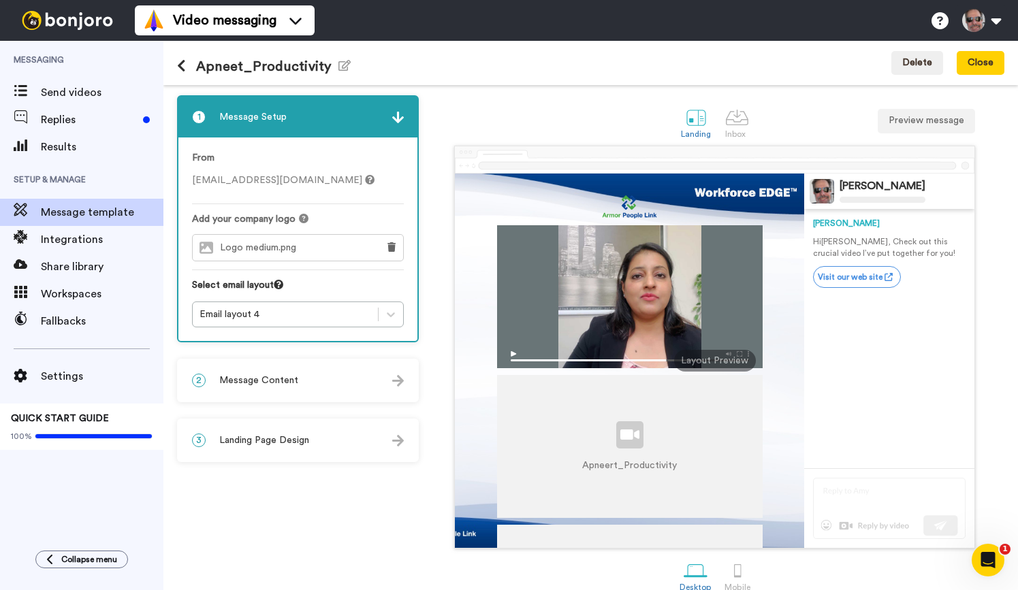
click at [398, 436] on img at bounding box center [398, 441] width 12 height 12
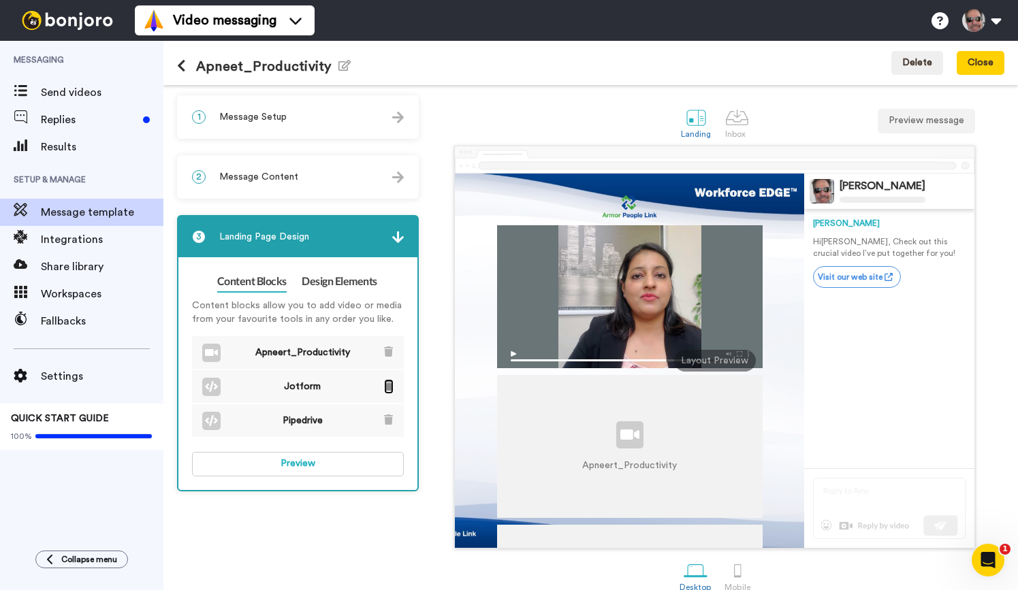
click at [387, 389] on icon at bounding box center [388, 386] width 9 height 10
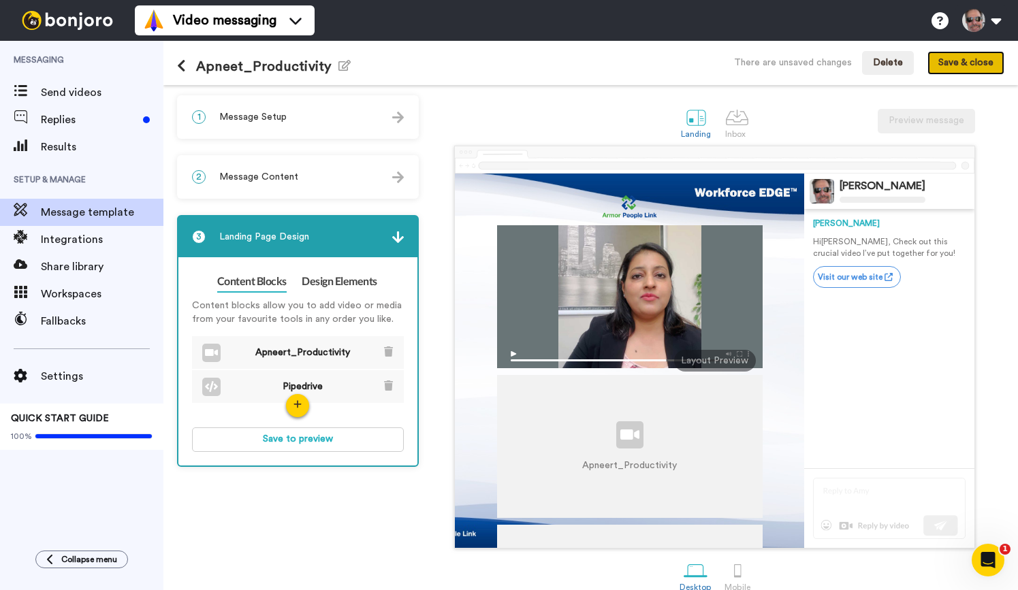
click at [955, 62] on button "Save & close" at bounding box center [965, 63] width 77 height 25
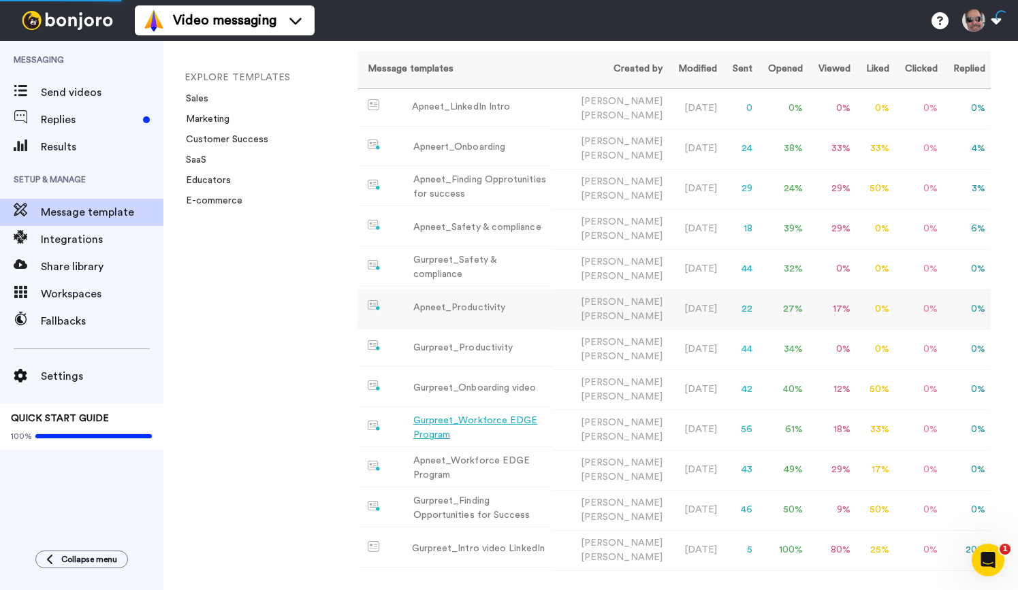
scroll to position [106, 0]
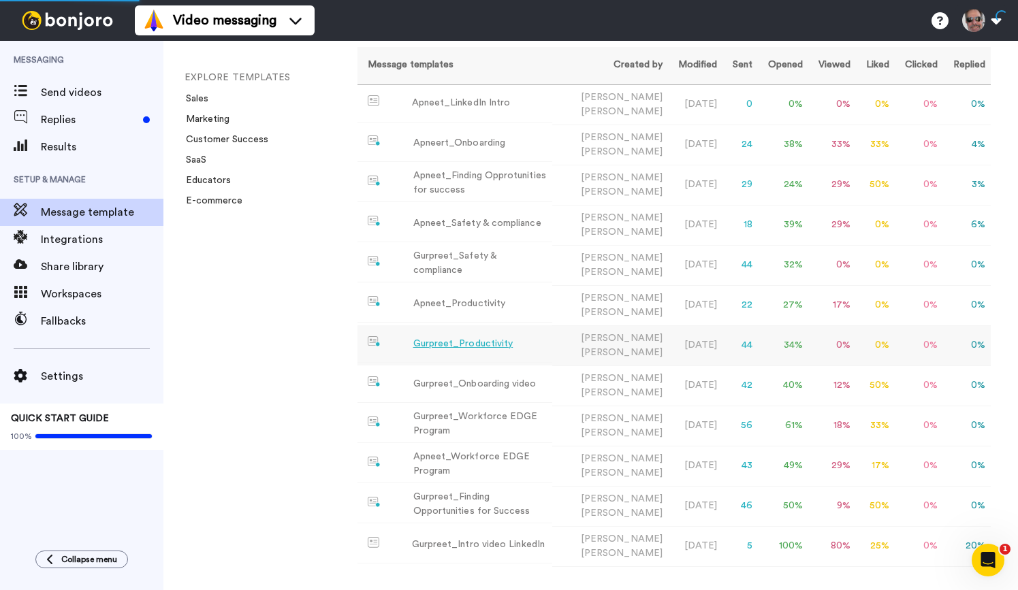
click at [500, 351] on td "Gurpreet_Productivity" at bounding box center [454, 343] width 195 height 37
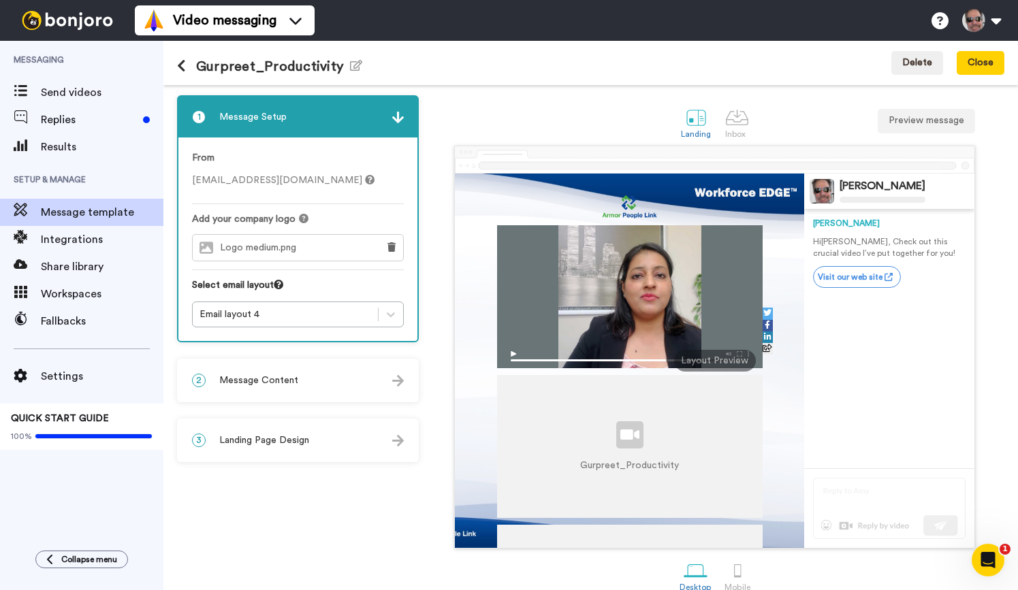
click at [396, 442] on img at bounding box center [398, 441] width 12 height 12
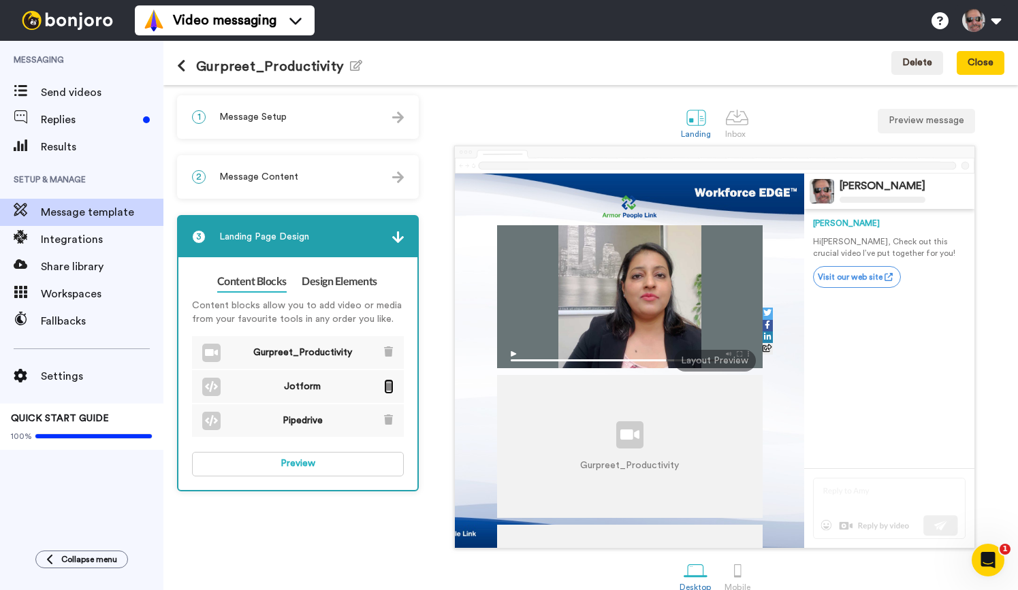
click at [391, 391] on icon at bounding box center [388, 386] width 9 height 10
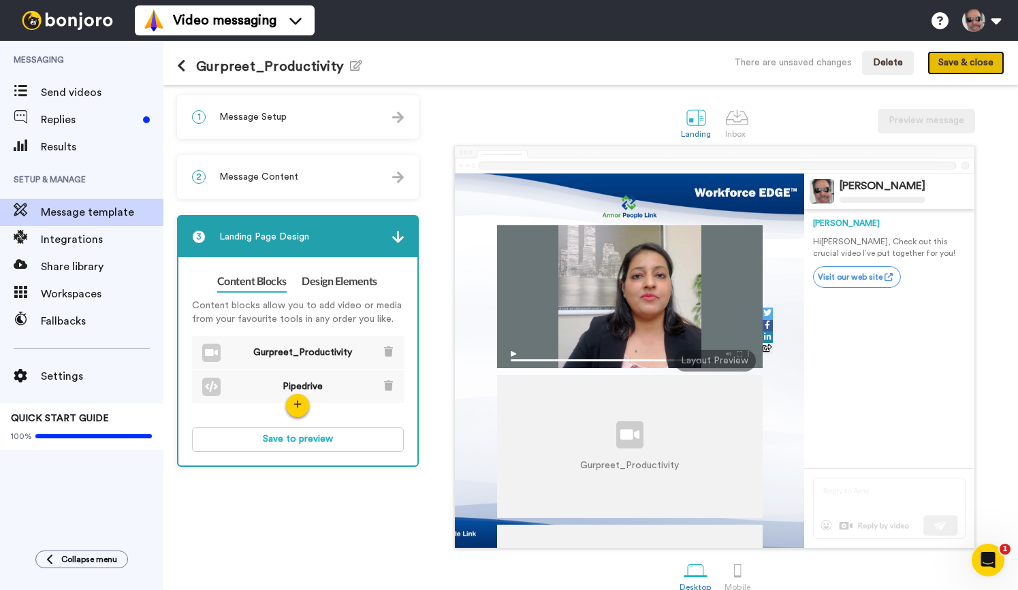
click at [949, 69] on button "Save & close" at bounding box center [965, 63] width 77 height 25
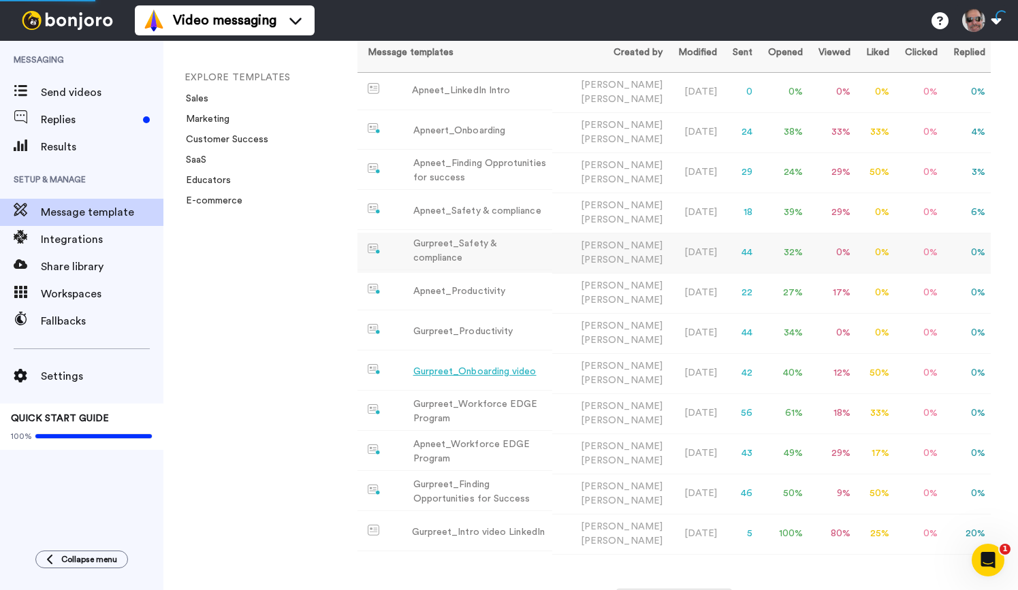
scroll to position [121, 0]
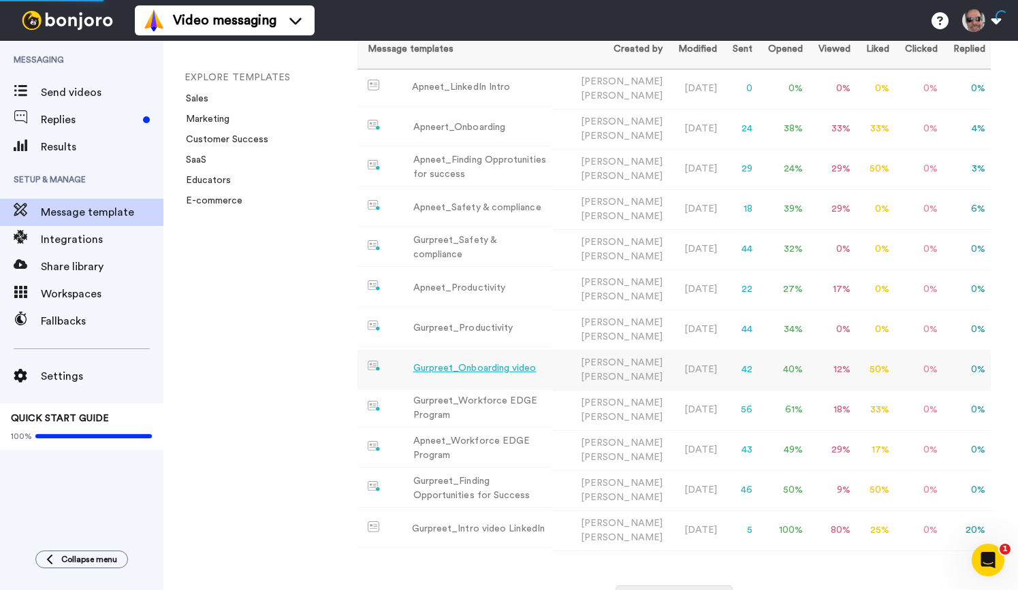
click at [540, 370] on td "Gurpreet_Onboarding video" at bounding box center [454, 368] width 195 height 37
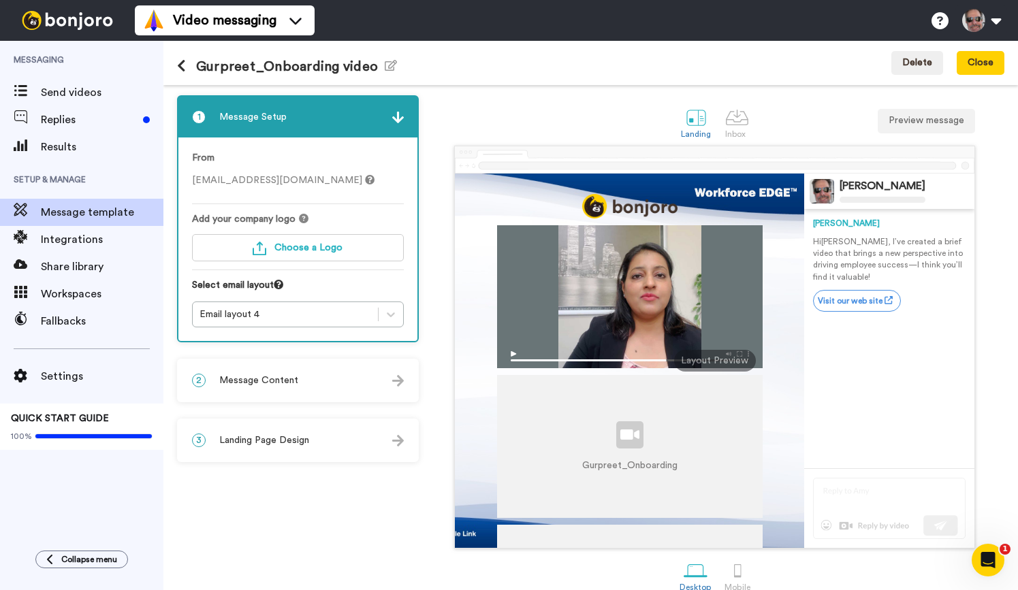
click at [403, 440] on img at bounding box center [398, 441] width 12 height 12
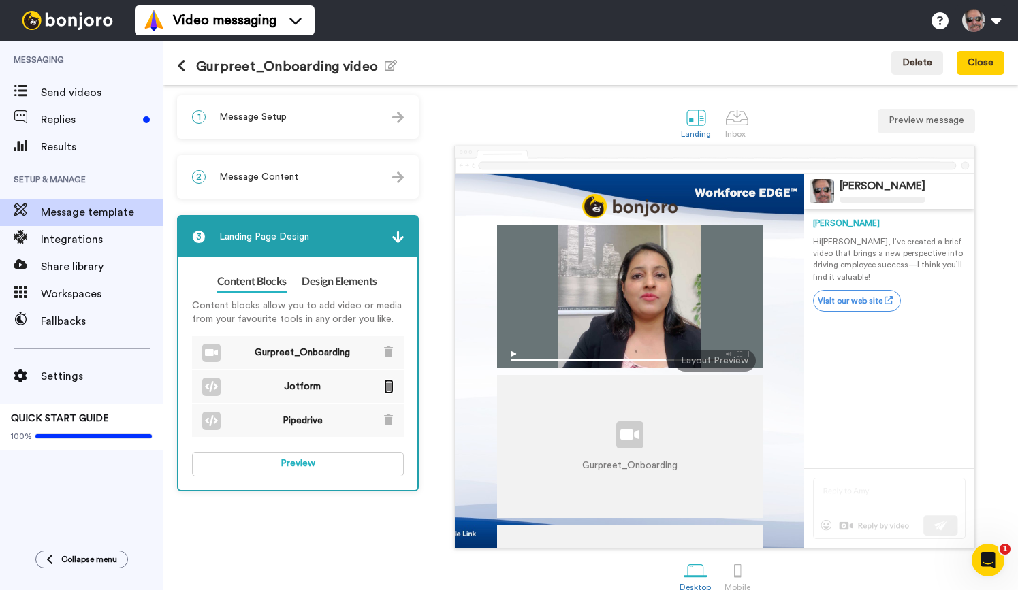
click at [389, 388] on icon at bounding box center [388, 386] width 9 height 10
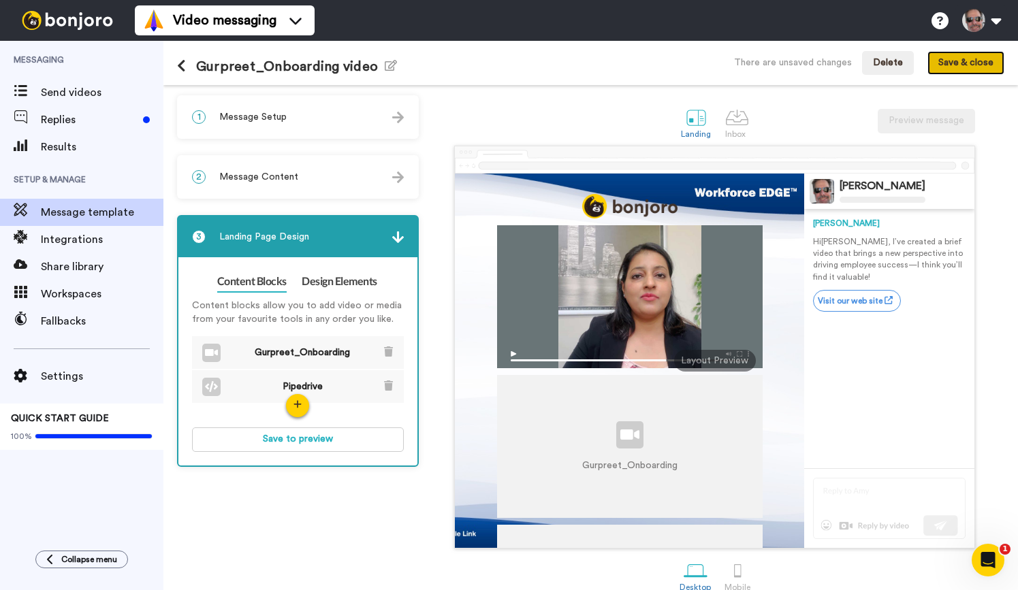
click at [956, 62] on button "Save & close" at bounding box center [965, 63] width 77 height 25
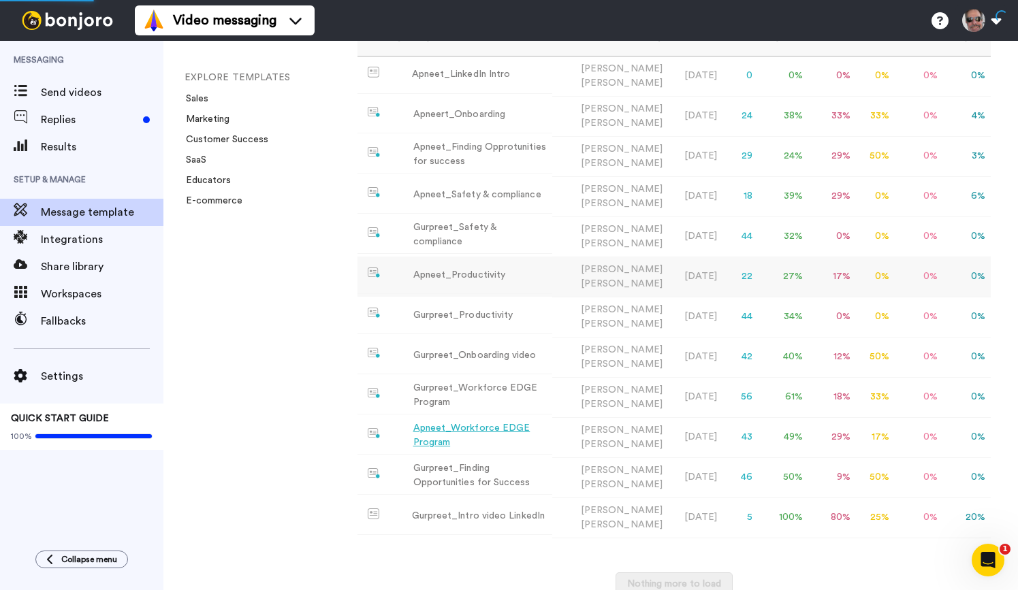
scroll to position [161, 0]
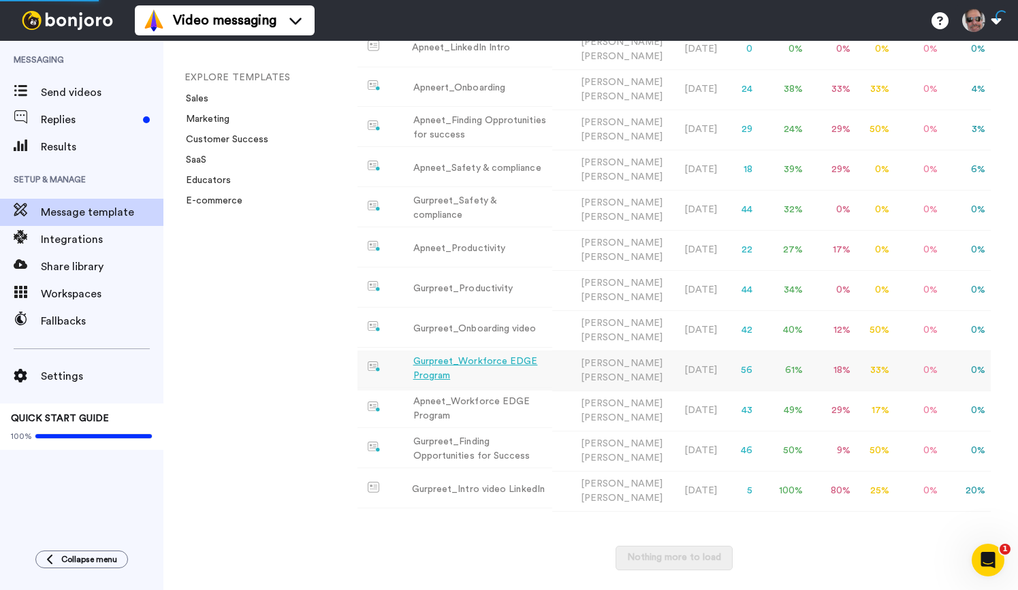
click at [547, 372] on div "Gurpreet_Workforce EDGE Program" at bounding box center [479, 369] width 133 height 29
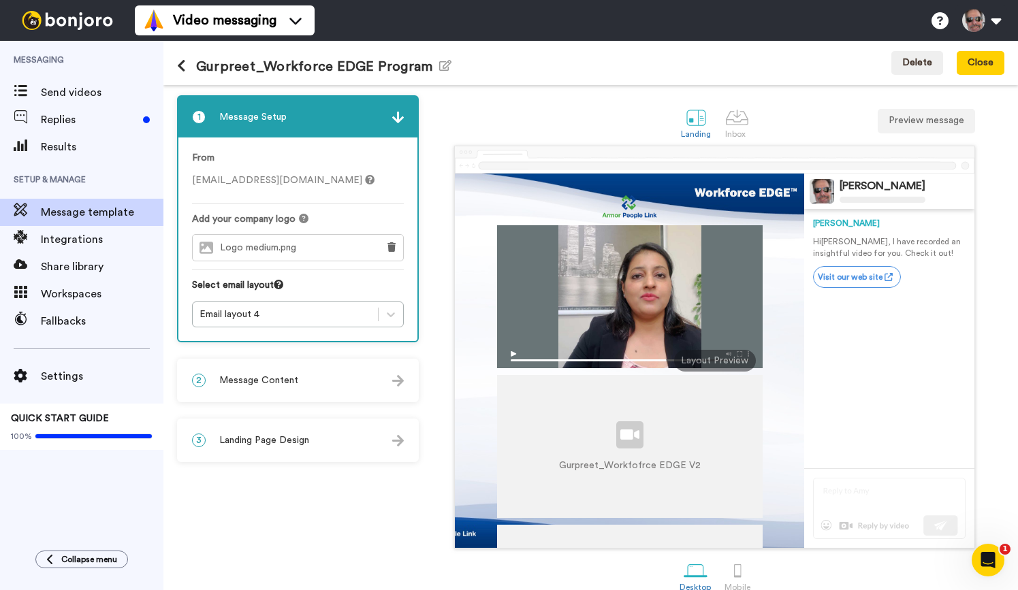
click at [404, 437] on div "3 Landing Page Design" at bounding box center [297, 440] width 239 height 41
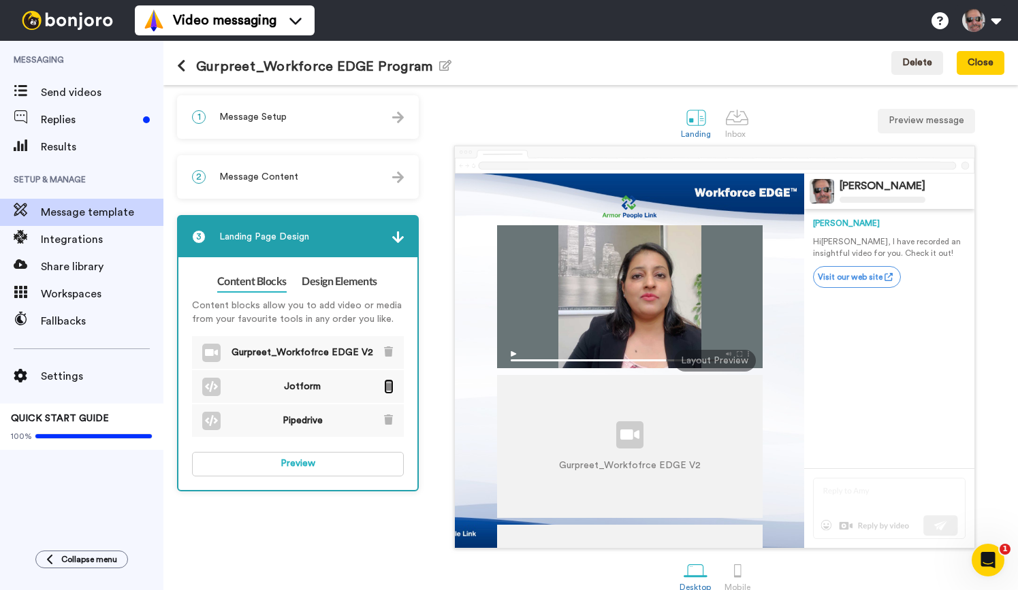
click at [391, 390] on icon at bounding box center [388, 386] width 9 height 10
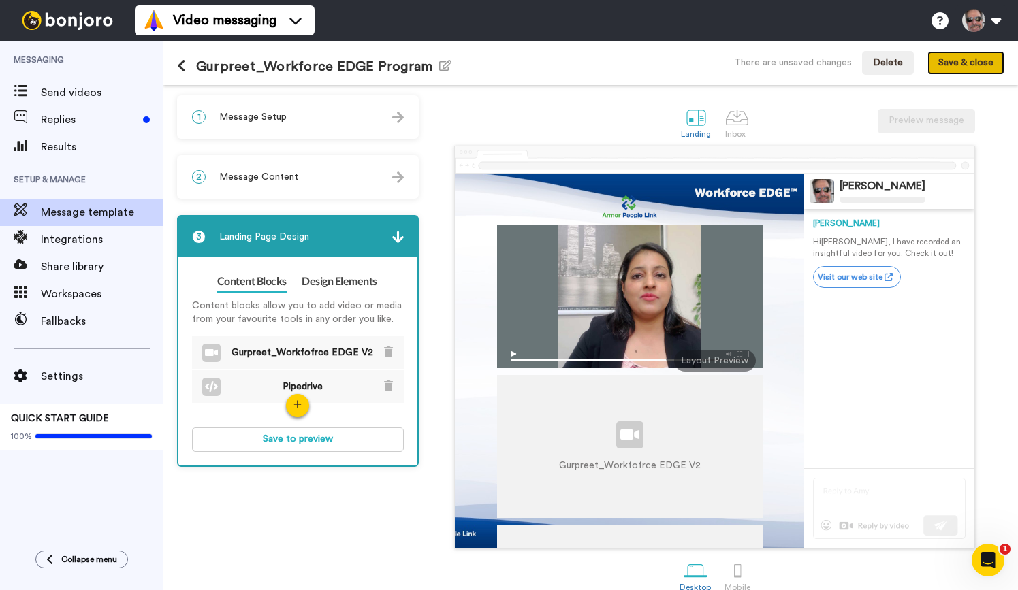
click at [974, 63] on button "Save & close" at bounding box center [965, 63] width 77 height 25
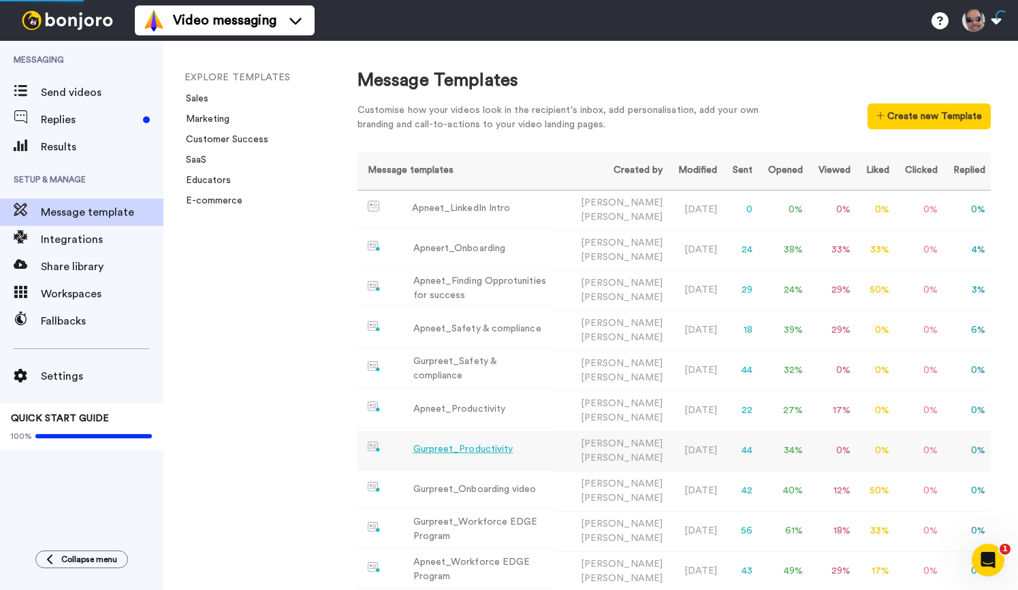
scroll to position [161, 0]
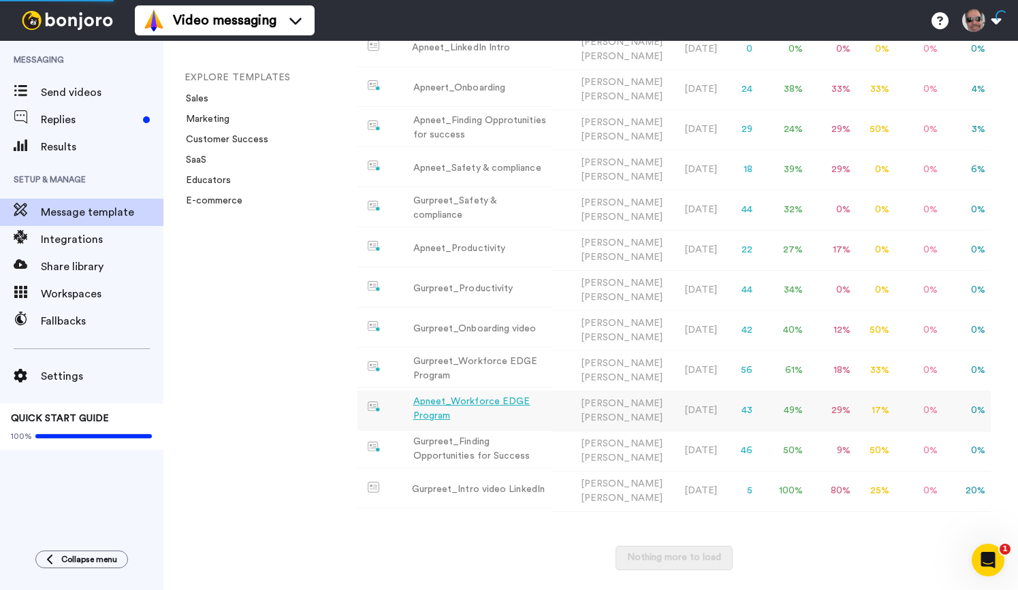
click at [506, 418] on td "Apneet_Workforce EDGE Program" at bounding box center [454, 409] width 195 height 37
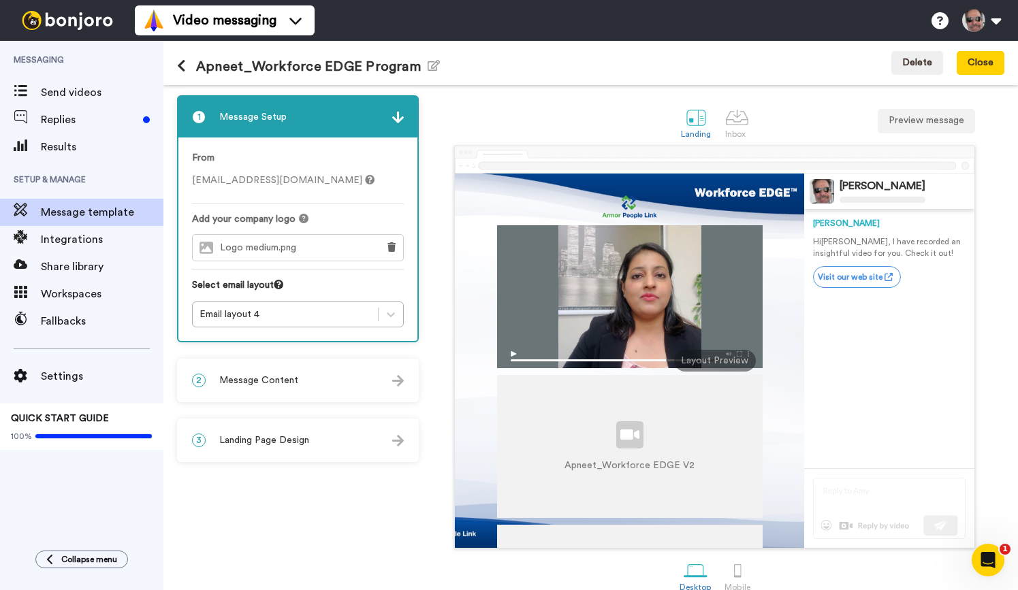
click at [402, 444] on img at bounding box center [398, 441] width 12 height 12
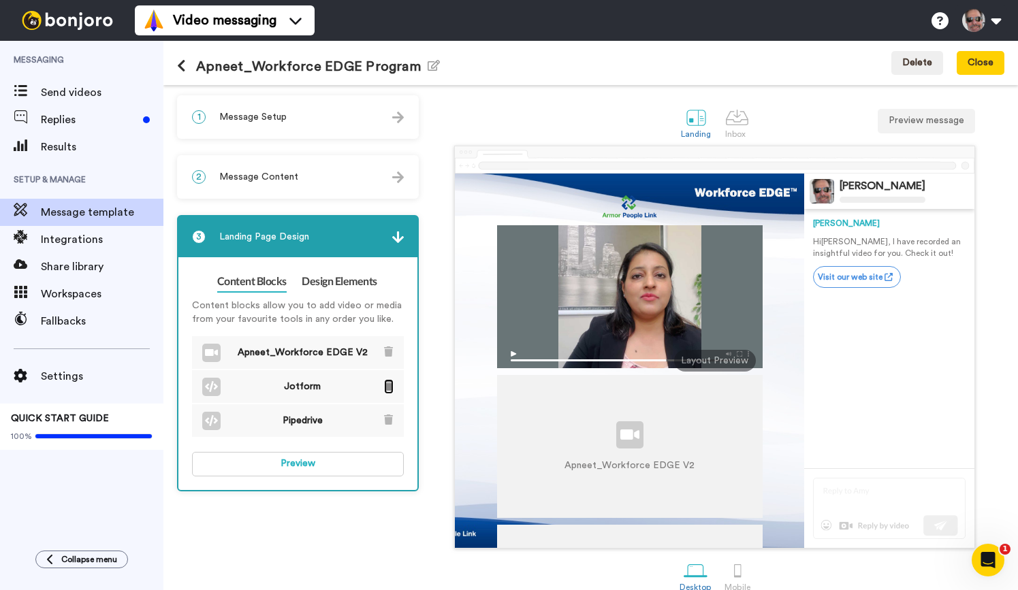
click at [387, 387] on icon at bounding box center [388, 386] width 9 height 10
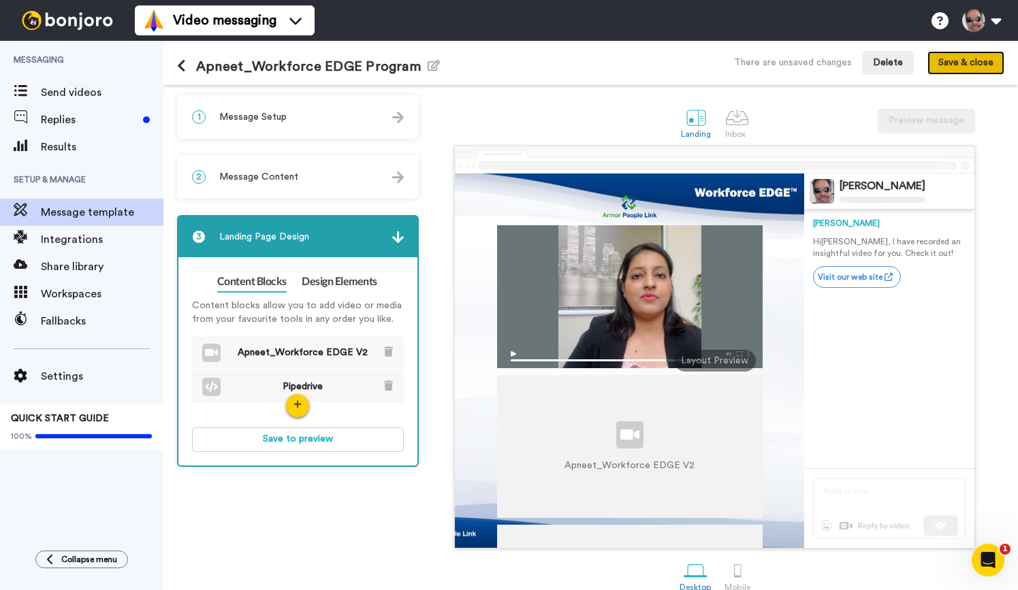
click at [977, 64] on button "Save & close" at bounding box center [965, 63] width 77 height 25
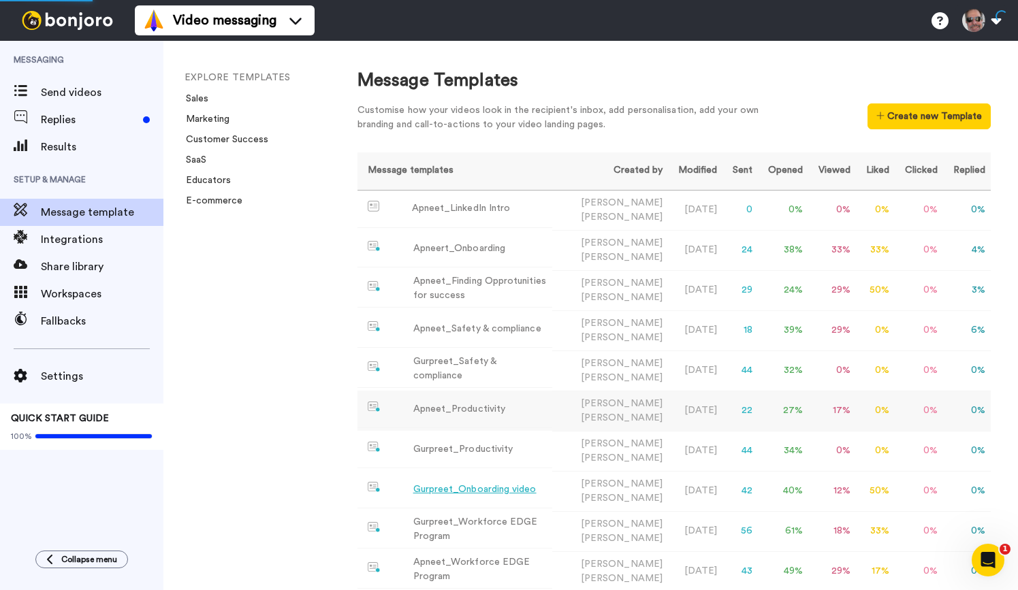
scroll to position [161, 0]
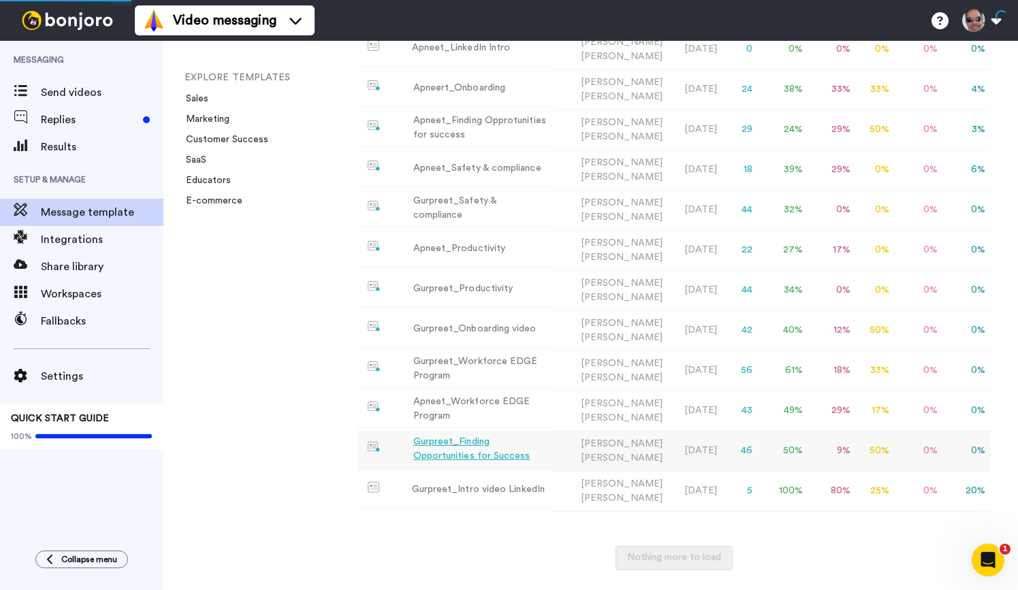
click at [524, 445] on div "Gurpreet_Finding Opportunities for Success" at bounding box center [479, 449] width 133 height 29
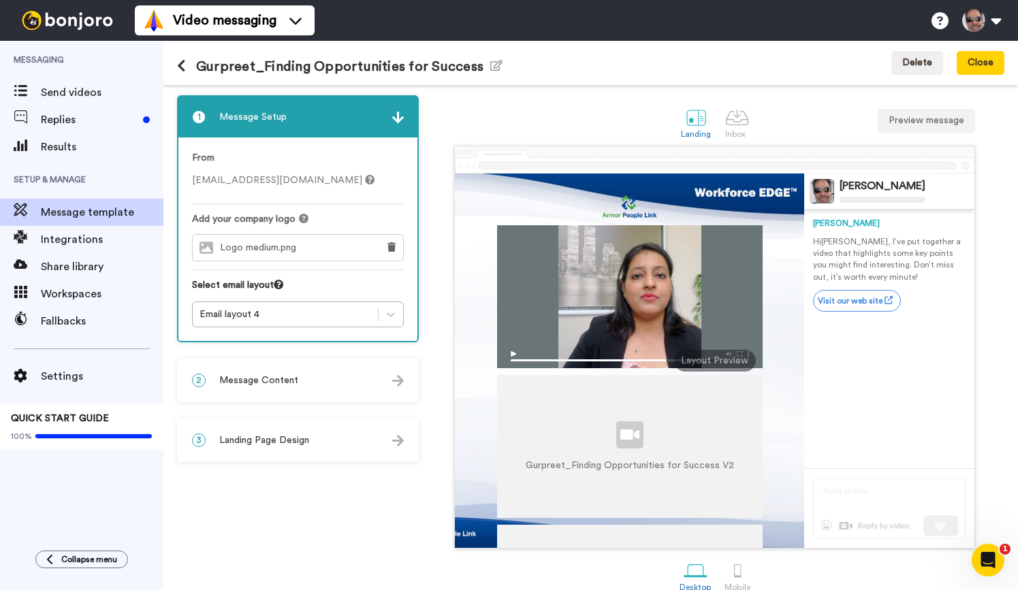
click at [398, 447] on div "3 Landing Page Design" at bounding box center [297, 440] width 239 height 41
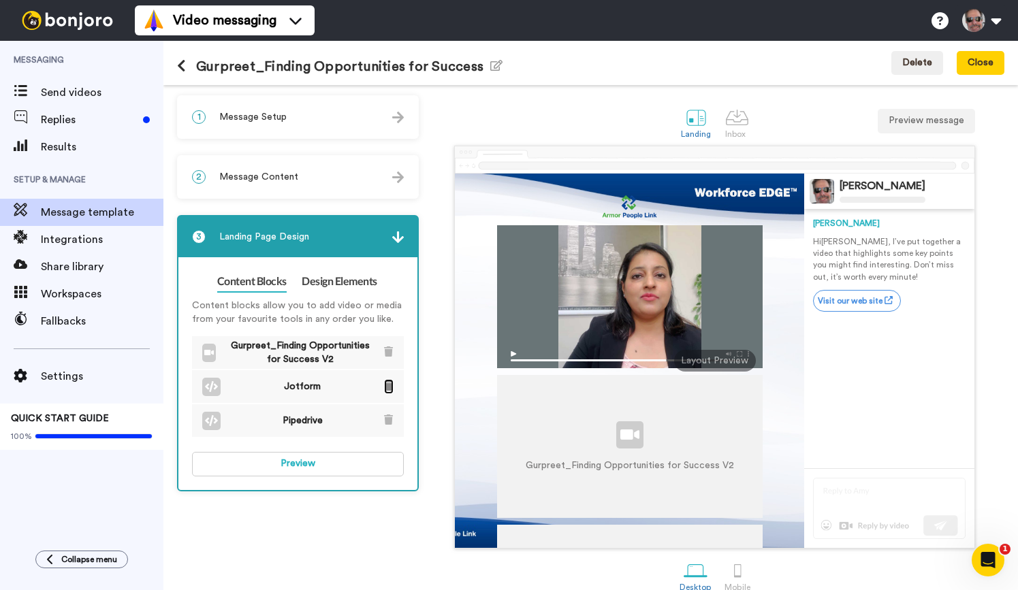
click at [389, 390] on icon at bounding box center [388, 386] width 9 height 10
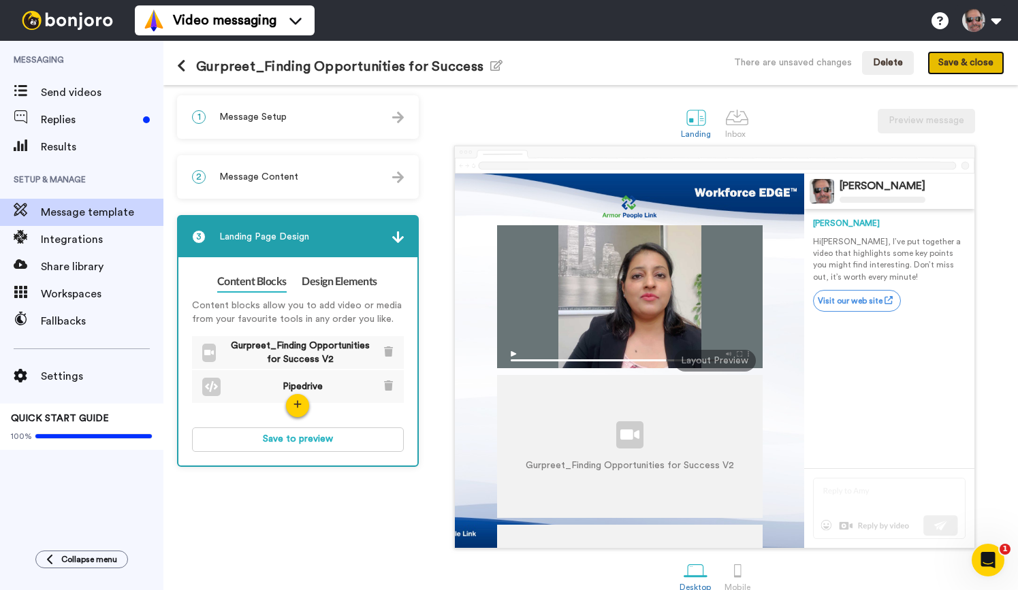
click at [973, 61] on button "Save & close" at bounding box center [965, 63] width 77 height 25
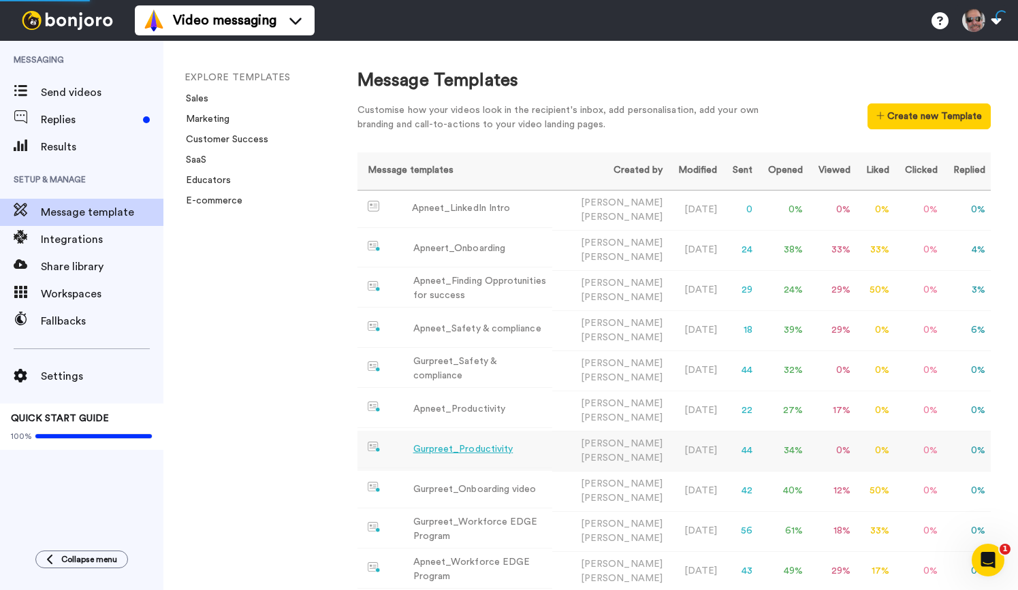
scroll to position [161, 0]
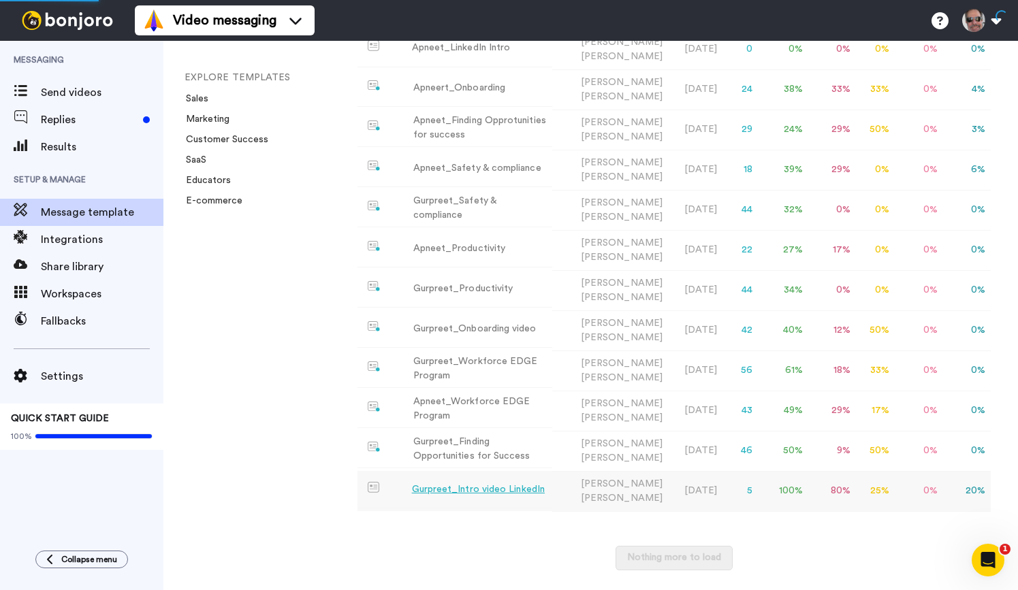
click at [519, 490] on div "Gurpreet_Intro video LinkedIn" at bounding box center [478, 490] width 133 height 14
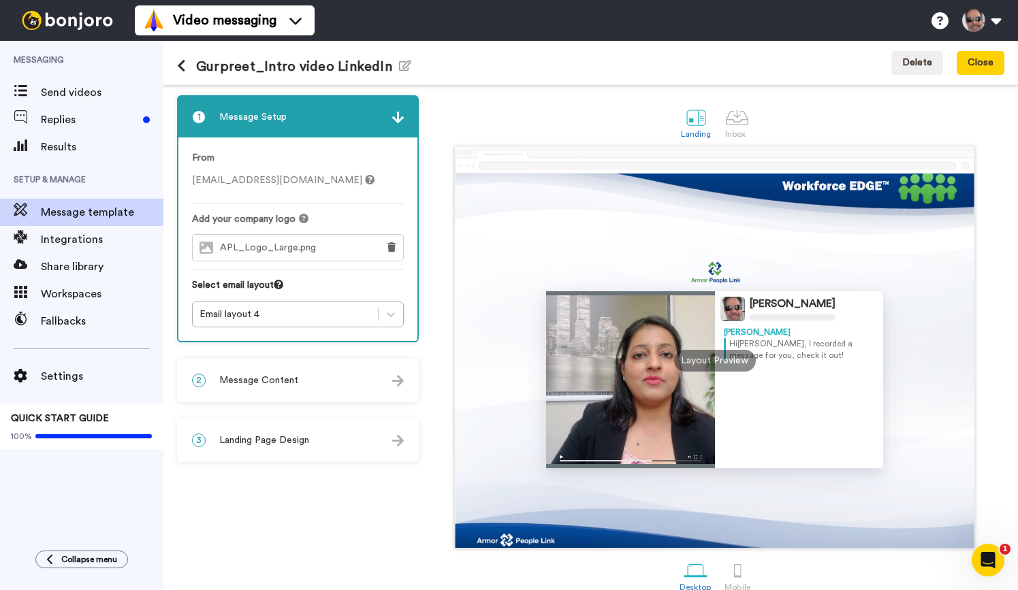
click at [392, 442] on img at bounding box center [398, 441] width 12 height 12
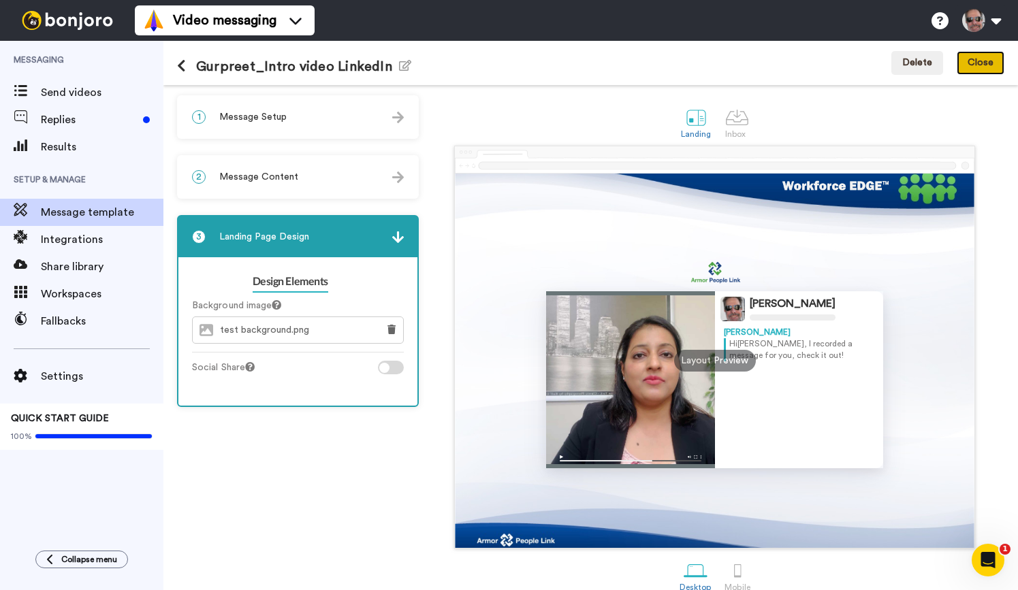
click at [973, 62] on button "Close" at bounding box center [980, 63] width 48 height 25
